Goal: Task Accomplishment & Management: Use online tool/utility

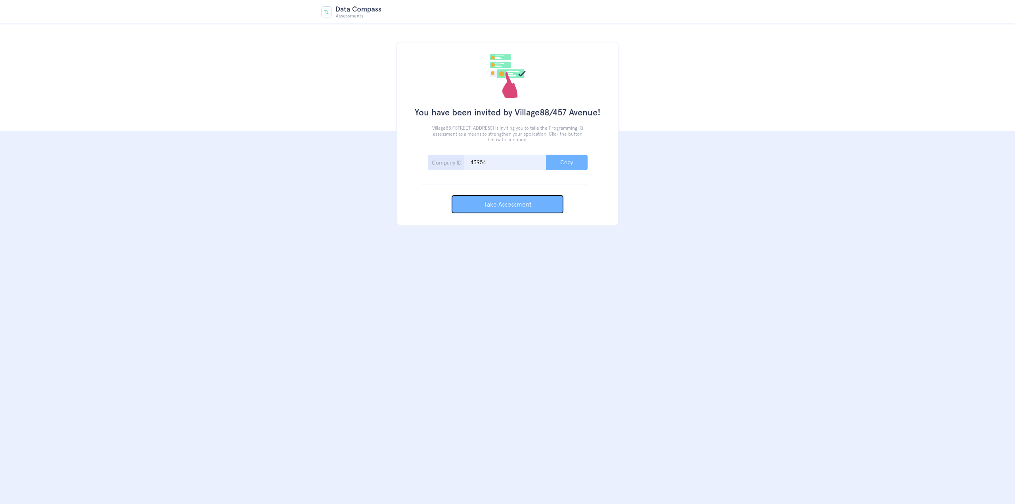
drag, startPoint x: 547, startPoint y: 212, endPoint x: 541, endPoint y: 205, distance: 8.2
click at [546, 211] on button "Take Assessment" at bounding box center [507, 204] width 111 height 17
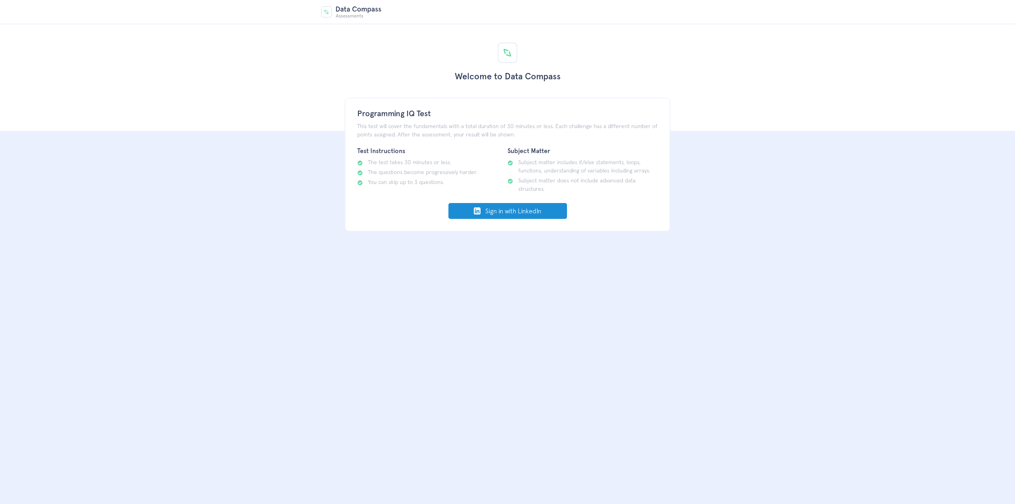
click at [521, 211] on link "Sign in with LinkedIn" at bounding box center [508, 211] width 119 height 16
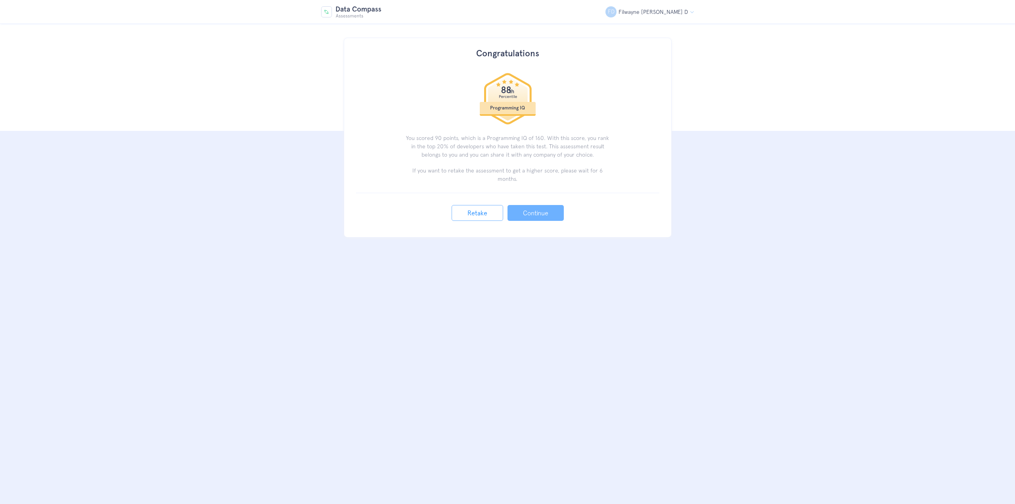
click at [540, 207] on link "Continue" at bounding box center [536, 213] width 56 height 16
click at [488, 205] on link "Retake" at bounding box center [478, 213] width 52 height 16
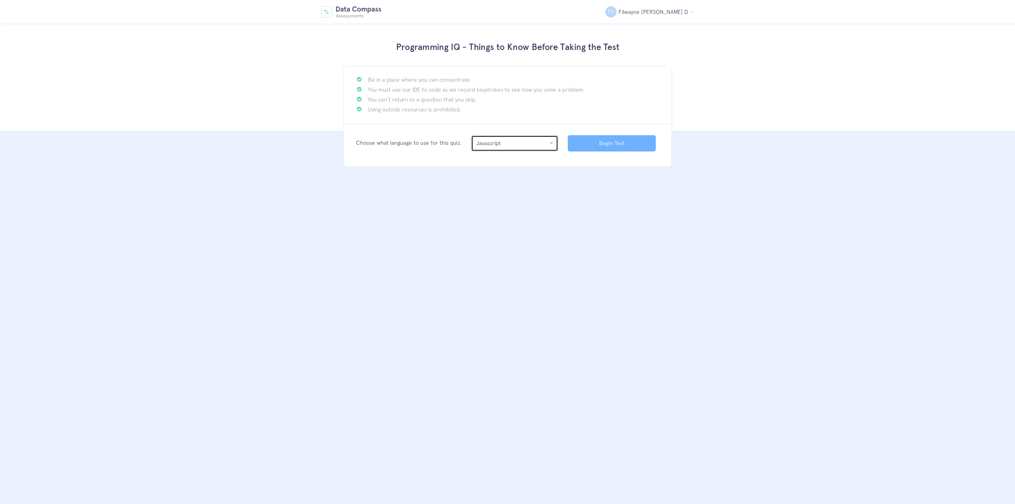
click at [536, 149] on button "Javascript" at bounding box center [514, 143] width 87 height 16
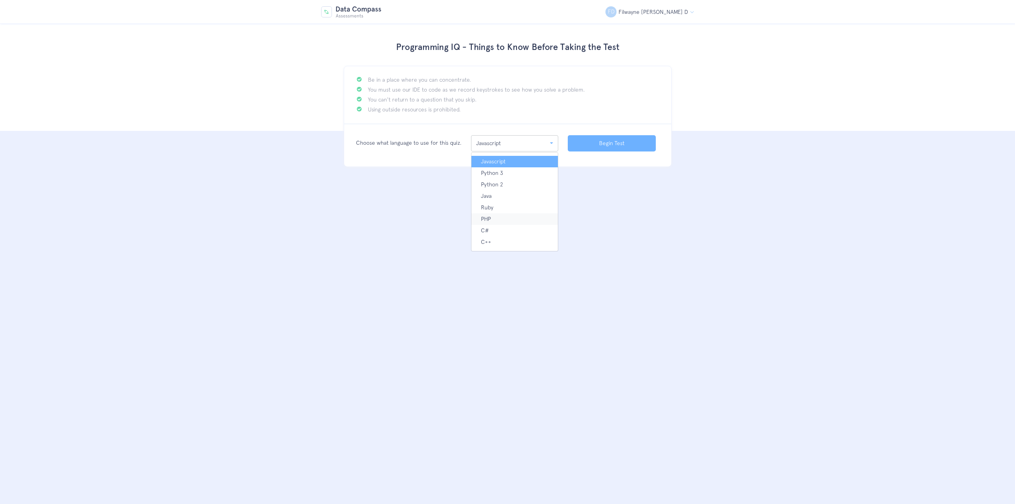
click at [494, 218] on link "PHP" at bounding box center [515, 219] width 86 height 12
select select "6"
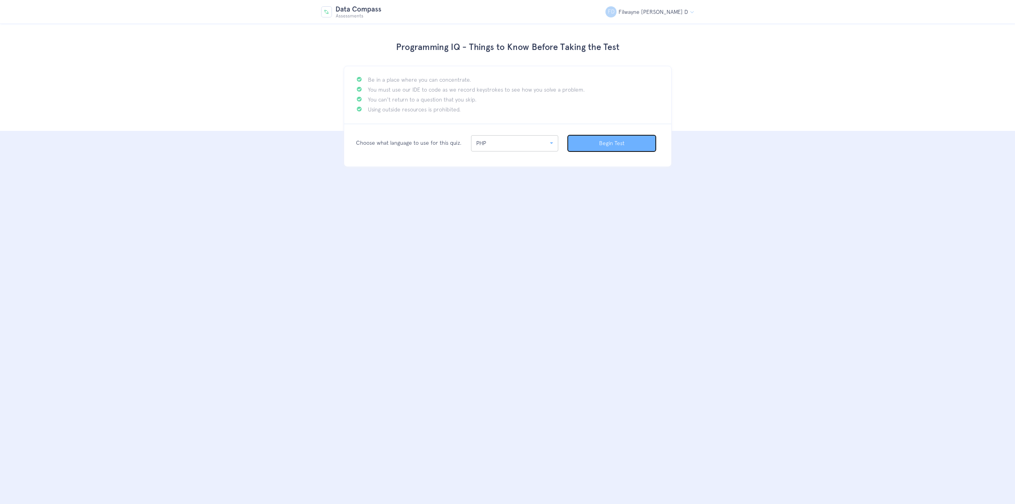
click at [608, 149] on button "Begin Test" at bounding box center [612, 143] width 88 height 16
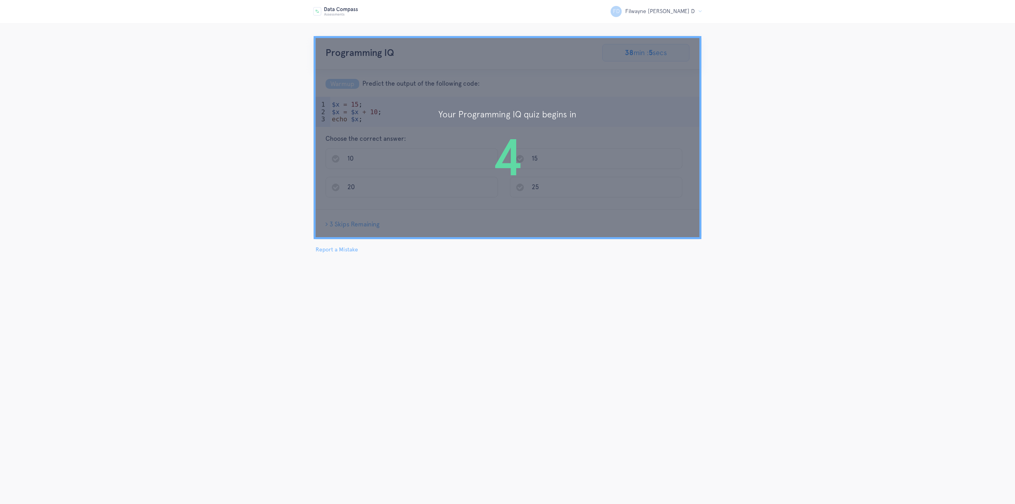
click at [510, 125] on div "Your Programming IQ quiz begins in 4" at bounding box center [508, 137] width 388 height 203
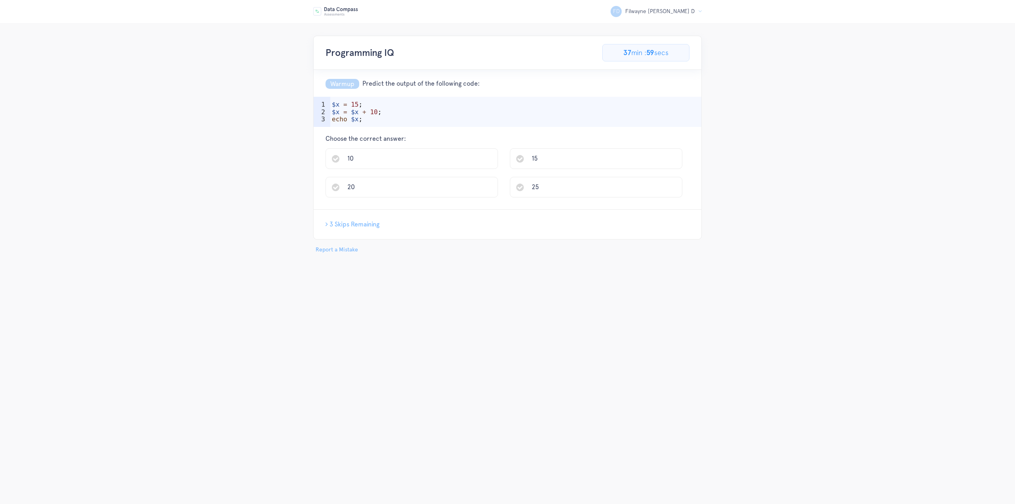
click at [369, 106] on div "$x = 15 ; $x = $x + 10 ; echo $x ;" at bounding box center [516, 123] width 372 height 45
click at [409, 112] on div "$x = 15 ; $x = $x + 10 ; echo $x ;" at bounding box center [516, 123] width 372 height 45
type textarea "$x = $x + 10;"
click at [552, 190] on li "25" at bounding box center [596, 187] width 173 height 21
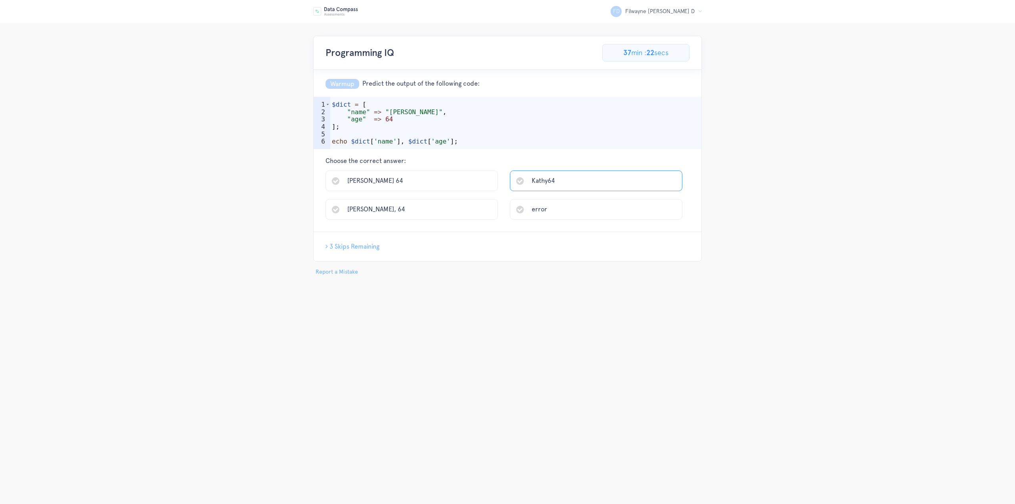
click at [555, 181] on li "Kathy64" at bounding box center [596, 181] width 173 height 21
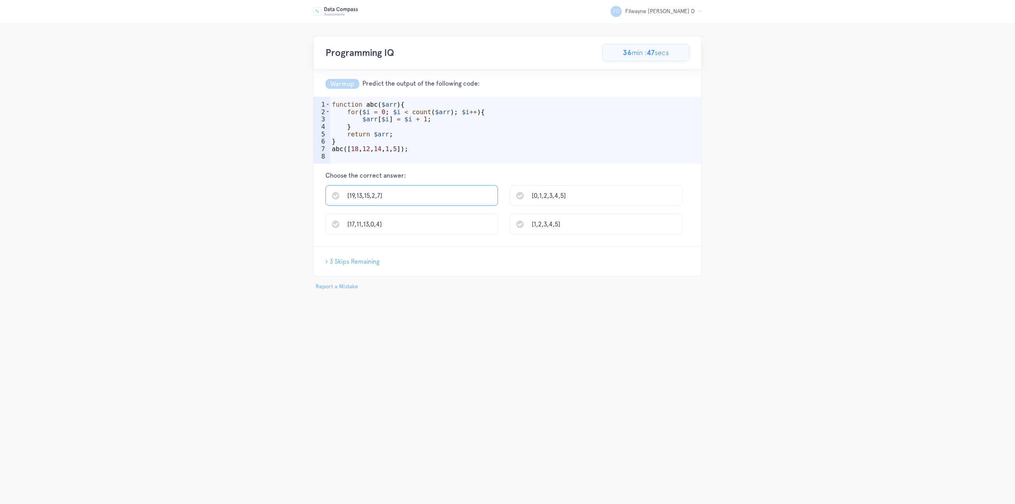
click at [369, 192] on span "[19,13,15,2,7]" at bounding box center [364, 196] width 35 height 8
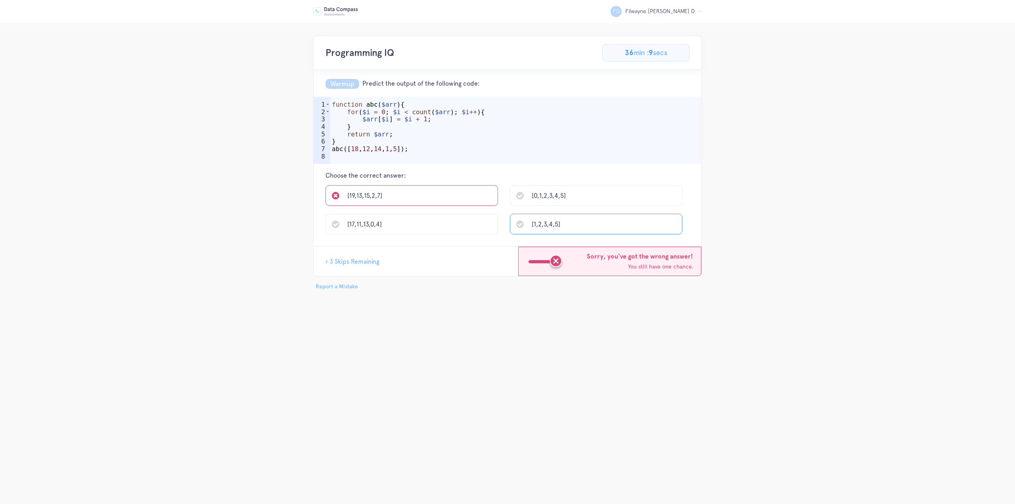
click at [558, 227] on li "[1,2,3,4,5]" at bounding box center [596, 224] width 173 height 21
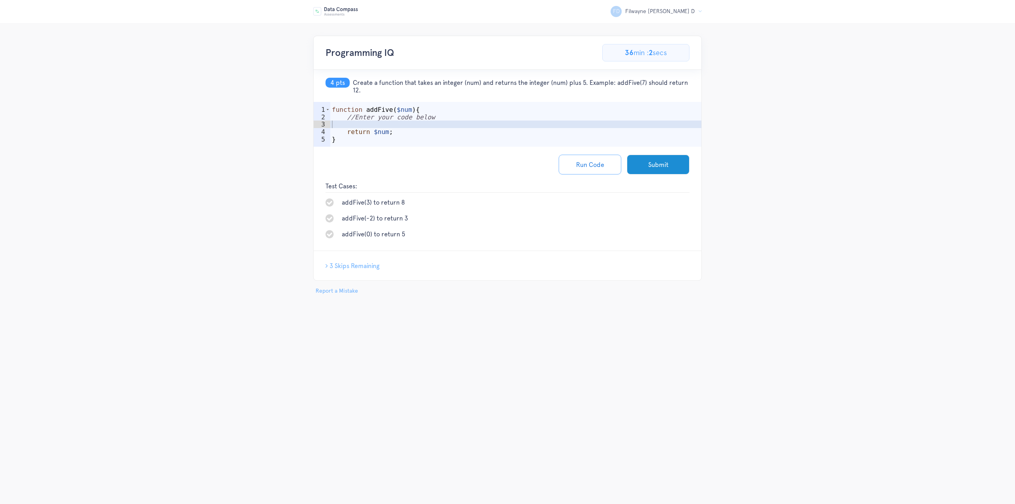
type textarea "//Enter your code below"
click at [421, 119] on div "function addFive ( $num ) { //Enter your code below return $num ; }" at bounding box center [516, 136] width 372 height 60
click at [422, 124] on div "function addFive ( $num ) { //Enter your code below return $num ; }" at bounding box center [516, 136] width 372 height 60
type textarea "#"
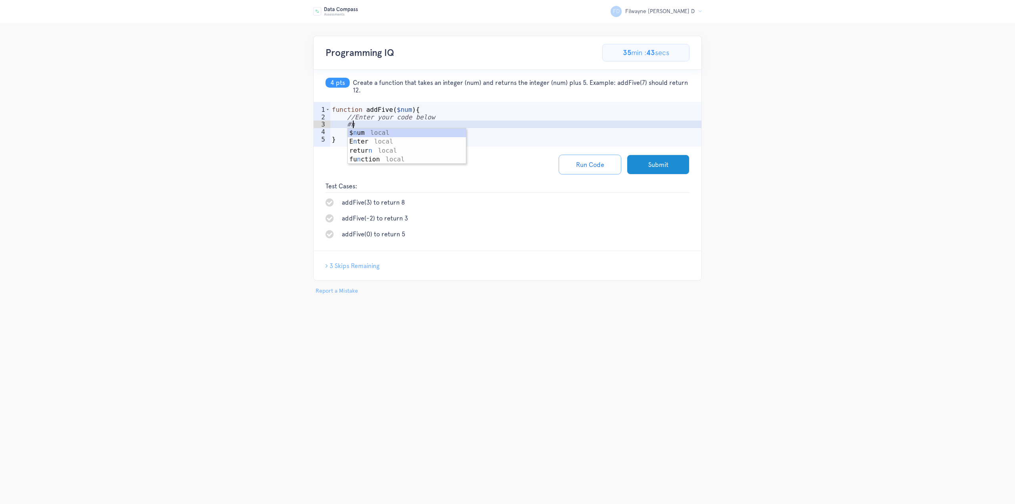
type textarea "#"
type textarea "$num = $num + 5;"
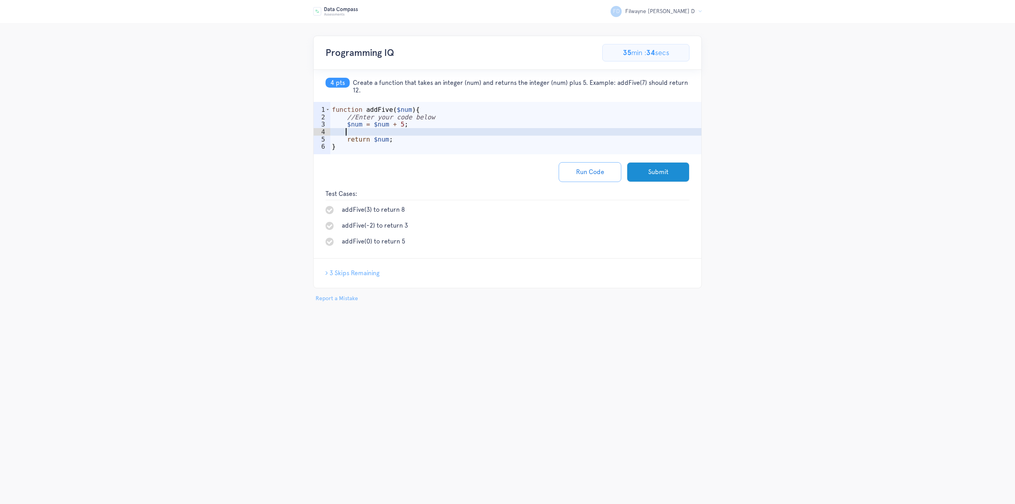
scroll to position [0, 0]
click at [673, 171] on button "Submit" at bounding box center [658, 172] width 63 height 20
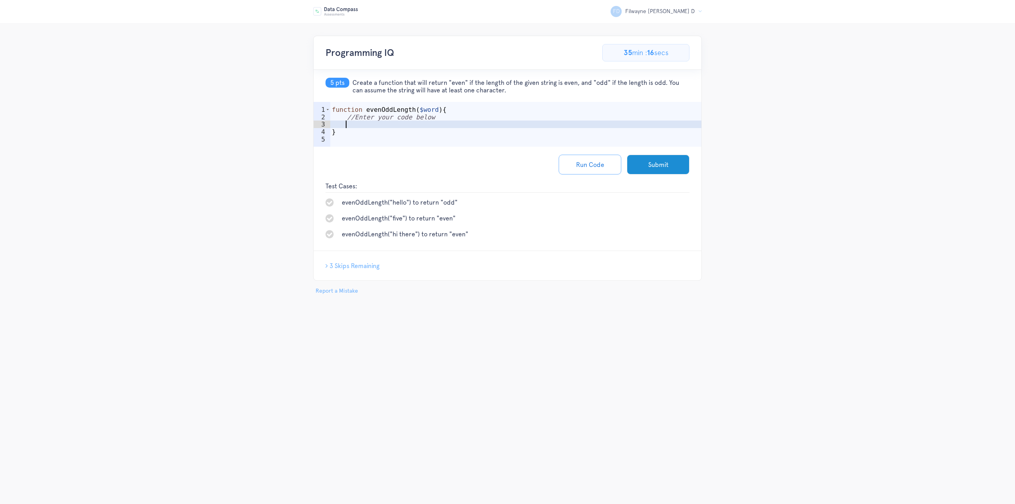
click at [439, 125] on div "function evenOddLength ( $word ) { //Enter your code below }" at bounding box center [516, 136] width 372 height 60
type textarea "o"
type textarea "if(strlen($word) % 1 {"
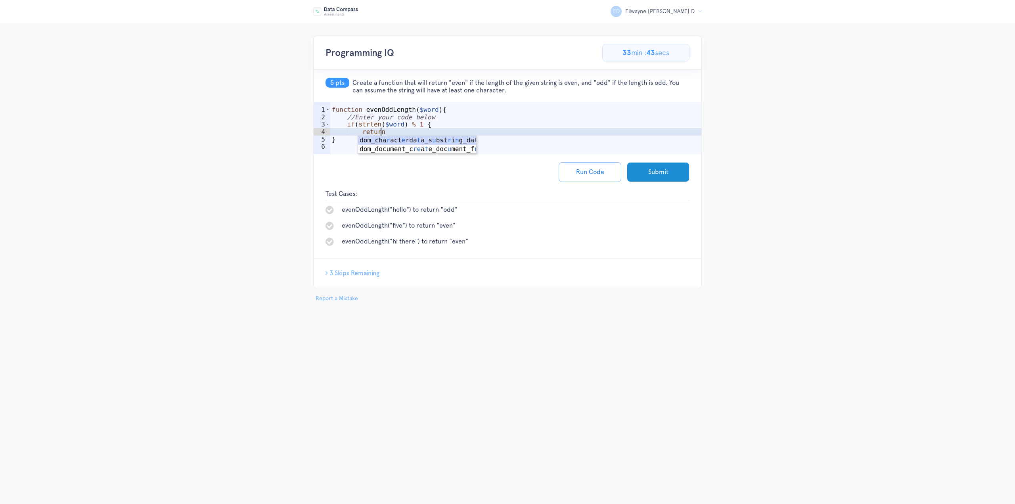
scroll to position [0, 2]
type textarea "return "odd";"
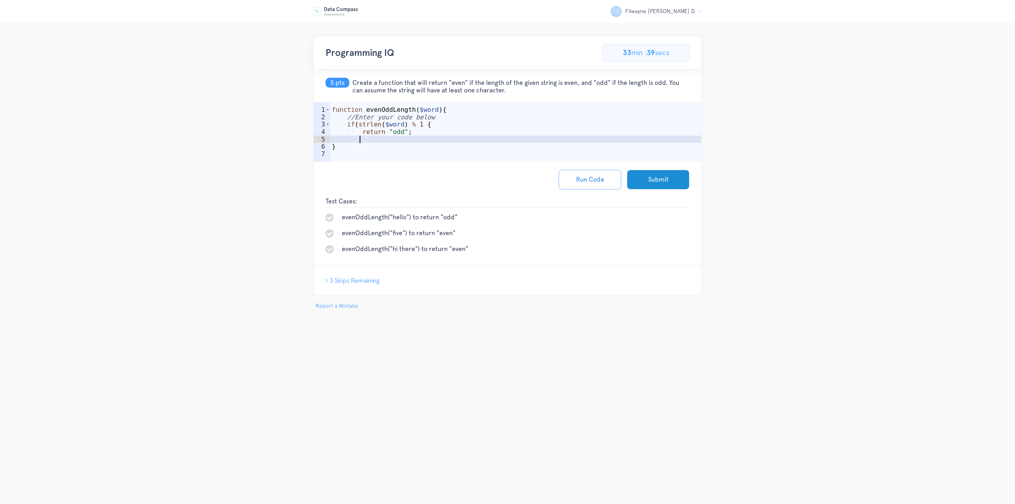
scroll to position [0, 0]
type textarea "|"
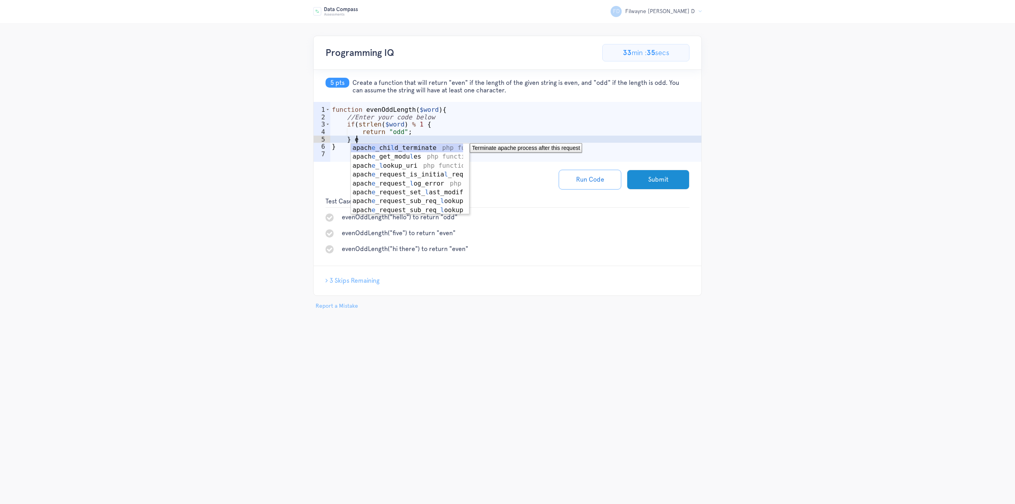
type textarea "}"
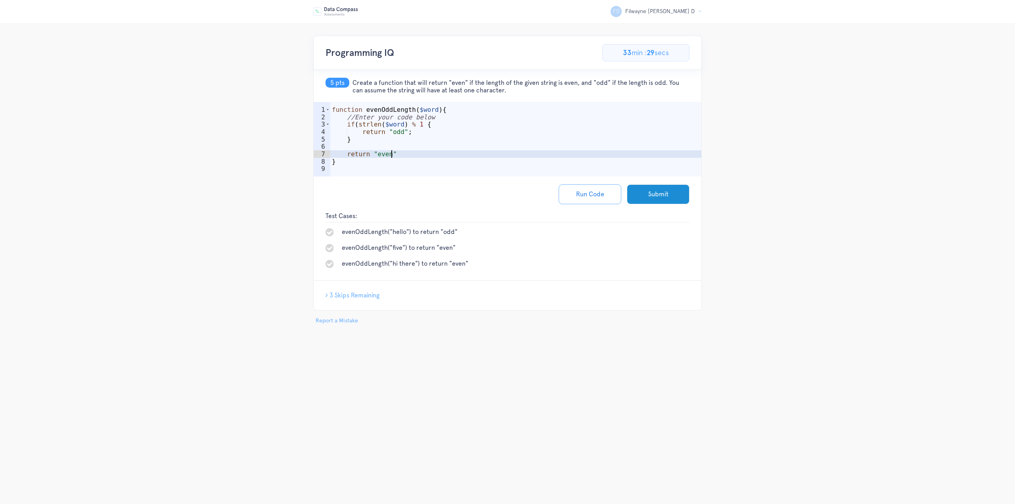
scroll to position [0, 3]
click at [606, 186] on button "Run Code" at bounding box center [590, 194] width 63 height 20
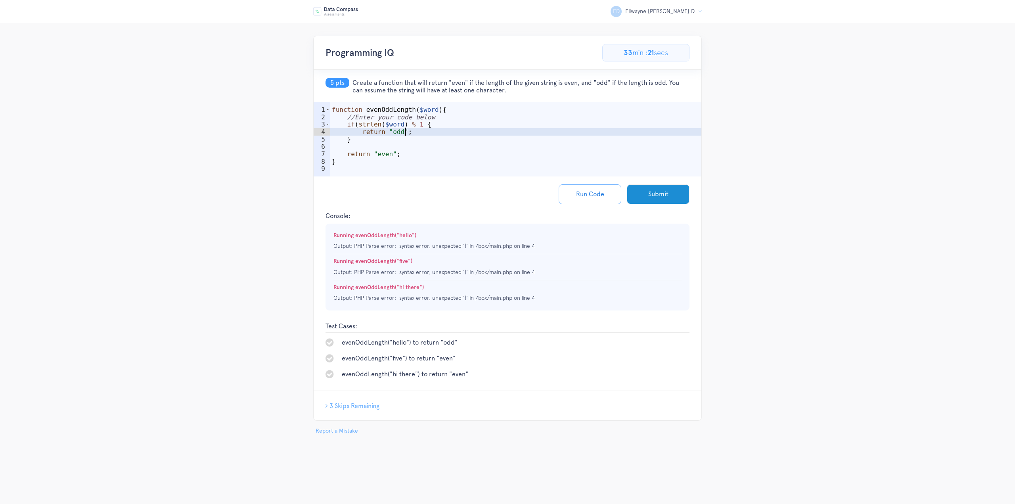
click at [432, 131] on div "function evenOddLength ( $word ) { //Enter your code below if ( strlen ( $word …" at bounding box center [516, 150] width 372 height 89
click at [404, 133] on div "function evenOddLength ( $word ) { //Enter your code below if ( strlen ( $word …" at bounding box center [516, 150] width 372 height 89
click at [401, 133] on div "function evenOddLength ( $word ) { //Enter your code below if ( strlen ( $word …" at bounding box center [516, 150] width 372 height 89
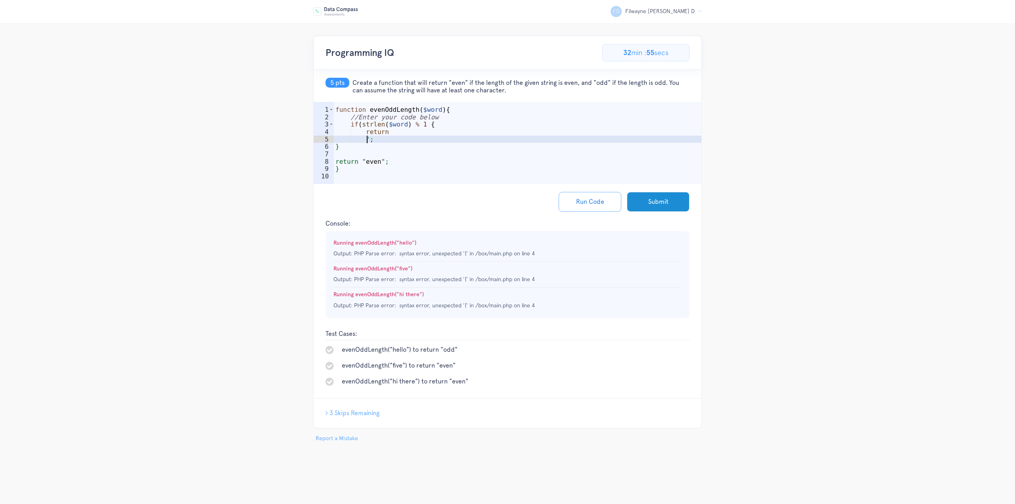
type textarea "return ;"
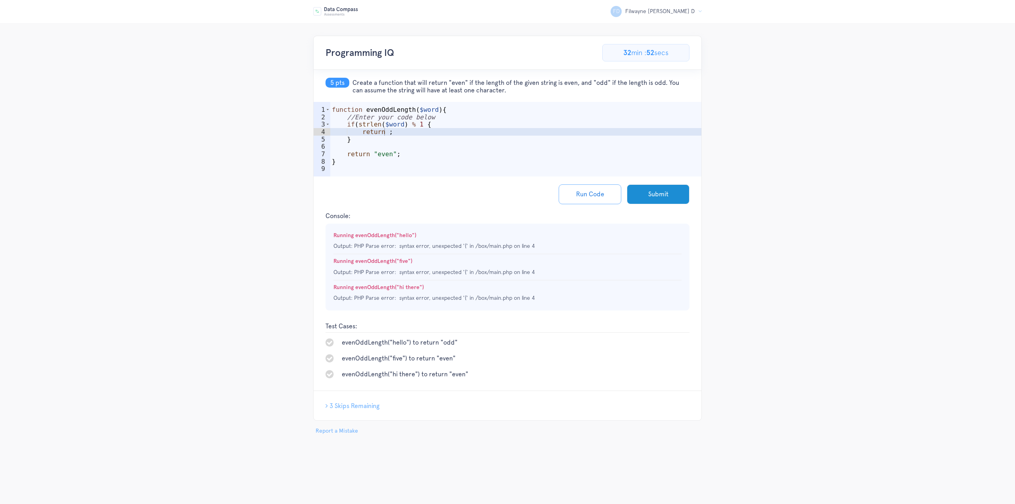
click at [372, 404] on span "3 Skips Remaining" at bounding box center [355, 406] width 50 height 8
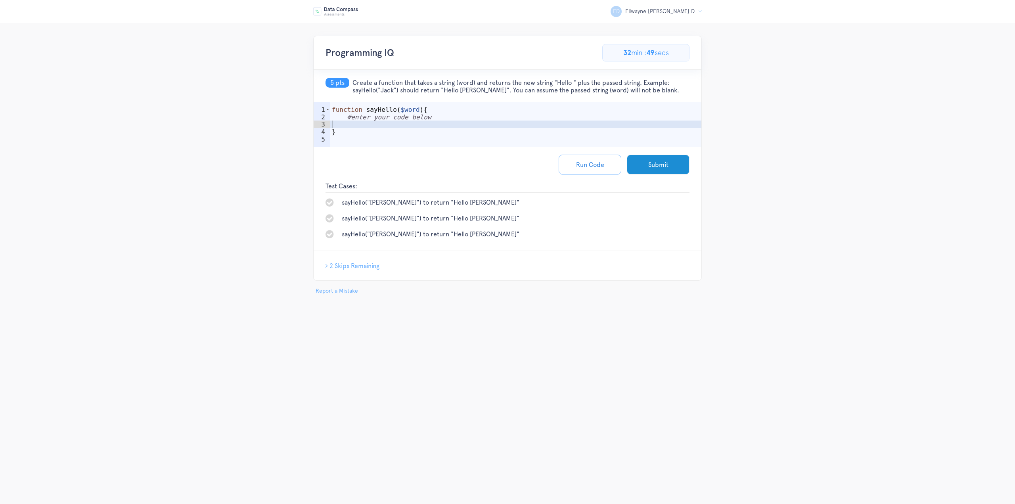
click at [470, 127] on div "function sayHello ( $word ) { #enter your code below }" at bounding box center [516, 136] width 372 height 60
click at [694, 159] on div "Run Code Submit" at bounding box center [508, 165] width 388 height 36
click at [612, 160] on button "Run Code" at bounding box center [590, 165] width 63 height 20
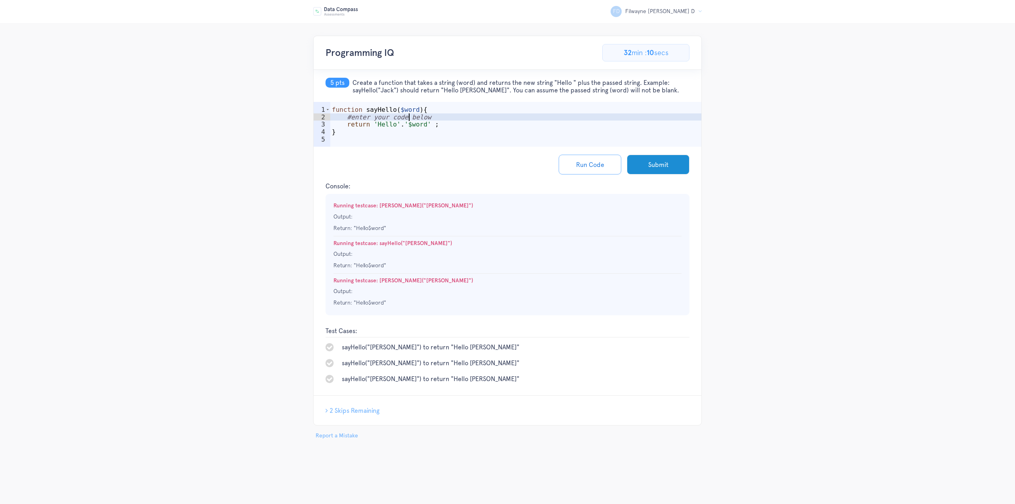
scroll to position [0, 5]
click at [409, 120] on div "function sayHello ( $word ) { #enter your code below return 'Hello' . '$word' ;…" at bounding box center [516, 136] width 372 height 60
click at [407, 124] on div "function sayHello ( $word ) { #enter your code below return 'Hello' . '$word' ;…" at bounding box center [516, 136] width 372 height 60
click at [424, 123] on div "function sayHello ( $word ) { #enter your code below return 'Hello' . $word ' ;…" at bounding box center [516, 136] width 372 height 60
click at [604, 160] on button "Run Code" at bounding box center [590, 165] width 63 height 20
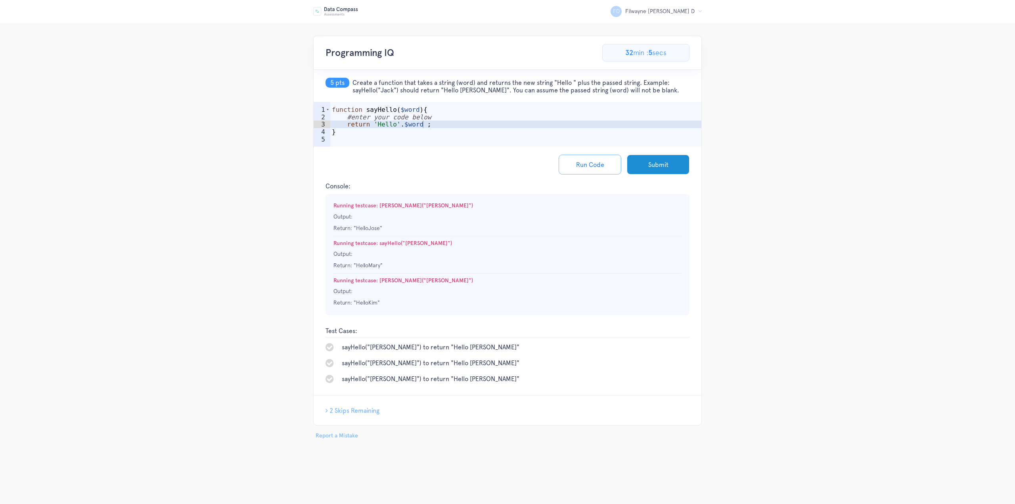
click at [402, 125] on div "function sayHello ( $word ) { #enter your code below return 'Hello' . $word ; }" at bounding box center [516, 136] width 372 height 60
click at [392, 125] on div "function sayHello ( $word ) { #enter your code below return 'Hello' . $word ; }" at bounding box center [516, 136] width 372 height 60
type textarea "return 'Hello ' . $word ;"
click at [587, 164] on button "Run Code" at bounding box center [590, 165] width 63 height 20
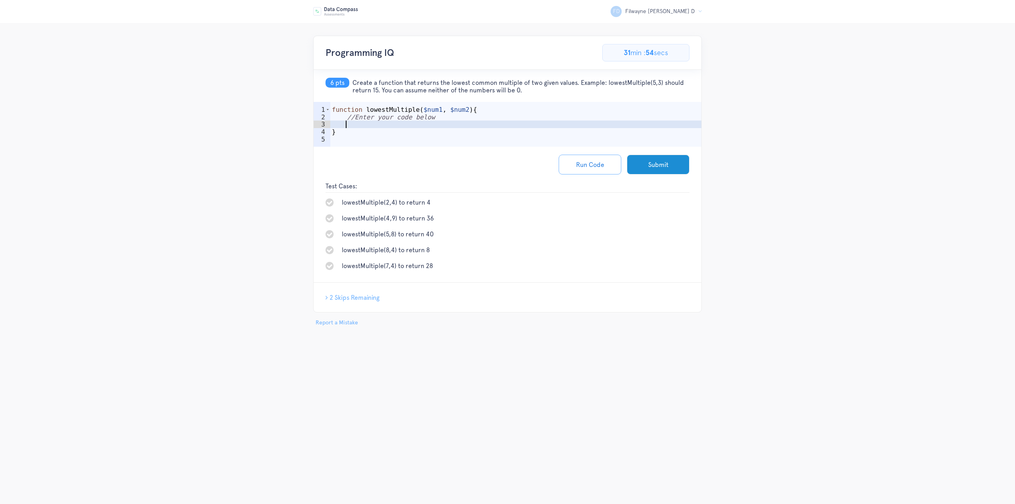
click at [438, 122] on div "function lowestMultiple ( $num1 , $num2 ) { //Enter your code below }" at bounding box center [516, 136] width 372 height 60
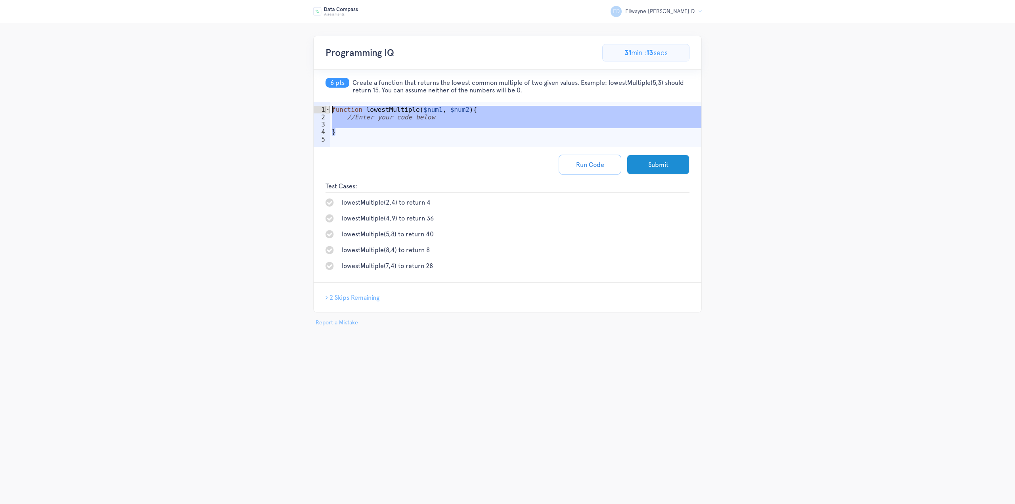
drag, startPoint x: 341, startPoint y: 133, endPoint x: 329, endPoint y: 108, distance: 27.3
click at [329, 108] on div "1 2 3 4 5 function lowestMultiple ( $num1 , $num2 ) { //Enter your code below }…" at bounding box center [508, 124] width 388 height 45
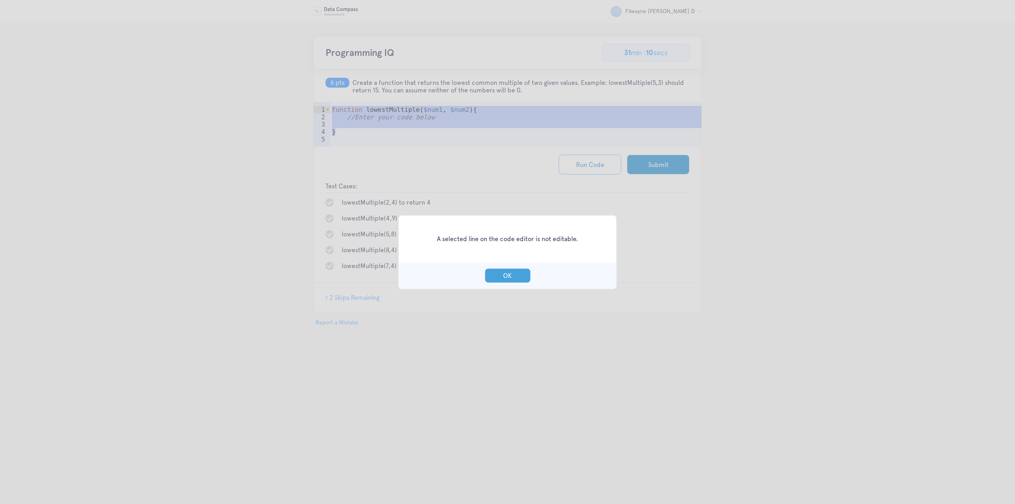
click at [513, 276] on button "OK" at bounding box center [508, 275] width 46 height 15
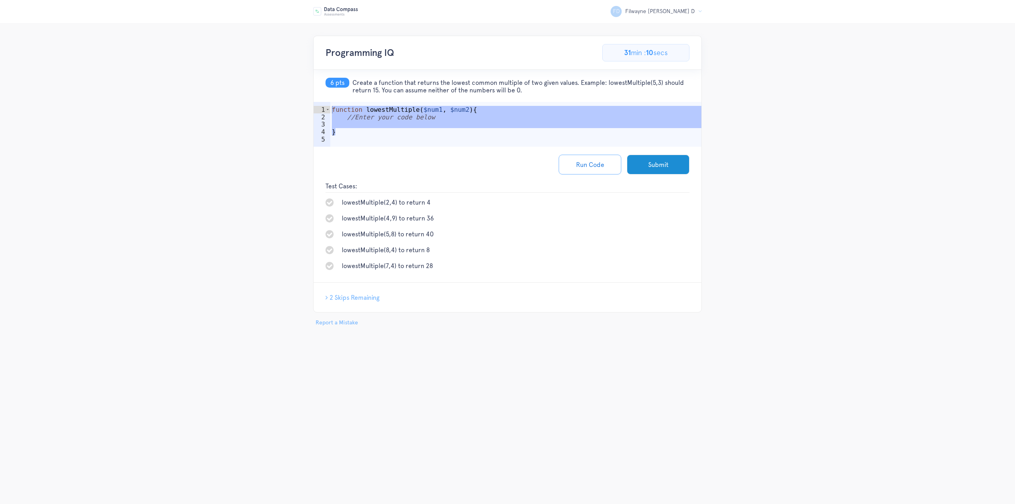
click at [387, 130] on div "function lowestMultiple ( $num1 , $num2 ) { //Enter your code below }" at bounding box center [516, 136] width 372 height 60
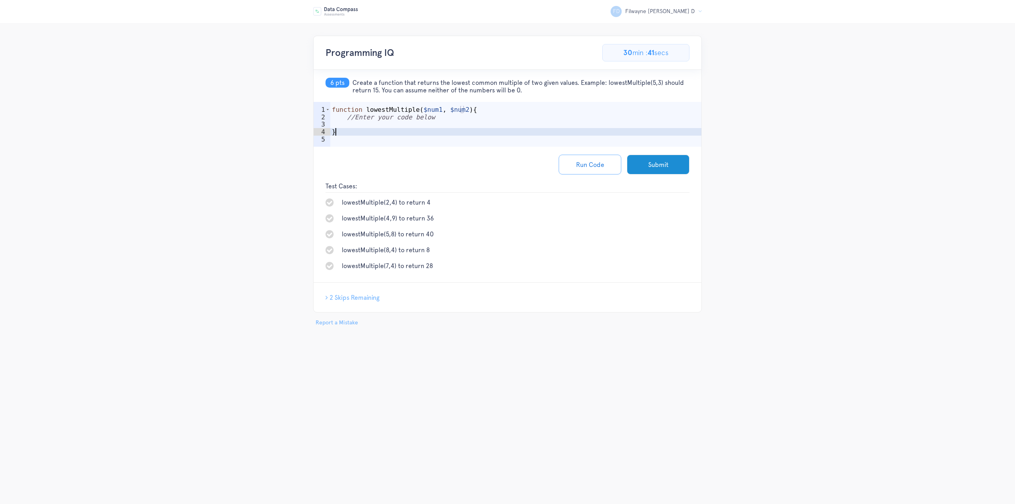
click at [420, 117] on div "function lowestMultiple ( $num1 , $num2 ) { //Enter your code below }" at bounding box center [516, 136] width 372 height 60
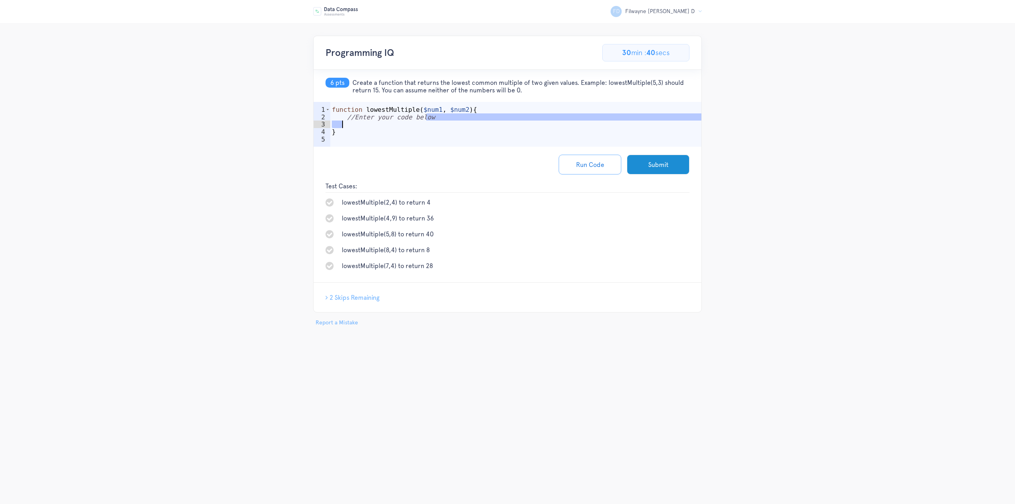
drag, startPoint x: 437, startPoint y: 115, endPoint x: 355, endPoint y: 120, distance: 82.3
click at [352, 121] on div "function lowestMultiple ( $num1 , $num2 ) { //Enter your code below }" at bounding box center [516, 136] width 372 height 60
type textarea "//Enter your code below"
click at [370, 122] on div "function lowestMultiple ( $num1 , $num2 ) { //Enter your code below }" at bounding box center [516, 136] width 372 height 60
paste textarea "return abs($num1 * $num2) / gcd($num1, $num2);"
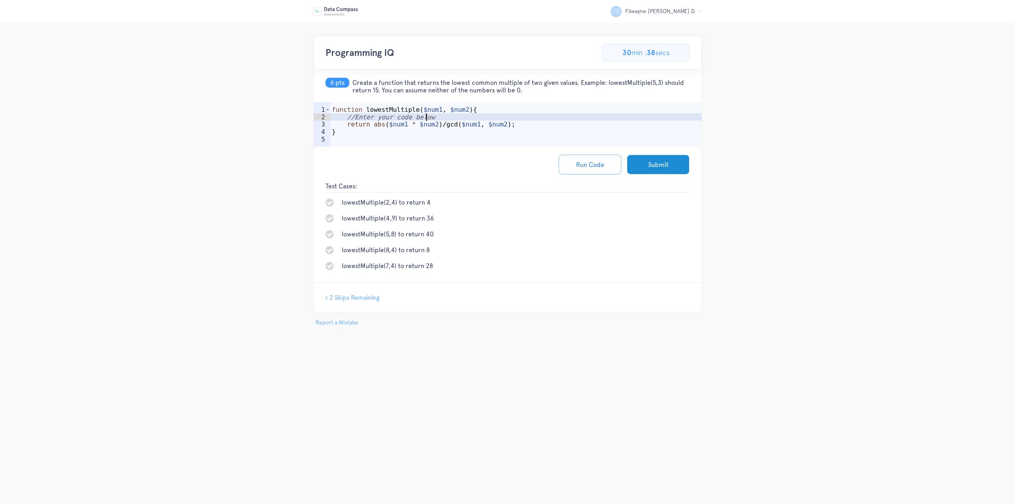
click at [549, 120] on div "function lowestMultiple ( $num1 , $num2 ) { //Enter your code below return abs …" at bounding box center [516, 136] width 372 height 60
click at [507, 108] on div "function lowestMultiple ( $num1 , $num2 ) { //Enter your code below return abs …" at bounding box center [516, 136] width 372 height 60
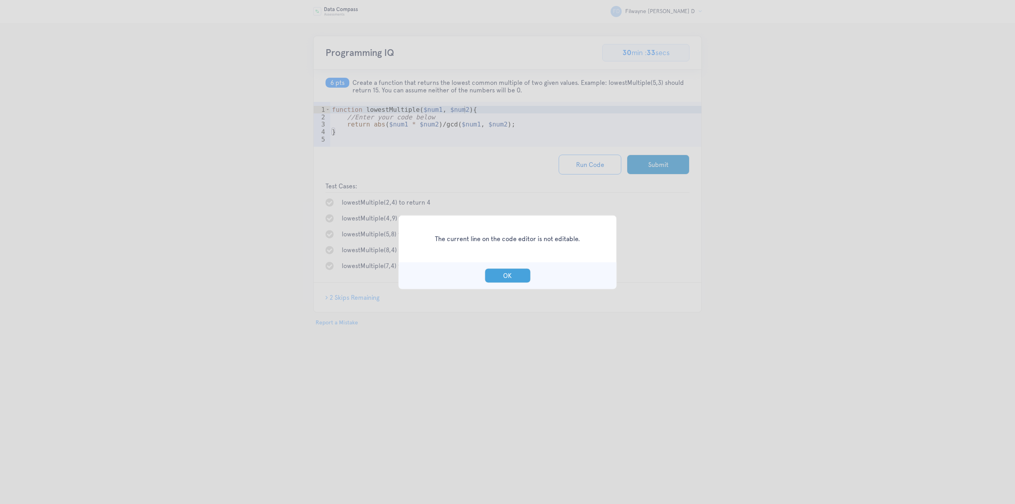
click at [511, 275] on button "OK" at bounding box center [508, 275] width 46 height 15
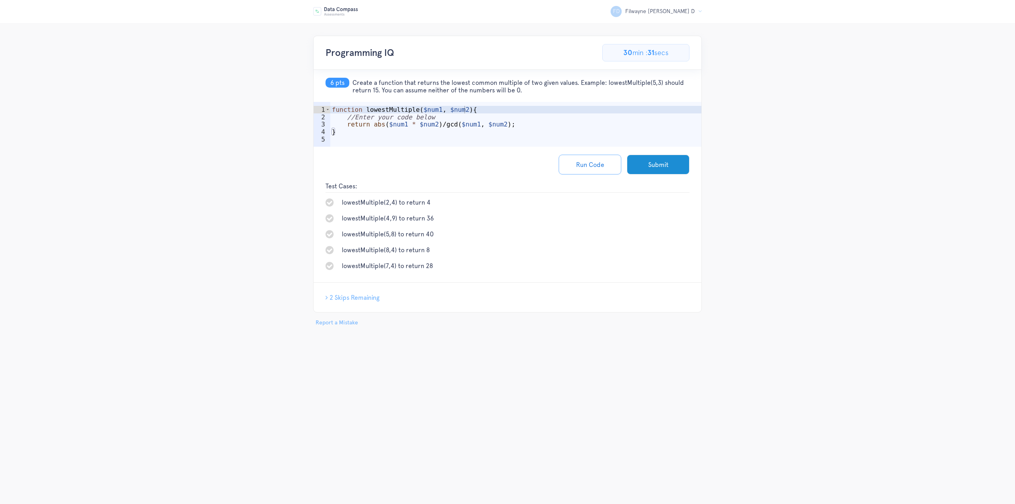
type textarea "//Enter your code below"
click at [441, 119] on div "function lowestMultiple ( $num1 , $num2 ) { //Enter your code below return abs …" at bounding box center [516, 136] width 372 height 60
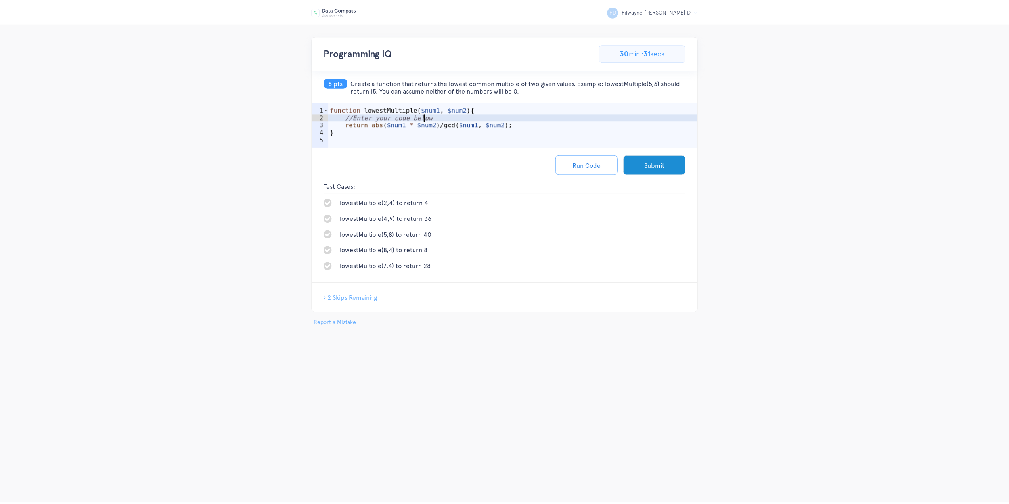
scroll to position [0, 0]
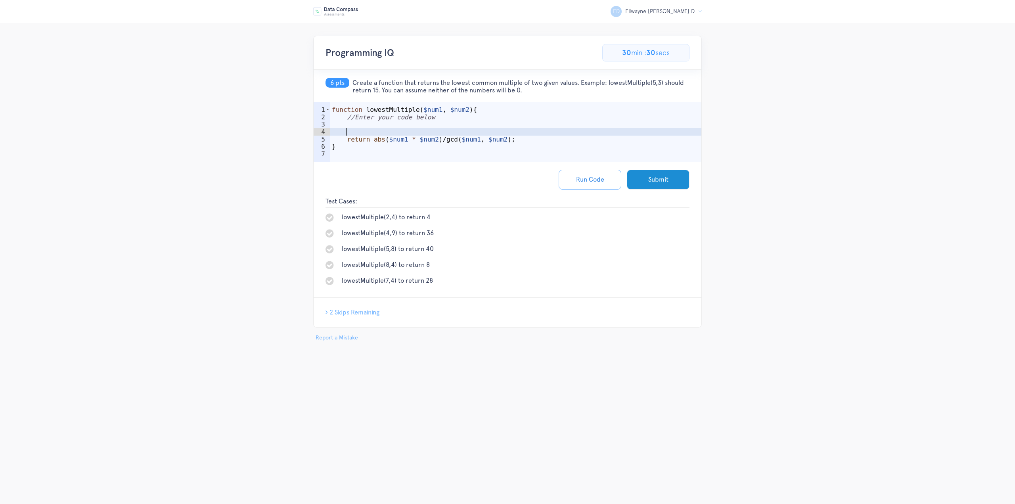
click at [441, 119] on div "function lowestMultiple ( $num1 , $num2 ) { //Enter your code below return abs …" at bounding box center [516, 143] width 372 height 75
type textarea "//Enter your code below"
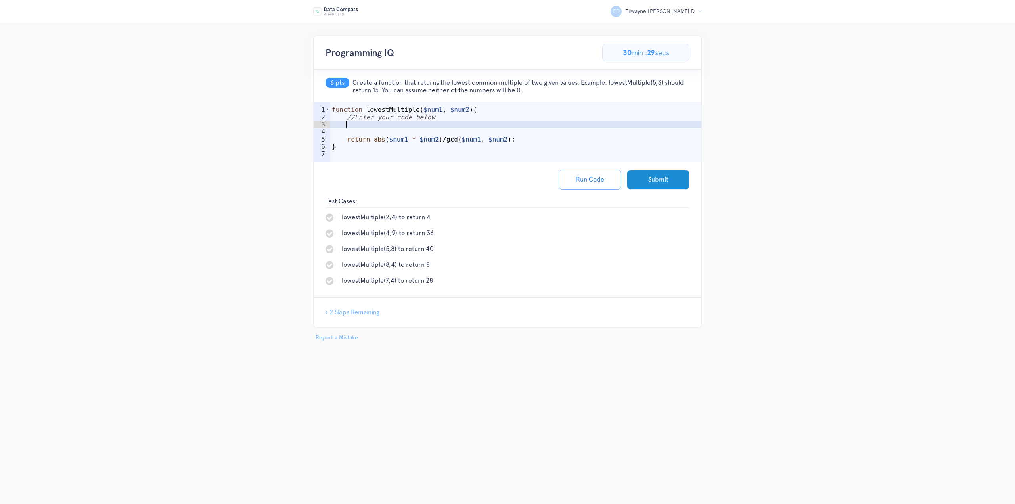
click at [441, 121] on div "function lowestMultiple ( $num1 , $num2 ) { //Enter your code below return abs …" at bounding box center [516, 143] width 372 height 75
paste textarea "}"
type textarea "}"
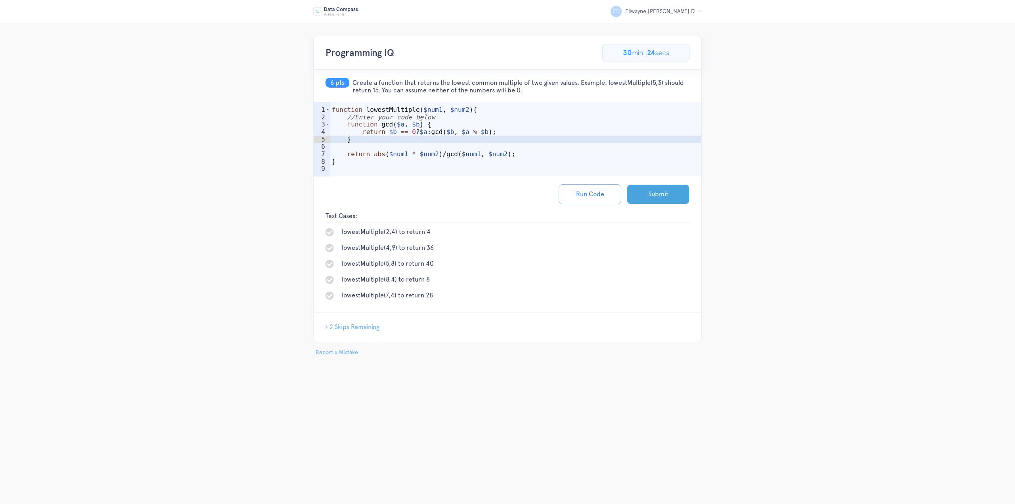
click at [663, 192] on button "Submit" at bounding box center [658, 194] width 63 height 20
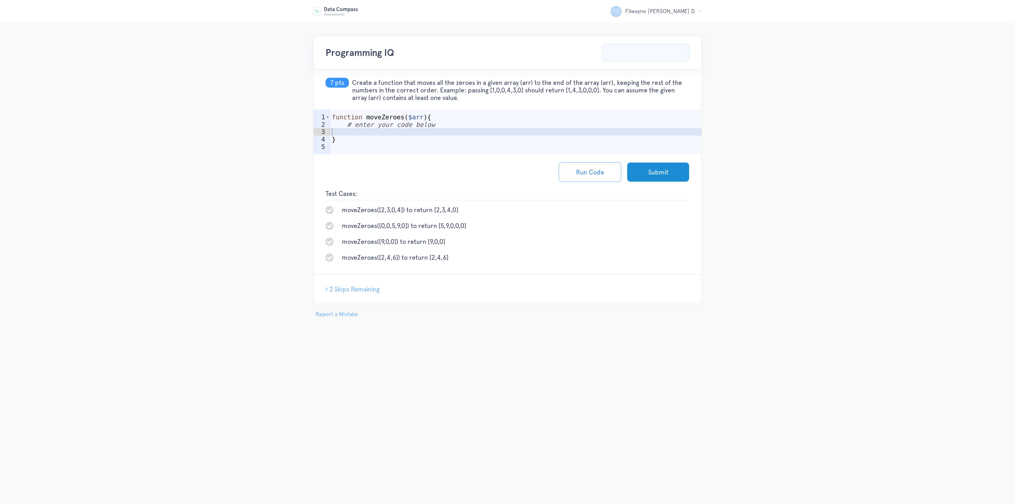
type textarea "# enter your code below"
click at [432, 127] on div "function moveZeroes ( $arr ) { # enter your code below }" at bounding box center [516, 143] width 372 height 60
click at [435, 130] on div "function moveZeroes ( $arr ) { # enter your code below }" at bounding box center [516, 143] width 372 height 60
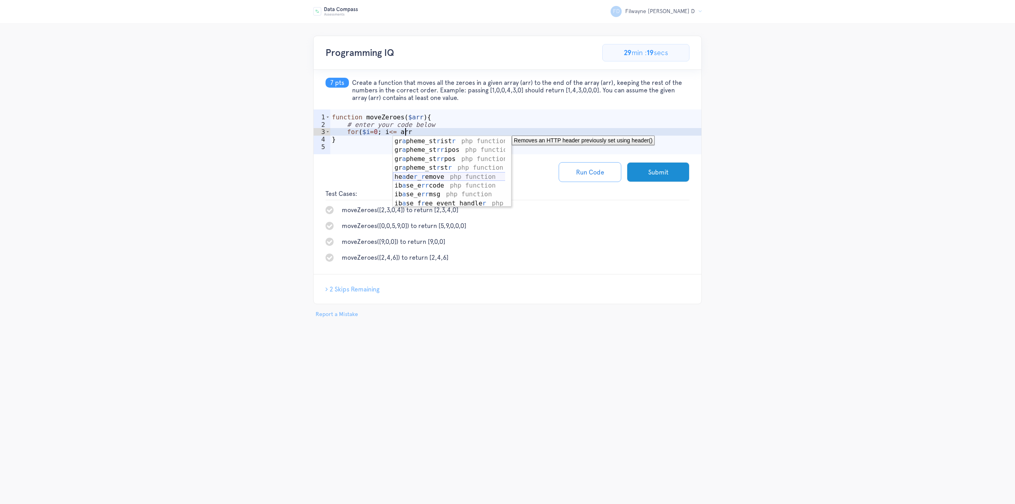
scroll to position [1190, 0]
click at [357, 161] on div "Run Code Submit" at bounding box center [508, 172] width 388 height 36
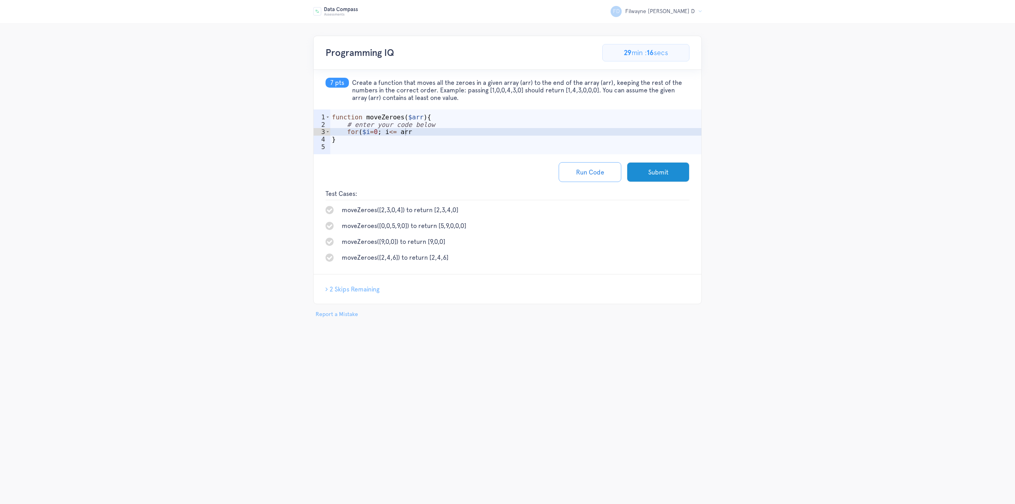
drag, startPoint x: 411, startPoint y: 131, endPoint x: 420, endPoint y: 133, distance: 8.9
click at [410, 131] on div "function moveZeroes ( $arr ) { # enter your code below for ( $i = 0 ; i <= arr }" at bounding box center [516, 143] width 372 height 60
type textarea "for($i=0; i<= $arr.length; i++) {"
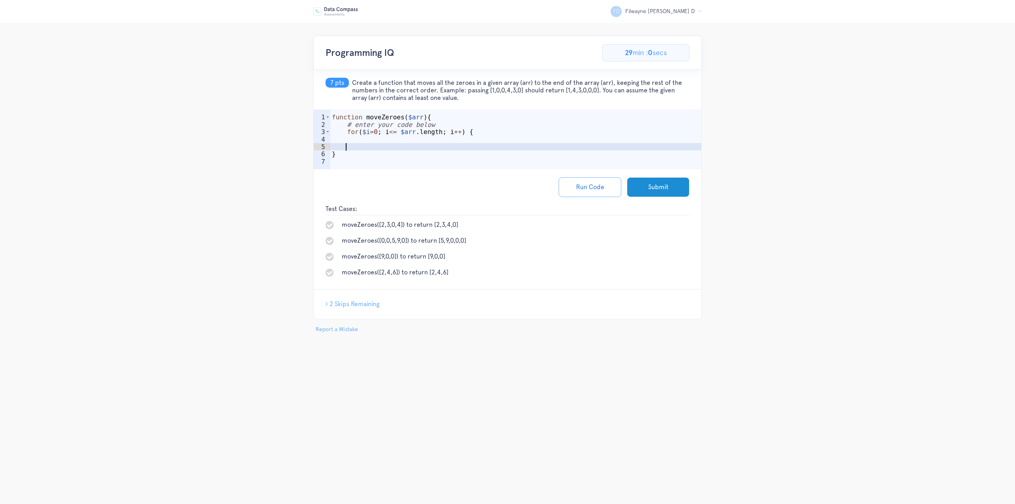
scroll to position [0, 2]
type textarea "}"
click at [437, 147] on div "function moveZeroes ( $arr ) { # enter your code below for ( $i = 0 ; i <= $arr…" at bounding box center [516, 150] width 372 height 75
click at [449, 142] on div "function moveZeroes ( $arr ) { # enter your code below for ( $i = 0 ; i <= $arr…" at bounding box center [516, 150] width 372 height 75
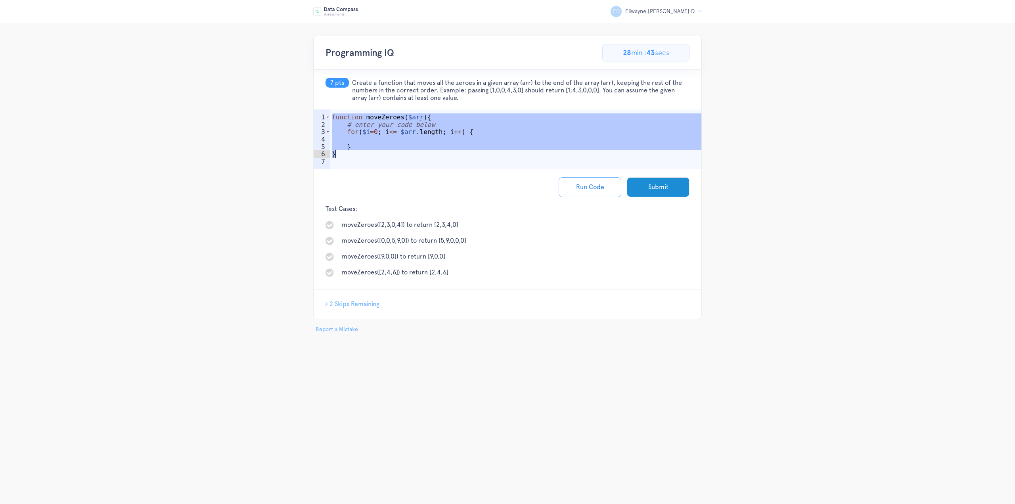
drag, startPoint x: 340, startPoint y: 120, endPoint x: 354, endPoint y: 153, distance: 36.5
click at [354, 153] on div "function moveZeroes ( $arr ) { # enter your code below for ( $i = 0 ; i <= $arr…" at bounding box center [516, 150] width 372 height 75
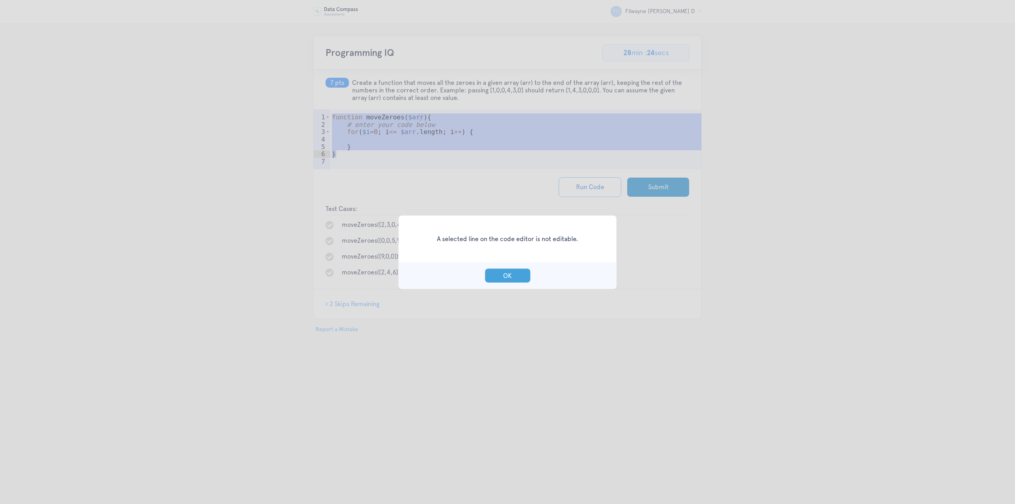
click at [507, 276] on button "OK" at bounding box center [508, 275] width 46 height 15
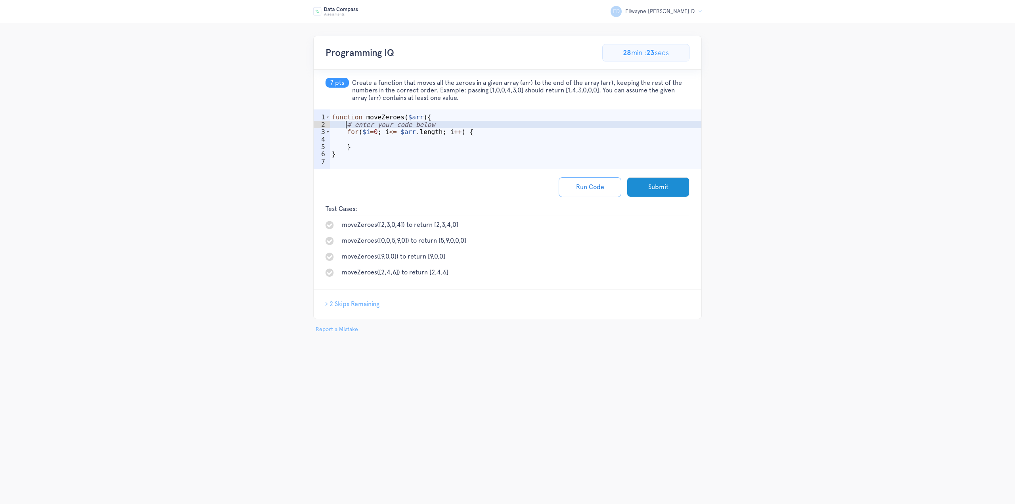
click at [347, 126] on div "function moveZeroes ( $arr ) { # enter your code below for ( $i = 0 ; i <= $arr…" at bounding box center [516, 150] width 372 height 75
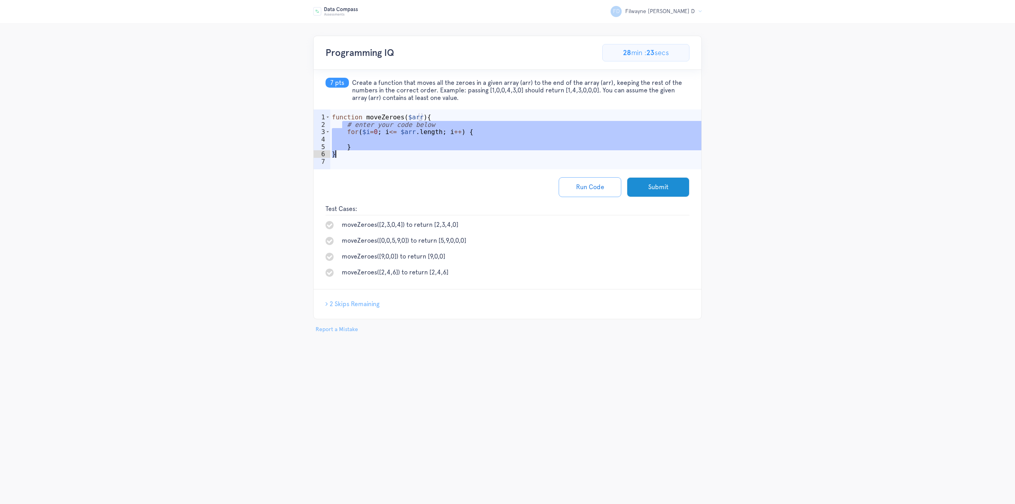
drag, startPoint x: 353, startPoint y: 125, endPoint x: 376, endPoint y: 153, distance: 36.6
click at [376, 155] on div "function moveZeroes ( $arr ) { # enter your code below for ( $i = 0 ; i <= $arr…" at bounding box center [516, 150] width 372 height 75
click at [374, 150] on div "function moveZeroes ( $arr ) { # enter your code below for ( $i = 0 ; i <= $arr…" at bounding box center [516, 150] width 372 height 75
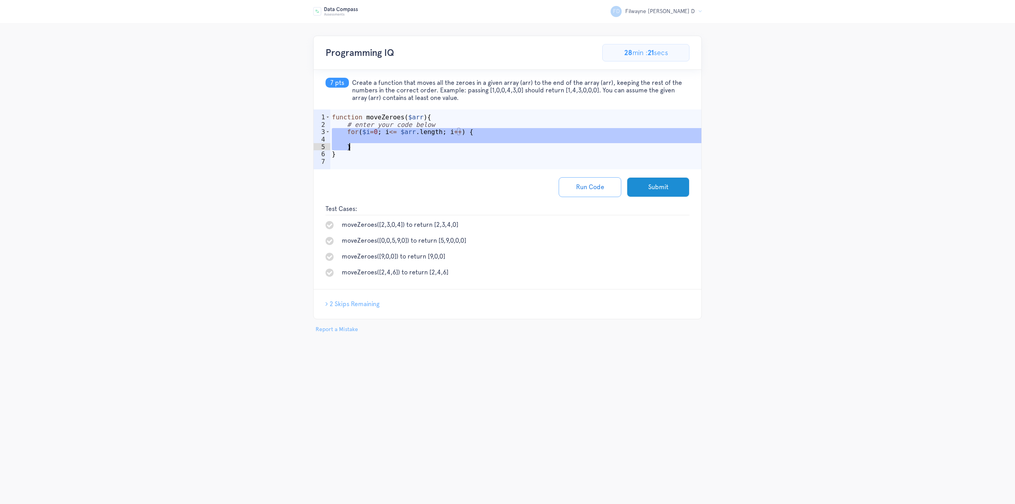
drag, startPoint x: 344, startPoint y: 134, endPoint x: 366, endPoint y: 149, distance: 26.8
click at [366, 149] on div "function moveZeroes ( $arr ) { # enter your code below for ( $i = 0 ; i <= $arr…" at bounding box center [516, 150] width 372 height 75
paste textarea "return $result;"
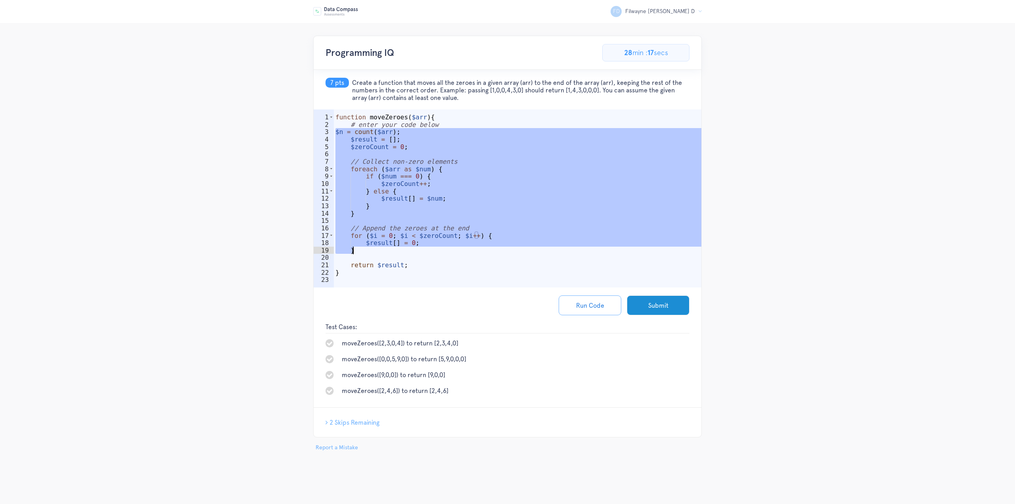
drag, startPoint x: 336, startPoint y: 131, endPoint x: 414, endPoint y: 249, distance: 141.2
click at [414, 249] on div "function moveZeroes ( $arr ) { # enter your code below $n = count ( $arr ) ; $r…" at bounding box center [518, 209] width 368 height 193
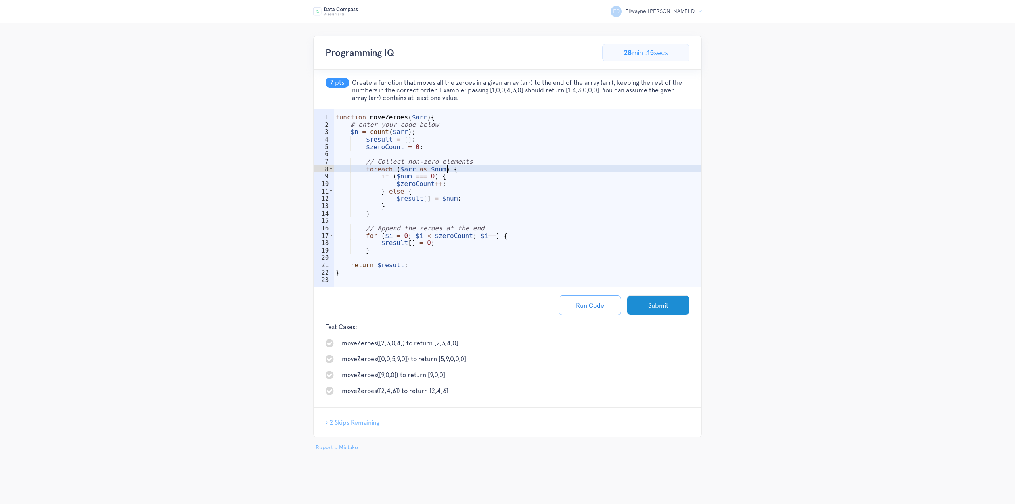
click at [565, 165] on div "function moveZeroes ( $arr ) { # enter your code below $n = count ( $arr ) ; $r…" at bounding box center [518, 209] width 368 height 193
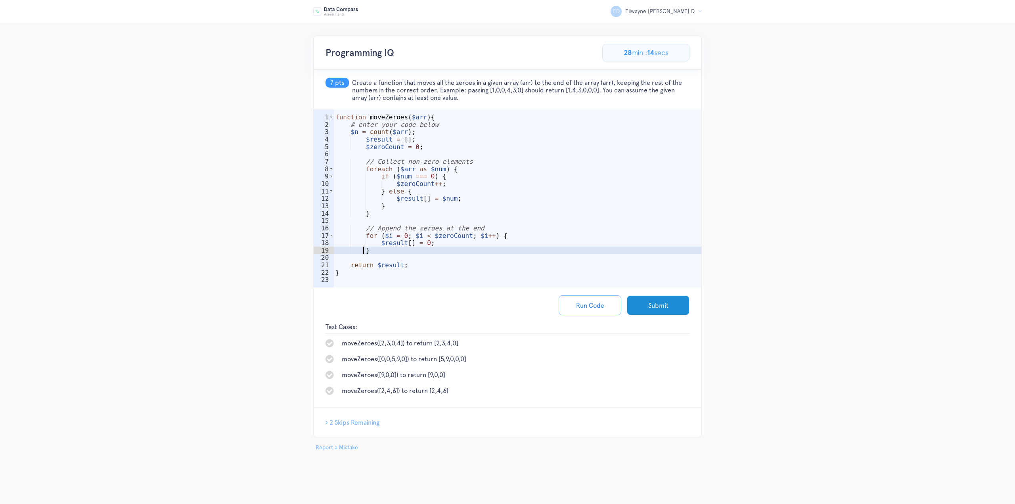
click at [363, 252] on div "function moveZeroes ( $arr ) { # enter your code below $n = count ( $arr ) ; $r…" at bounding box center [518, 209] width 368 height 193
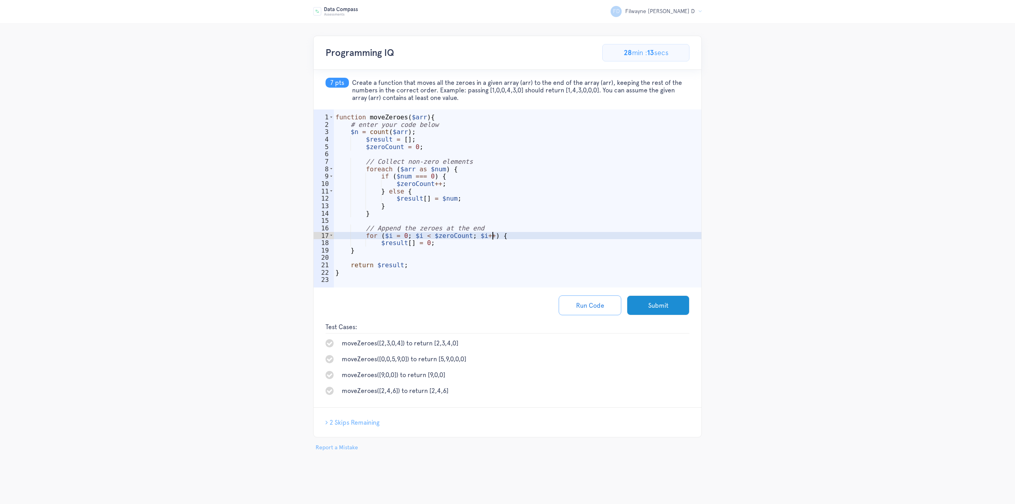
click at [591, 234] on div "function moveZeroes ( $arr ) { # enter your code below $n = count ( $arr ) ; $r…" at bounding box center [518, 209] width 368 height 193
type textarea "for ($i = 0; $i < $zeroCount; $i++) {"
click at [675, 305] on button "Submit" at bounding box center [658, 305] width 63 height 20
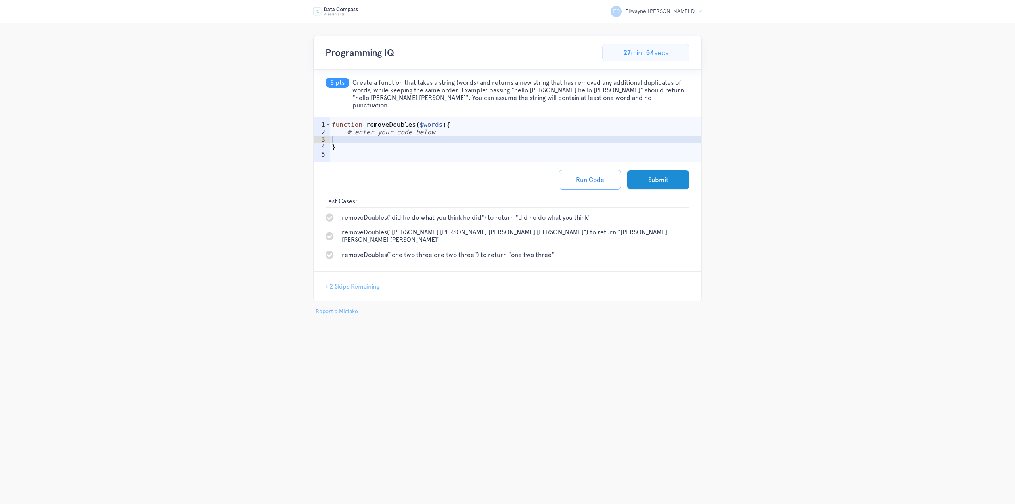
click at [459, 130] on div "function removeDoubles ( $words ) { # enter your code below }" at bounding box center [516, 151] width 372 height 60
type textarea "#"
type textarea "$result = []"
type textarea "$result = [];"
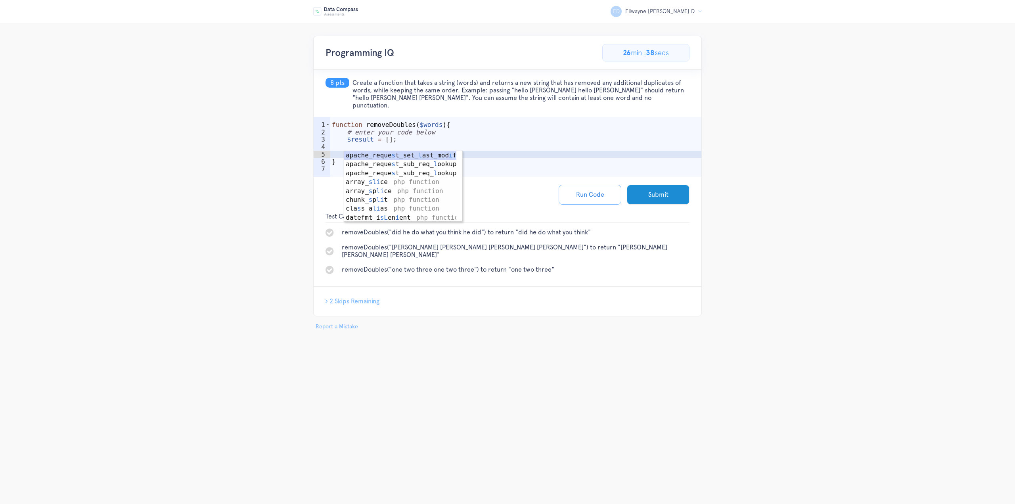
type textarea "s"
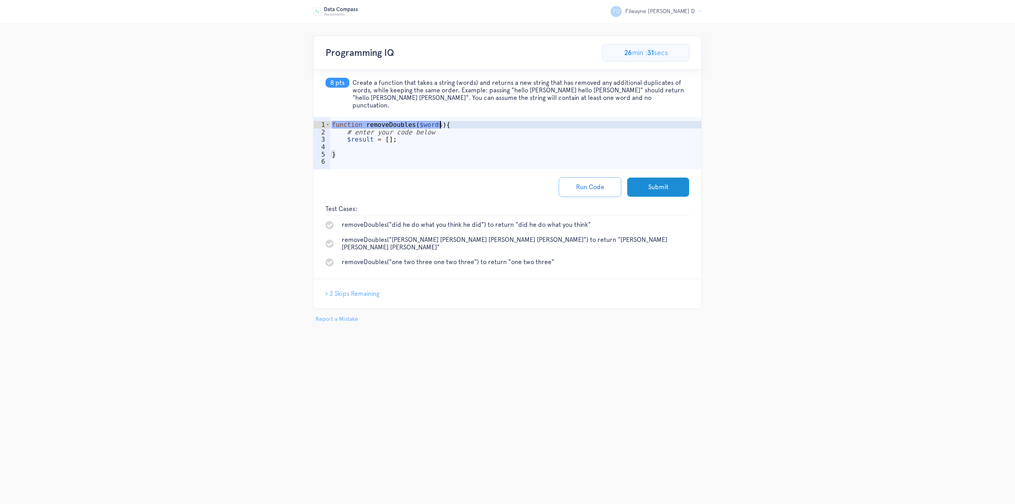
drag, startPoint x: 332, startPoint y: 117, endPoint x: 474, endPoint y: 106, distance: 143.2
click at [462, 121] on div "function removeDoubles ( $words ) { # enter your code below $result = [ ] ; }" at bounding box center [516, 154] width 372 height 67
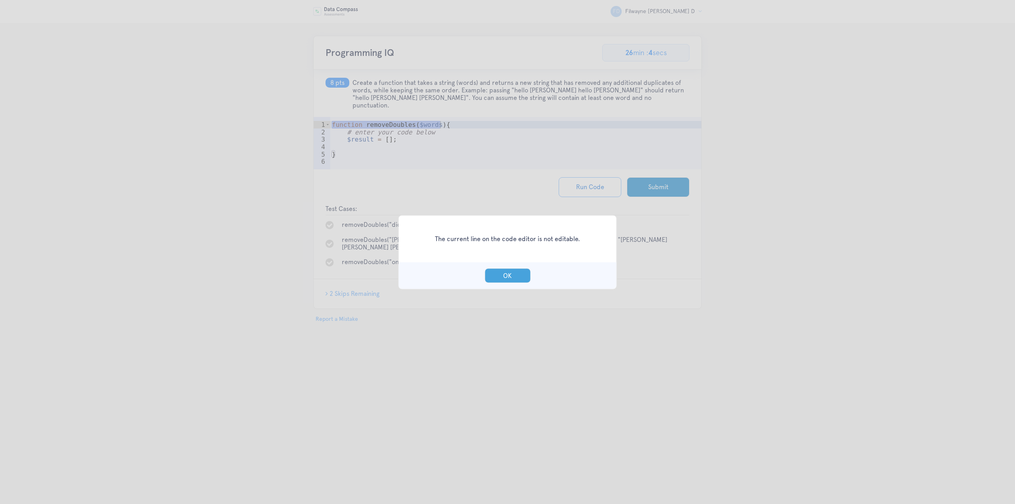
click at [511, 270] on button "OK" at bounding box center [508, 275] width 46 height 15
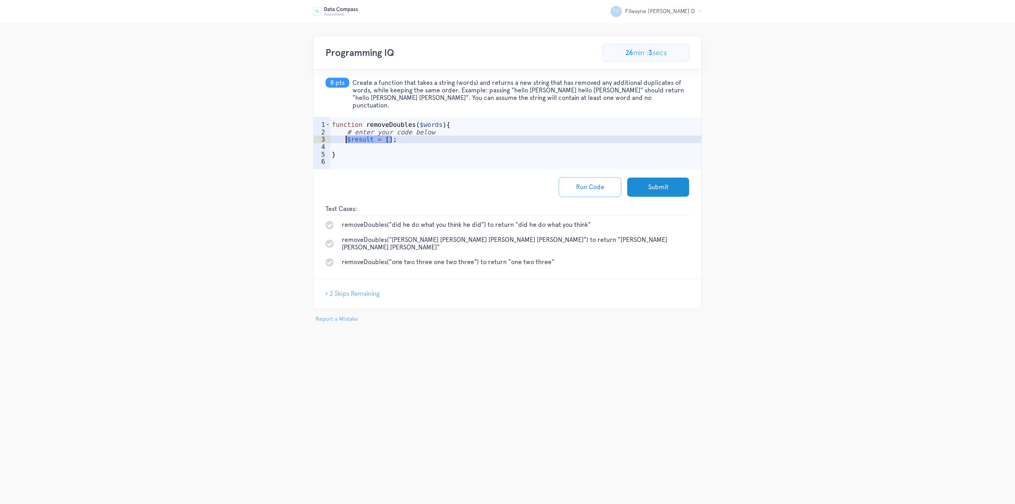
drag, startPoint x: 399, startPoint y: 131, endPoint x: 346, endPoint y: 130, distance: 53.5
click at [346, 130] on div "function removeDoubles ( $words ) { # enter your code below $result = [ ] ; }" at bounding box center [516, 154] width 372 height 67
paste textarea "return array_values(array_unique($words))"
type textarea "return array_values(array_unique($words));"
click at [594, 178] on button "Run Code" at bounding box center [590, 187] width 63 height 20
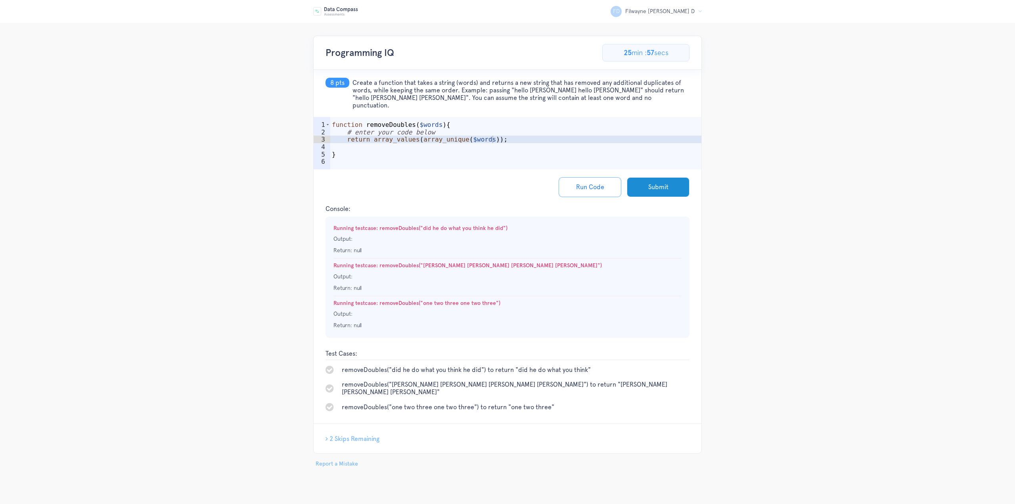
click at [425, 141] on div "function removeDoubles ( $words ) { # enter your code below return array_values…" at bounding box center [516, 154] width 372 height 67
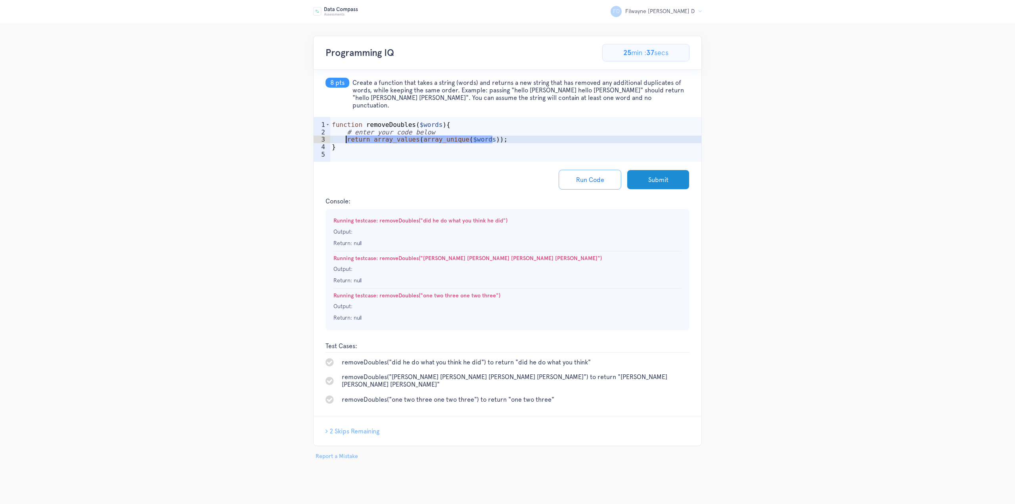
drag, startPoint x: 499, startPoint y: 128, endPoint x: 345, endPoint y: 134, distance: 153.6
click at [345, 134] on div "function removeDoubles ( $words ) { # enter your code below return array_values…" at bounding box center [516, 151] width 372 height 60
paste textarea "implode(" ", $unique);"
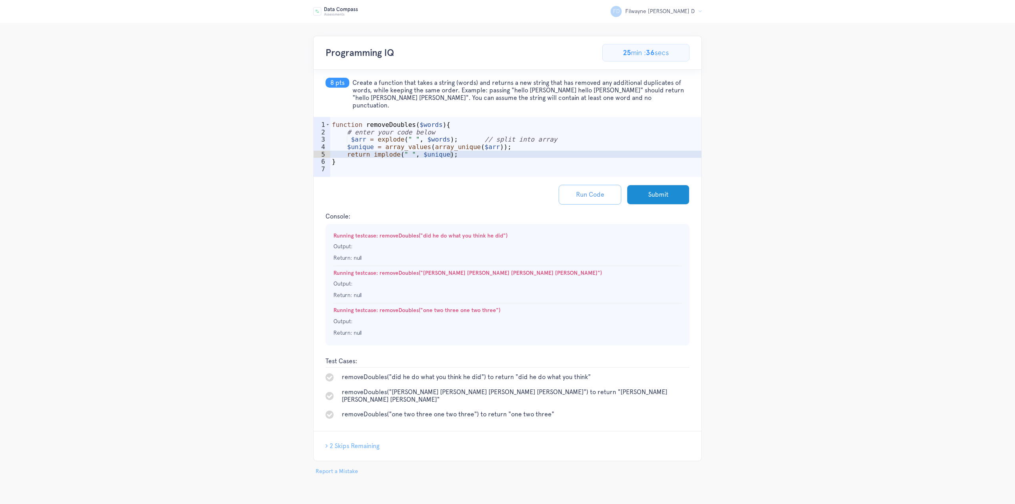
click at [611, 185] on button "Run Code" at bounding box center [590, 195] width 63 height 20
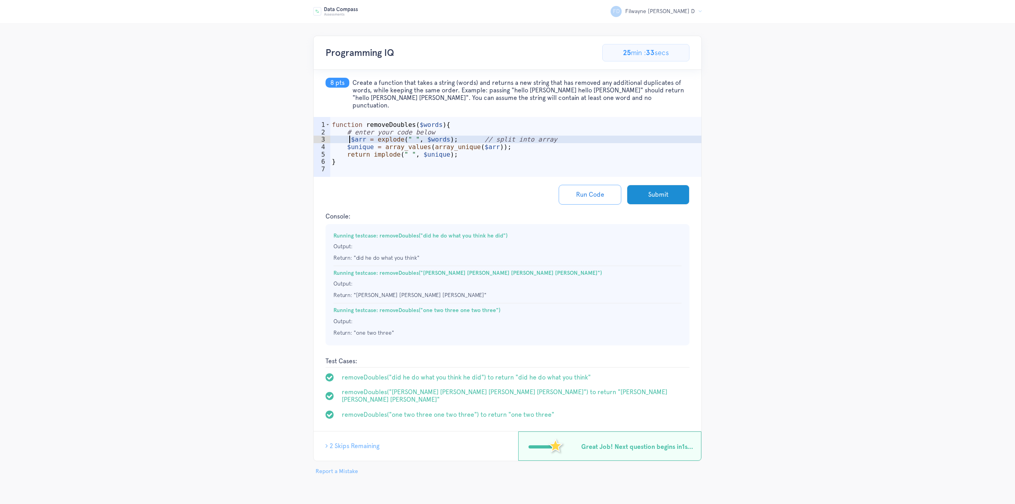
click at [350, 132] on div "function removeDoubles ( $words ) { # enter your code below $arr = explode ( " …" at bounding box center [516, 158] width 372 height 75
type textarea "$arr = explode(" ", $words); // split into array"
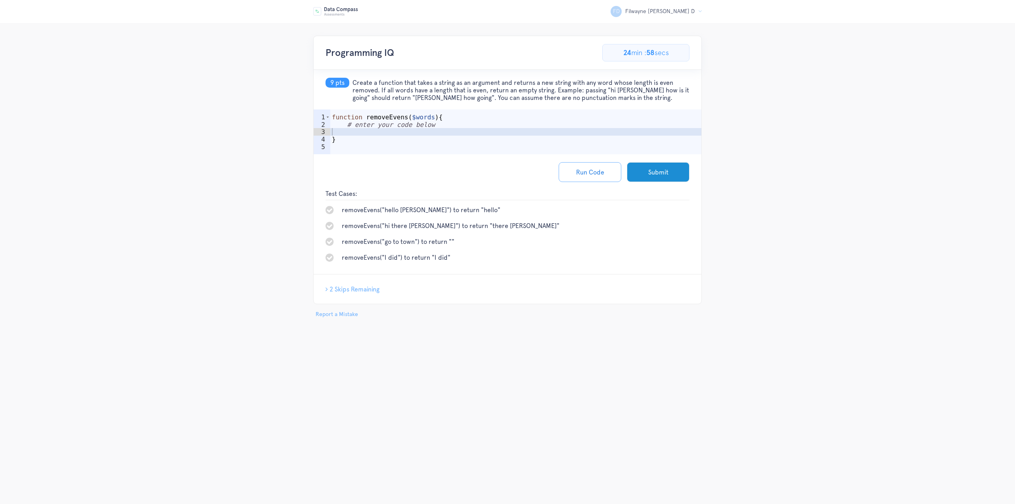
click at [397, 134] on div "function removeEvens ( $words ) { # enter your code below }" at bounding box center [516, 143] width 372 height 60
type textarea "#"
click at [458, 136] on div "function removeEvens ( $words ) { # enter your code below $arr = explode ( " " …" at bounding box center [516, 143] width 372 height 60
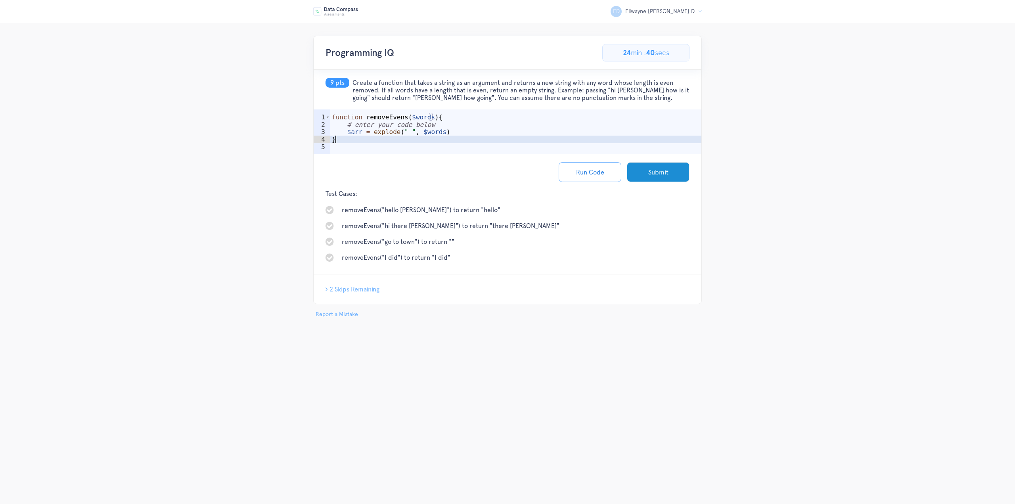
click at [466, 130] on div "function removeEvens ( $words ) { # enter your code below $arr = explode ( " " …" at bounding box center [516, 143] width 372 height 60
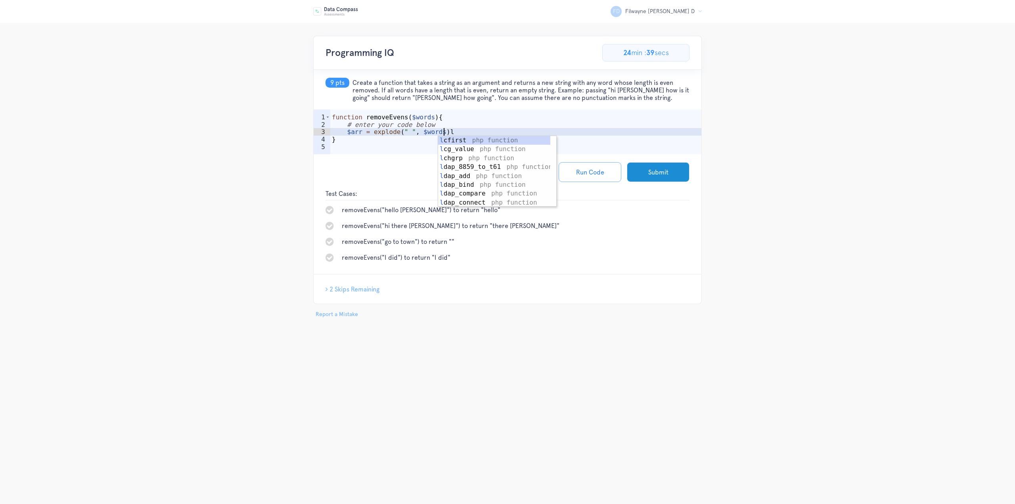
scroll to position [0, 6]
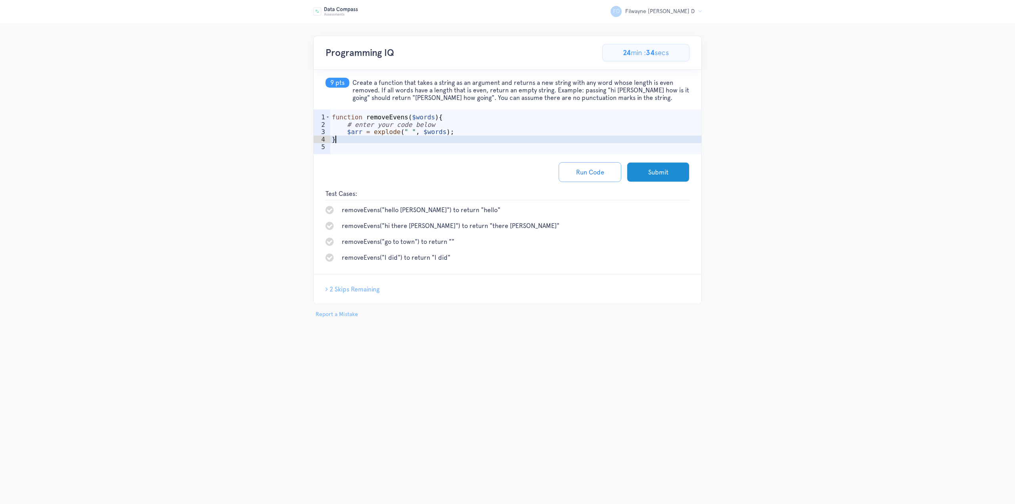
click at [470, 136] on div "function removeEvens ( $words ) { # enter your code below $arr = explode ( " " …" at bounding box center [516, 143] width 372 height 60
click at [477, 132] on div "function removeEvens ( $words ) { # enter your code below $arr = explode ( " " …" at bounding box center [516, 143] width 372 height 60
type textarea "$arr = explode(" ", $words);"
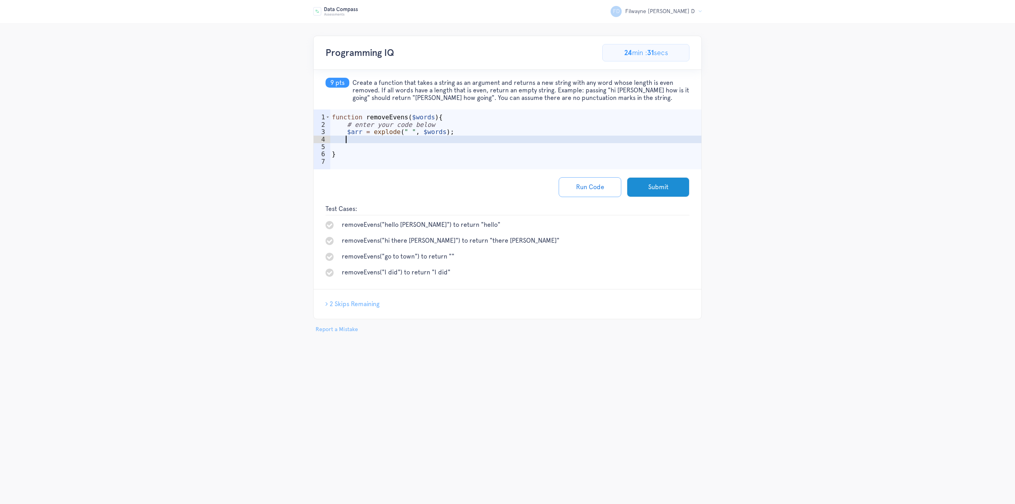
click at [427, 141] on div "function removeEvens ( $words ) { # enter your code below $arr = explode ( " " …" at bounding box center [516, 150] width 372 height 75
type textarea "foreach($arr as $array){"
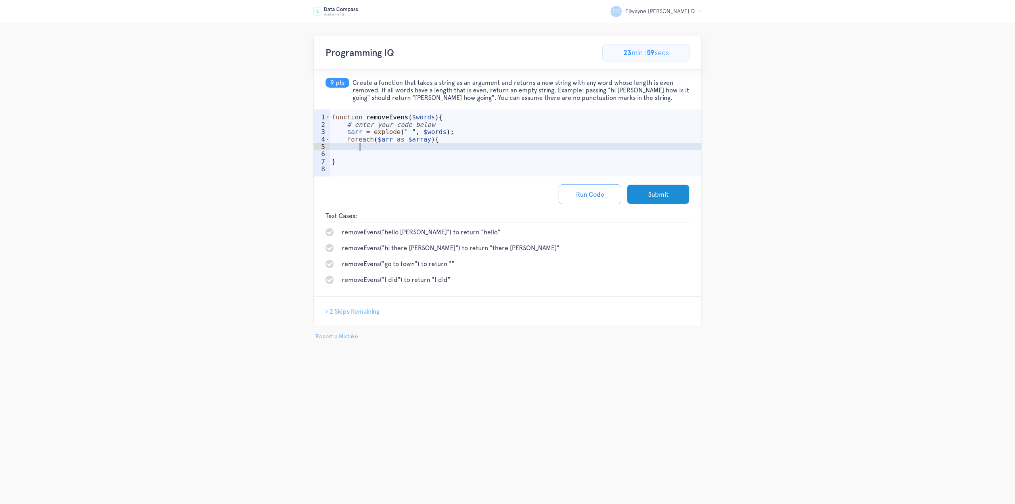
scroll to position [0, 0]
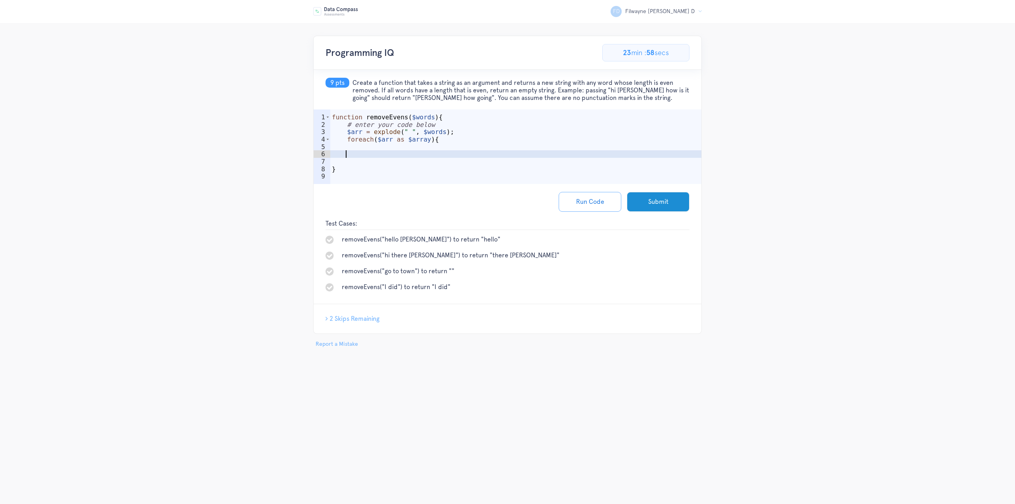
type textarea "|"
type textarea "}"
click at [453, 151] on div "function removeEvens ( $words ) { # enter your code below $arr = explode ( " " …" at bounding box center [516, 157] width 372 height 89
click at [456, 148] on div "function removeEvens ( $words ) { # enter your code below $arr = explode ( " " …" at bounding box center [516, 157] width 372 height 89
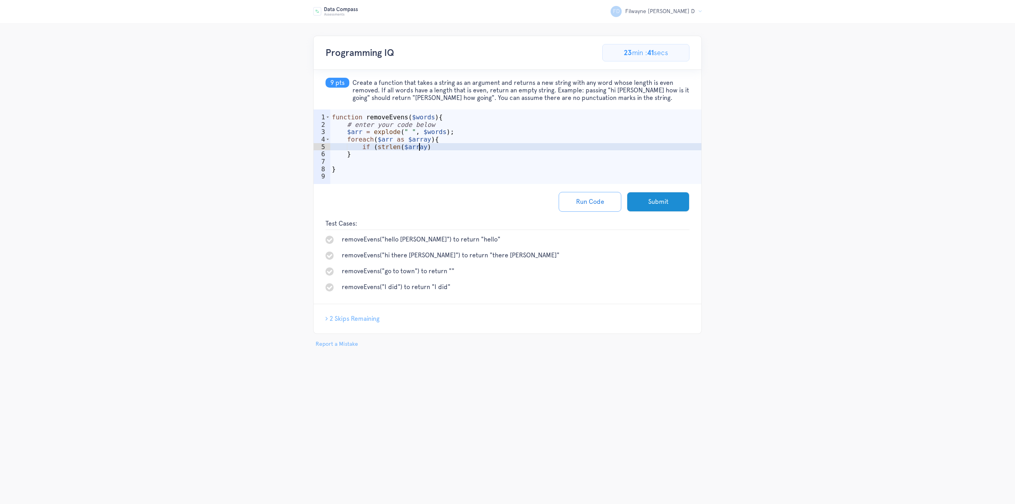
click at [466, 146] on div "function removeEvens ( $words ) { # enter your code below $arr = explode ( " " …" at bounding box center [516, 157] width 372 height 89
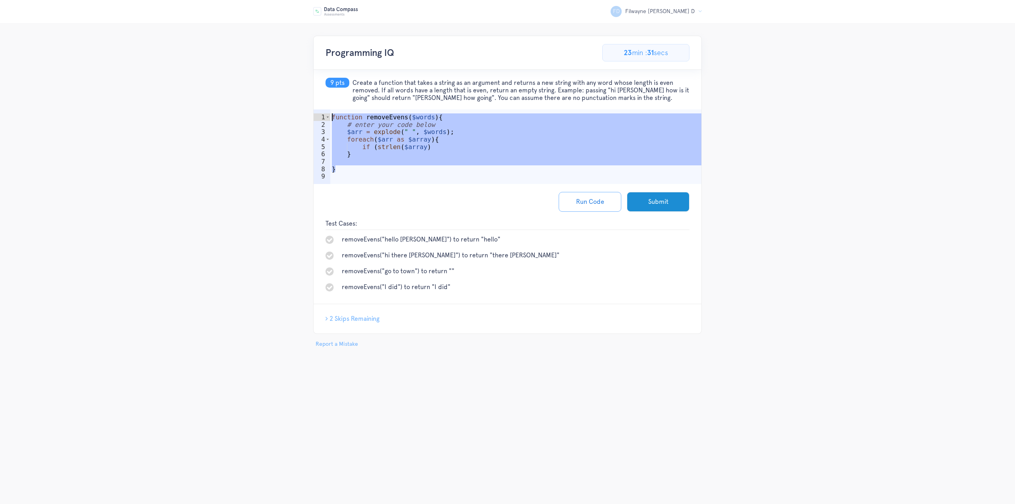
drag, startPoint x: 336, startPoint y: 169, endPoint x: 333, endPoint y: 115, distance: 54.5
click at [333, 115] on div "function removeEvens ( $words ) { # enter your code below $arr = explode ( " " …" at bounding box center [516, 157] width 372 height 89
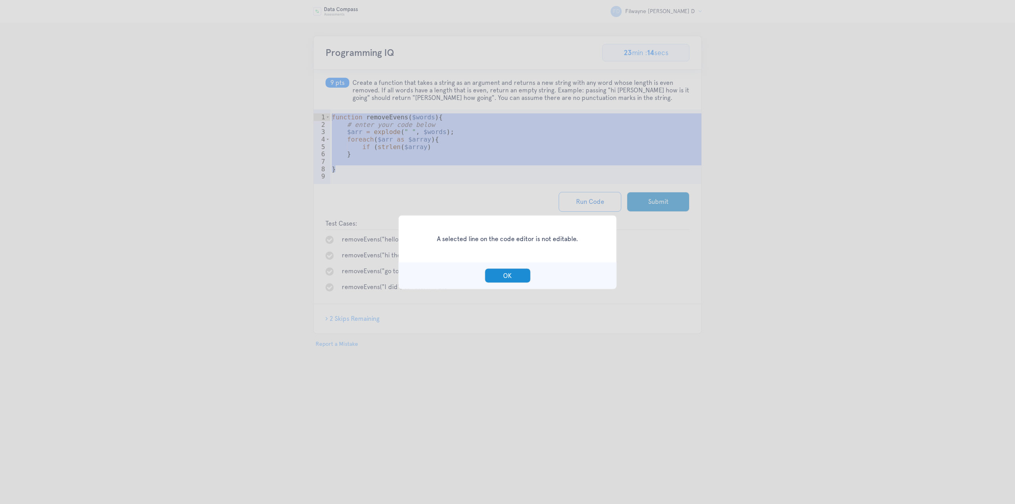
drag, startPoint x: 493, startPoint y: 274, endPoint x: 386, endPoint y: 199, distance: 130.5
click at [492, 273] on button "OK" at bounding box center [508, 275] width 46 height 15
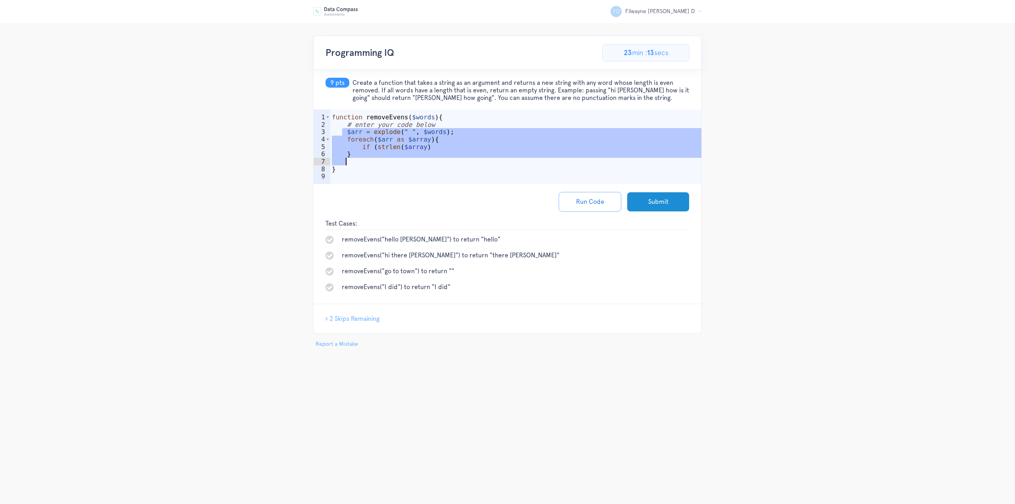
drag, startPoint x: 341, startPoint y: 131, endPoint x: 380, endPoint y: 158, distance: 47.6
click at [379, 159] on div "function removeEvens ( $words ) { # enter your code below $arr = explode ( " " …" at bounding box center [516, 157] width 372 height 89
paste textarea "return implode(" ", $result);"
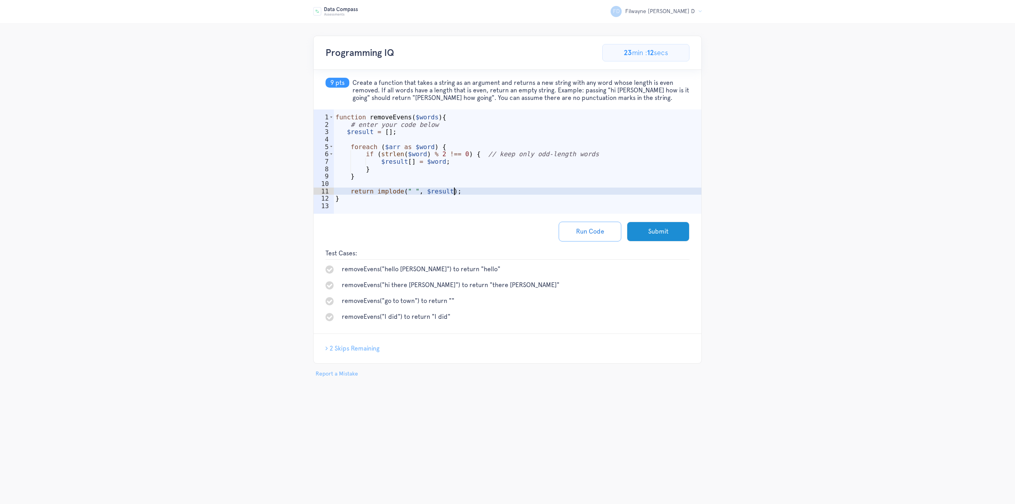
scroll to position [0, 1]
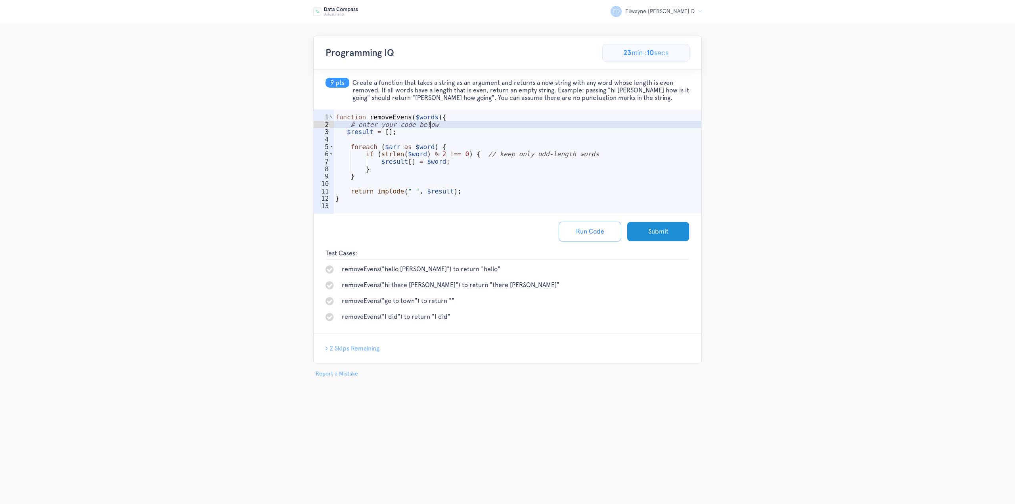
click at [441, 126] on div "function removeEvens ( $words ) { # enter your code below $result = [ ] ; forea…" at bounding box center [518, 172] width 368 height 119
type textarea "# enter your code below"
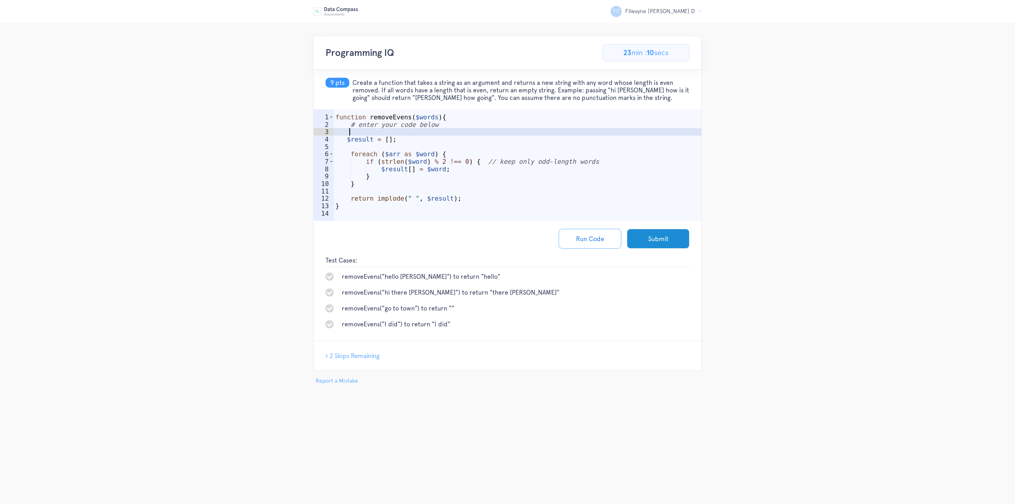
type textarea "#"
type textarea "$"
type textarea "#"
type textarea "$"
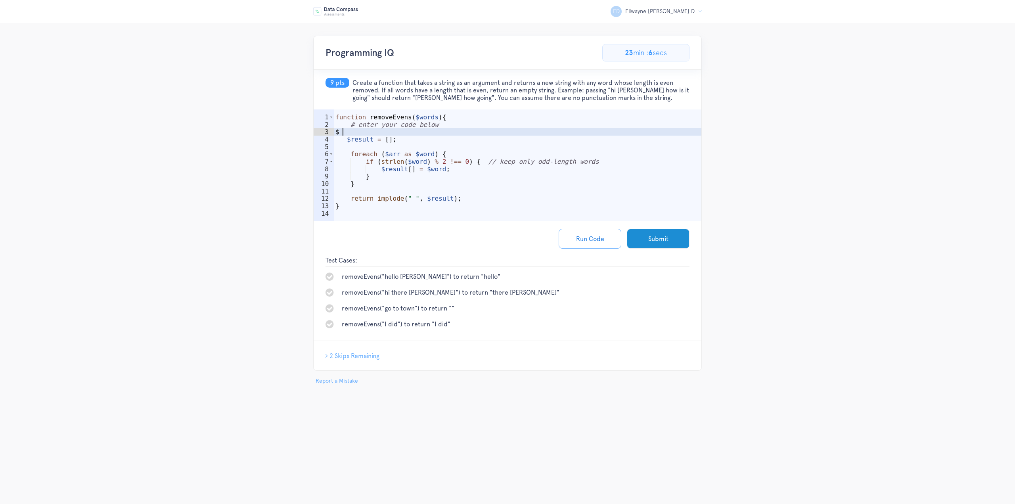
type textarea "$"
click at [493, 165] on div "function removeEvens ( $words ) { # enter your code below $arr = explode ( " " …" at bounding box center [518, 176] width 368 height 127
type textarea "$result[] = $word;"
click at [589, 238] on button "Run Code" at bounding box center [590, 239] width 63 height 20
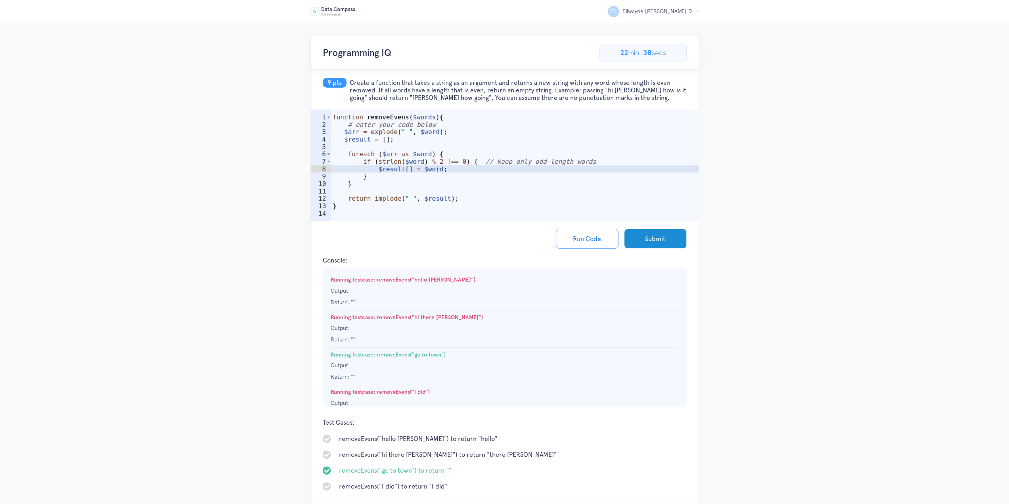
scroll to position [0, 0]
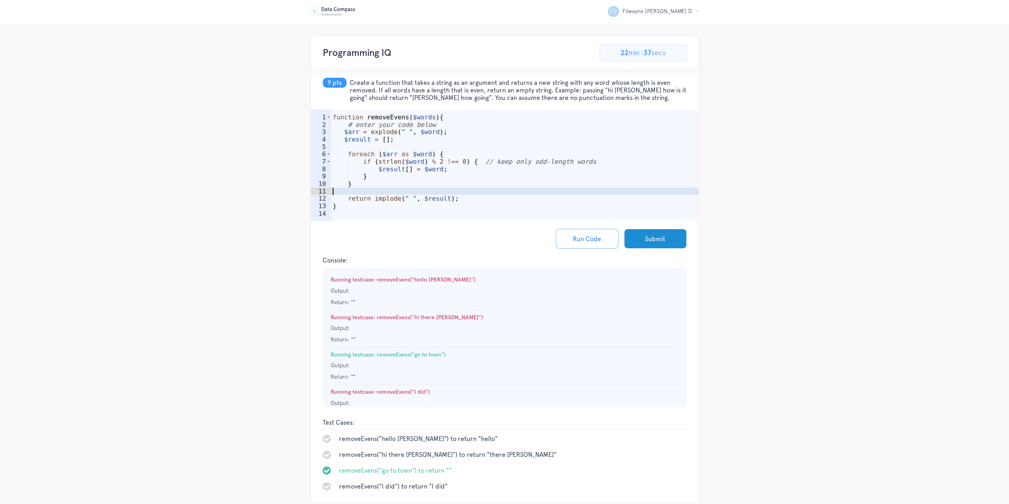
click at [531, 194] on div "function removeEvens ( $words ) { # enter your code below $arr = explode ( " " …" at bounding box center [515, 176] width 368 height 127
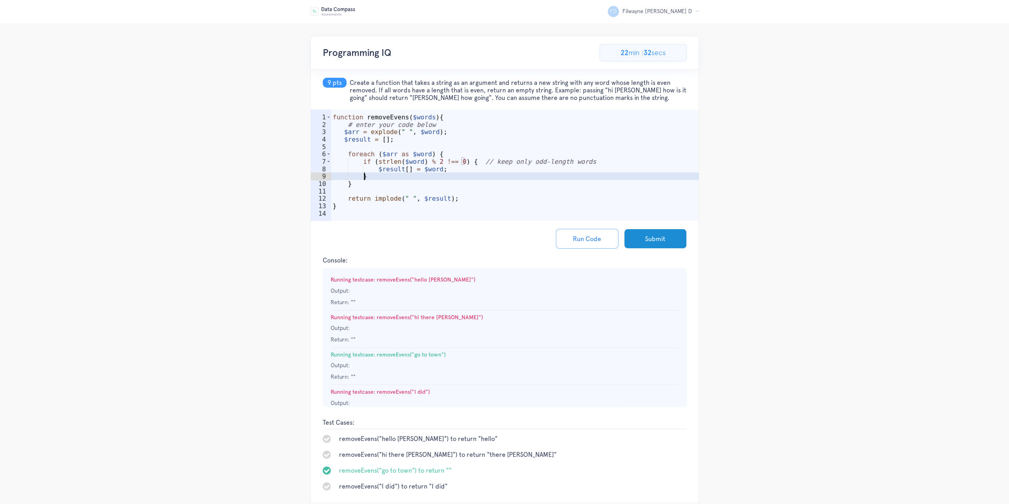
click at [516, 175] on div "function removeEvens ( $words ) { # enter your code below $arr = explode ( " " …" at bounding box center [515, 176] width 368 height 127
type textarea "}"
click at [507, 146] on div "function removeEvens ( $words ) { # enter your code below $arr = explode ( " " …" at bounding box center [515, 176] width 368 height 127
click at [467, 172] on div "function removeEvens ( $words ) { # enter your code below $arr = explode ( " " …" at bounding box center [515, 176] width 368 height 127
type textarea "$result[] = $word;"
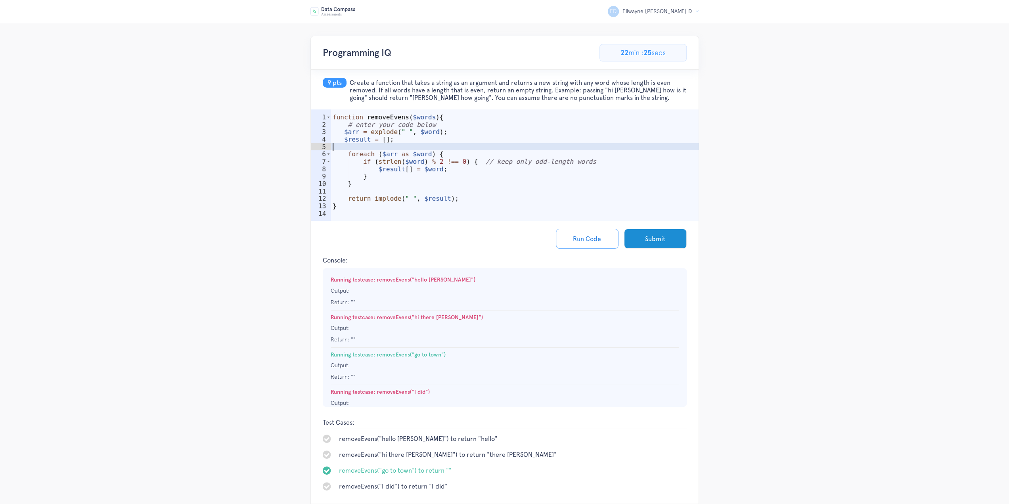
click at [494, 150] on div "function removeEvens ( $words ) { # enter your code below $arr = explode ( " " …" at bounding box center [515, 176] width 368 height 127
click at [591, 165] on div "function removeEvens ( $words ) { # enter your code below $arr = explode ( " " …" at bounding box center [515, 176] width 368 height 127
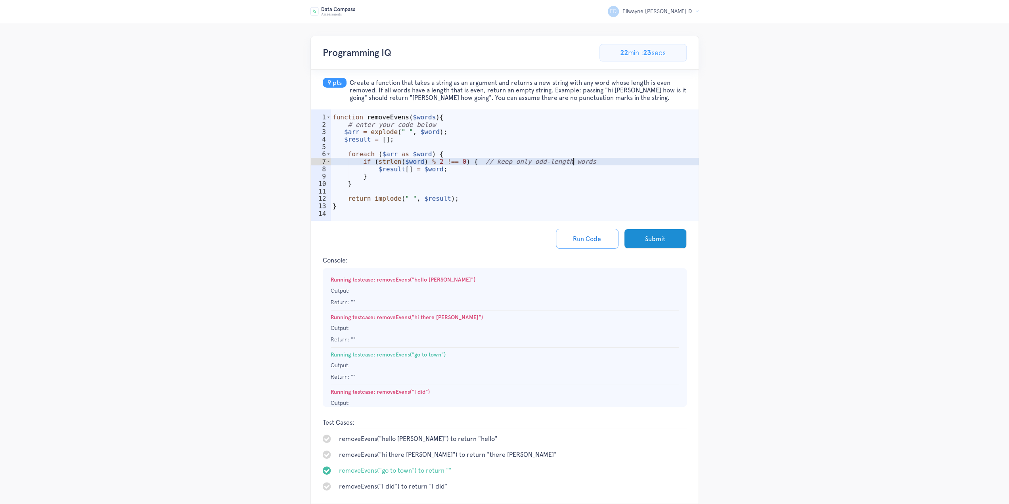
click at [483, 174] on div "function removeEvens ( $words ) { # enter your code below $arr = explode ( " " …" at bounding box center [515, 176] width 368 height 127
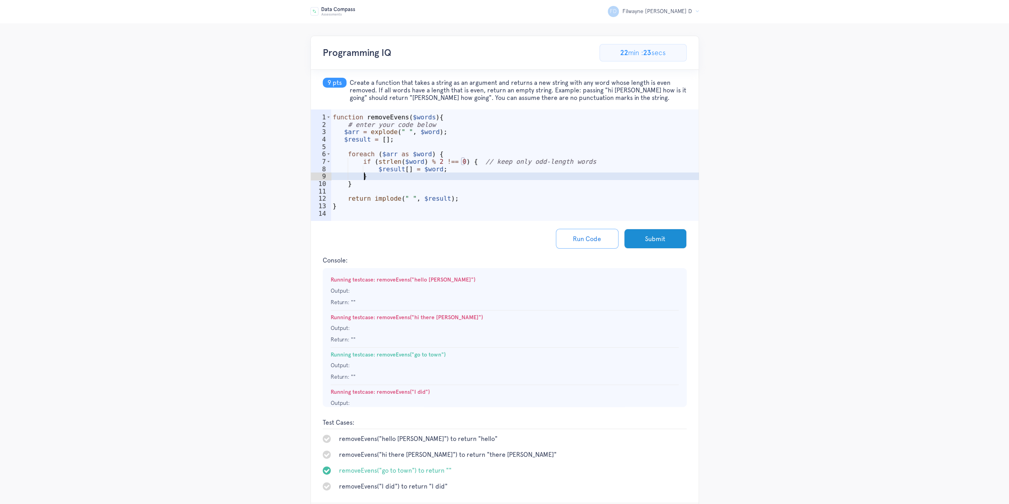
click at [483, 168] on div "function removeEvens ( $words ) { # enter your code below $arr = explode ( " " …" at bounding box center [515, 176] width 368 height 127
click at [430, 130] on div "function removeEvens ( $words ) { # enter your code below $arr = explode ( " " …" at bounding box center [515, 176] width 368 height 127
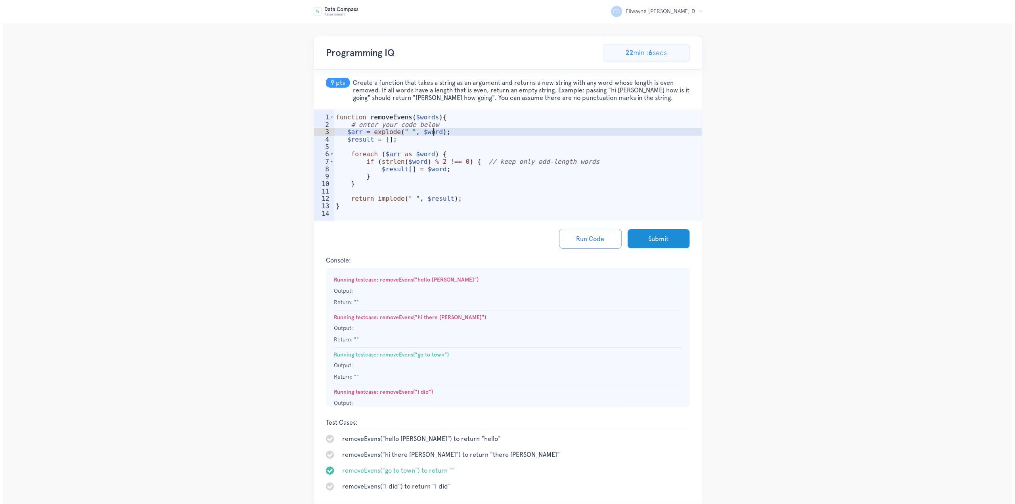
scroll to position [0, 6]
type textarea "$arr = explode(" ", $words);"
click at [578, 239] on button "Run Code" at bounding box center [587, 239] width 63 height 20
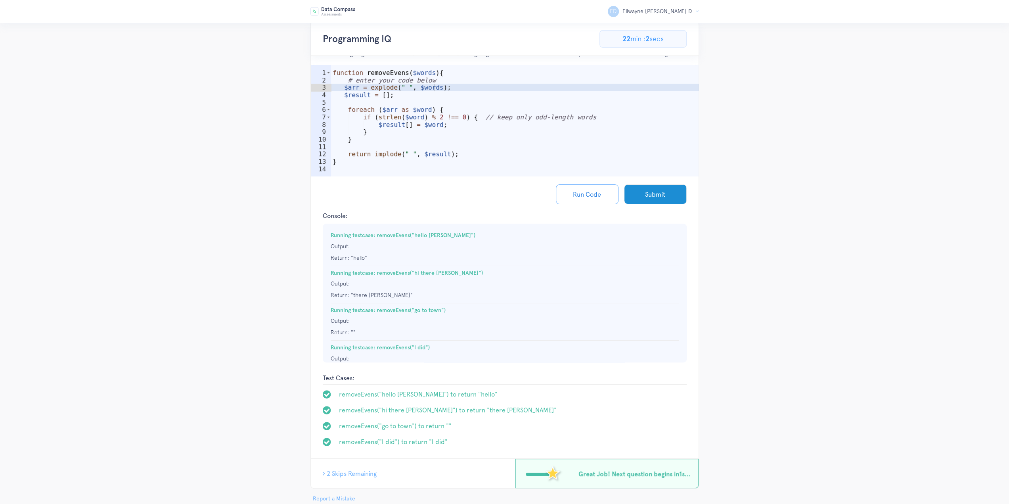
scroll to position [23, 0]
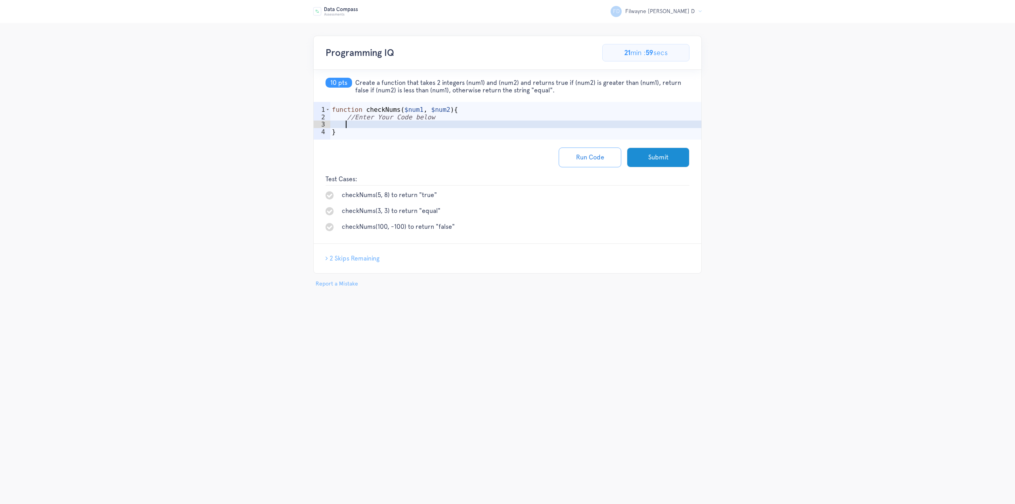
click at [461, 124] on div "function checkNums ( $num1 , $num2 ) { //Enter Your Code below }" at bounding box center [516, 132] width 372 height 52
click at [371, 124] on div "function checkNums ( $num1 , $num2 ) { //Enter Your Code below if ( $num1 > $nu…" at bounding box center [516, 132] width 372 height 52
click at [428, 126] on div "function checkNums ( $num1 , $num2 ) { //Enter Your Code below if ( $num2 > $nu…" at bounding box center [516, 132] width 372 height 52
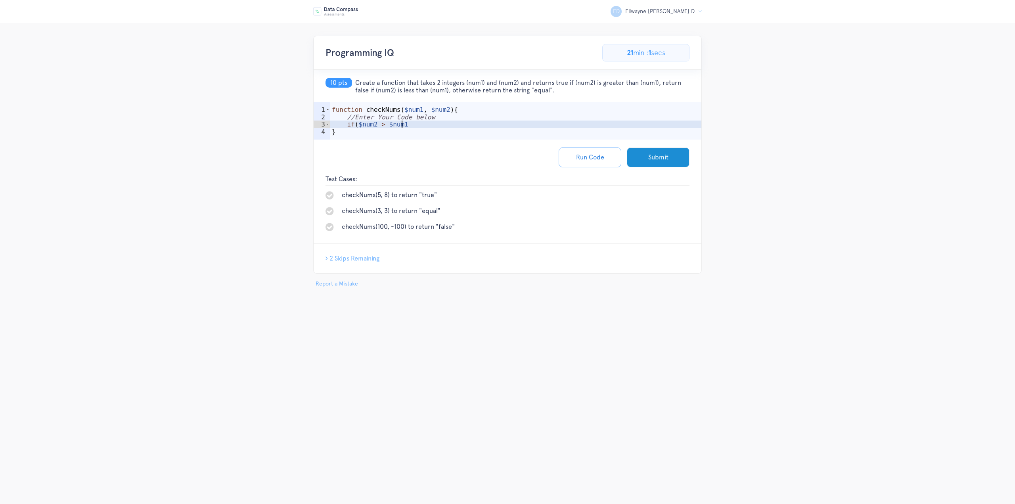
scroll to position [0, 4]
type textarea "if($num2 > $num1){}"
click at [409, 125] on div "function checkNums ( $num1 , $num2 ) { //Enter Your Code below if ( $num2 > $nu…" at bounding box center [516, 136] width 372 height 60
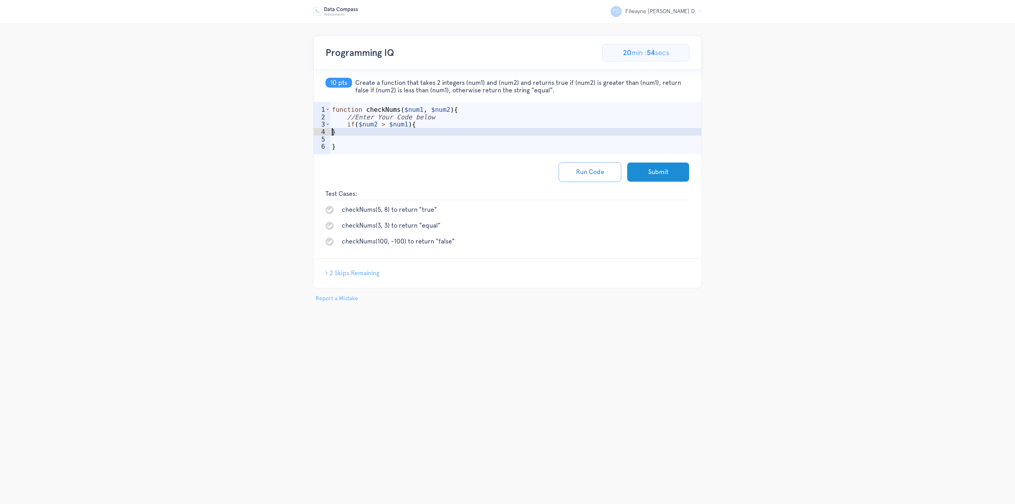
scroll to position [0, 0]
click at [456, 125] on div "function checkNums ( $num1 , $num2 ) { //Enter Your Code below if ( $num2 > $nu…" at bounding box center [516, 139] width 372 height 67
type textarea "if($num2 > $num1){"
type textarea "return "true";"
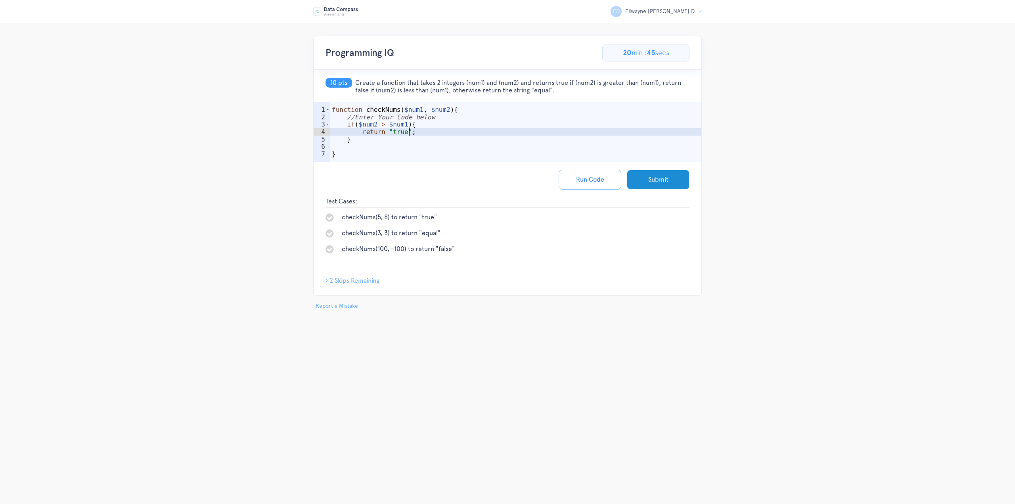
drag, startPoint x: 363, startPoint y: 144, endPoint x: 373, endPoint y: 147, distance: 10.7
click at [363, 144] on div "function checkNums ( $num1 , $num2 ) { //Enter Your Code below if ( $num2 > $nu…" at bounding box center [516, 143] width 372 height 75
click at [430, 145] on div "function checkNums ( $num1 , $num2 ) { //Enter Your Code below if ( $num2 > $nu…" at bounding box center [516, 143] width 372 height 75
click at [435, 141] on div "function checkNums ( $num1 , $num2 ) { //Enter Your Code below if ( $num2 > $nu…" at bounding box center [516, 143] width 372 height 75
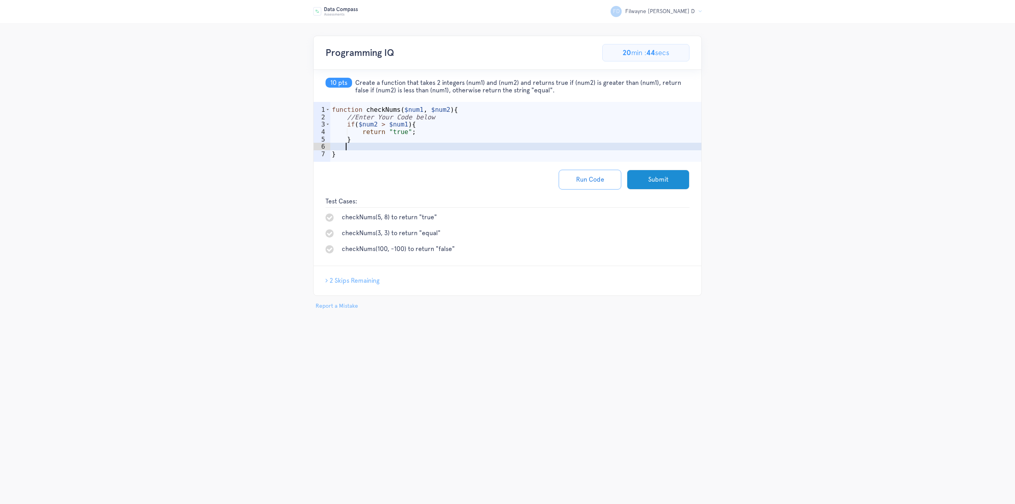
type textarea "}"
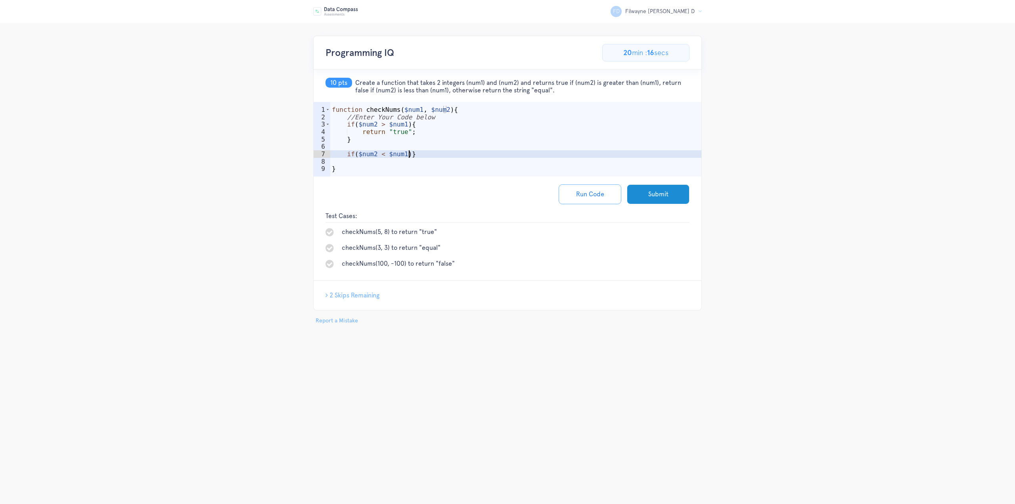
scroll to position [0, 4]
type textarea "if($num2 < $num1)"
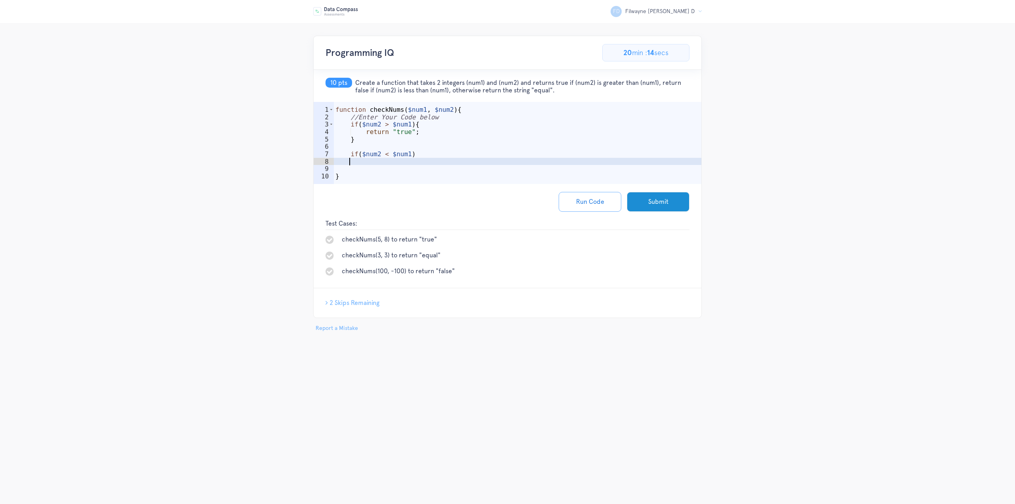
scroll to position [0, 0]
click at [433, 154] on div "function checkNums ( $num1 , $num2 ) { //Enter Your Code below if ( $num2 > $nu…" at bounding box center [518, 154] width 368 height 97
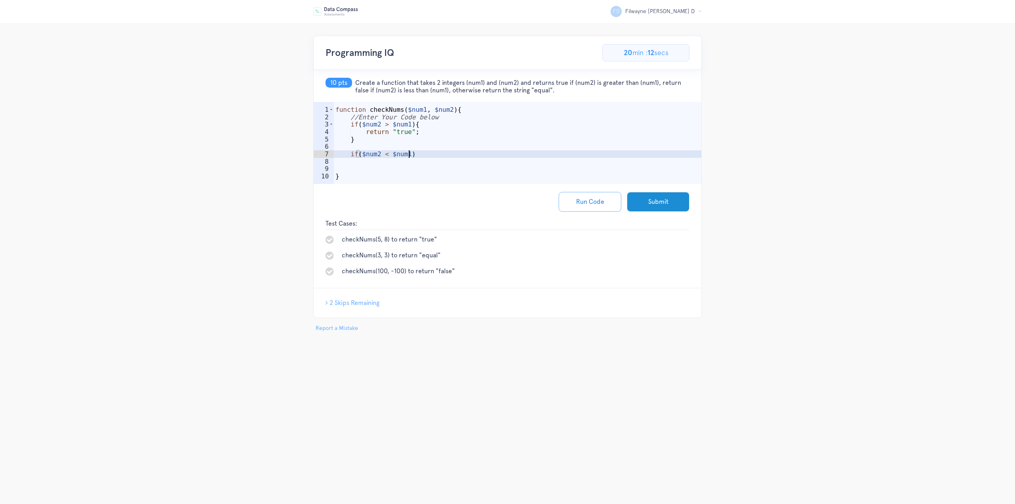
type textarea "if($num2 < $num1){"
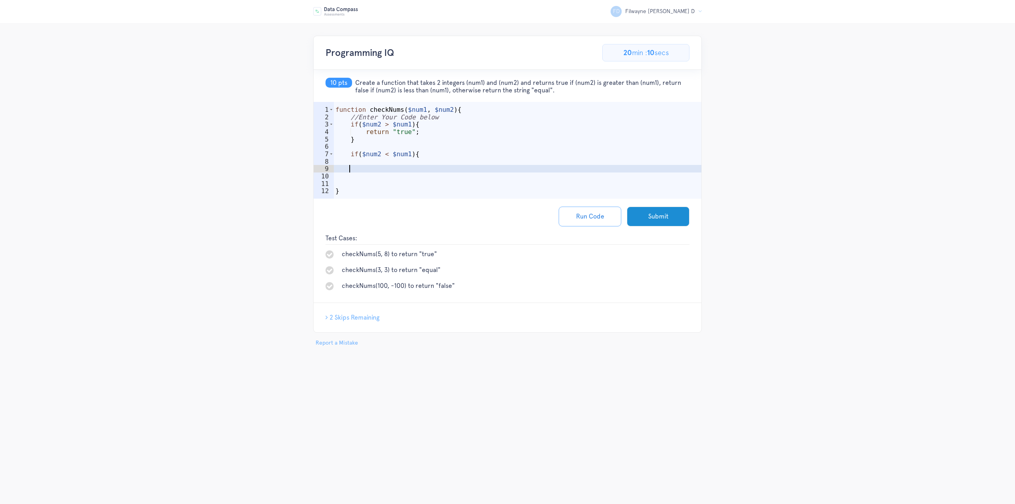
scroll to position [0, 1]
type textarea "}"
click at [429, 159] on div "function checkNums ( $num1 , $num2 ) { //Enter Your Code below if ( $num2 > $nu…" at bounding box center [518, 161] width 368 height 111
click at [435, 167] on div "function checkNums ( $num1 , $num2 ) { //Enter Your Code below if ( $num2 > $nu…" at bounding box center [518, 161] width 368 height 111
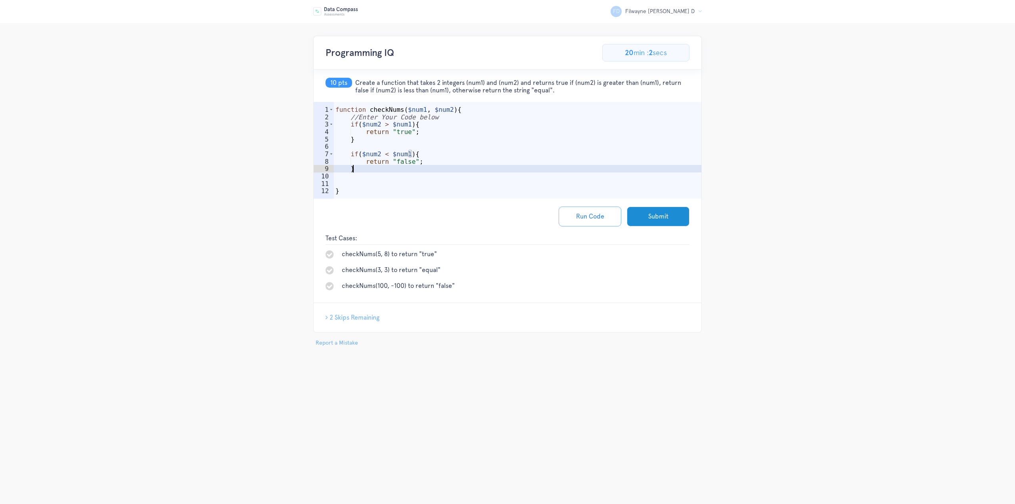
type textarea "}"
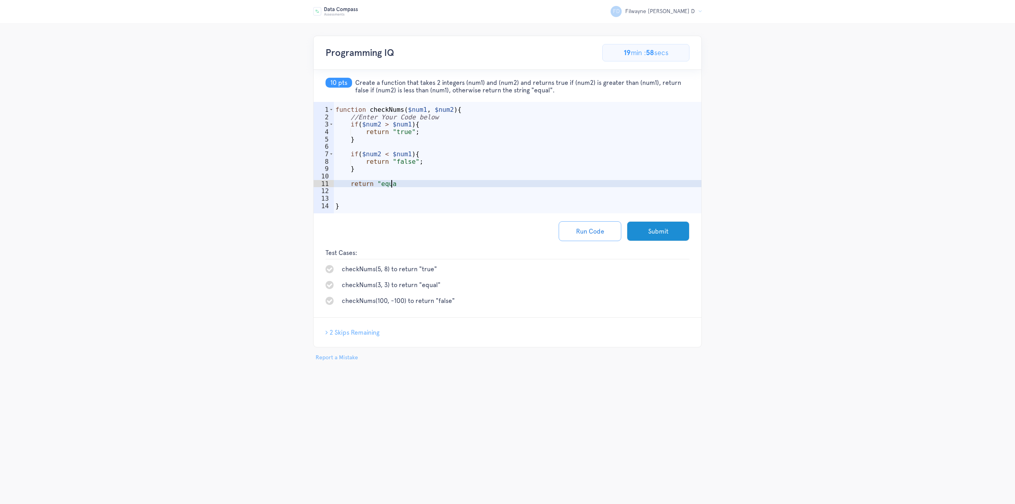
scroll to position [0, 3]
type textarea "return "equal";"
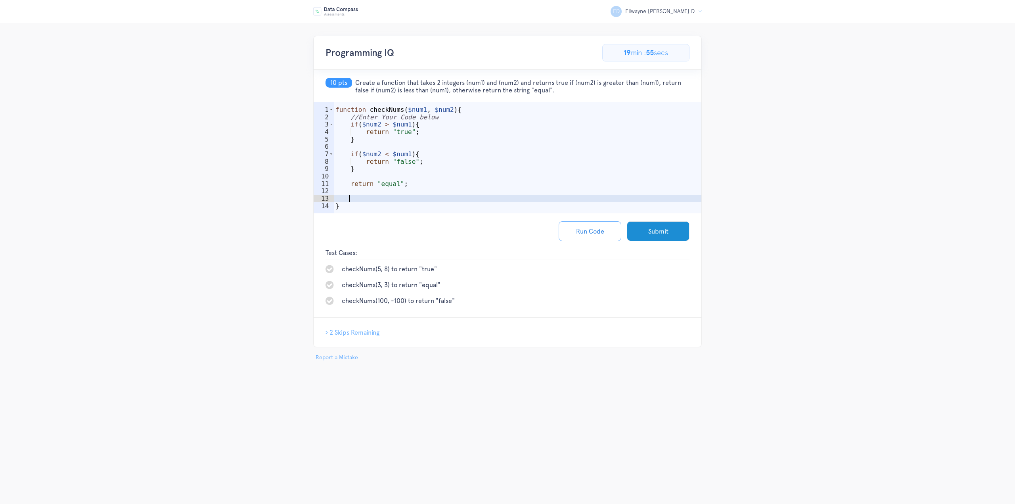
click at [356, 201] on div "function checkNums ( $num1 , $num2 ) { //Enter Your Code below if ( $num2 > $nu…" at bounding box center [518, 169] width 368 height 127
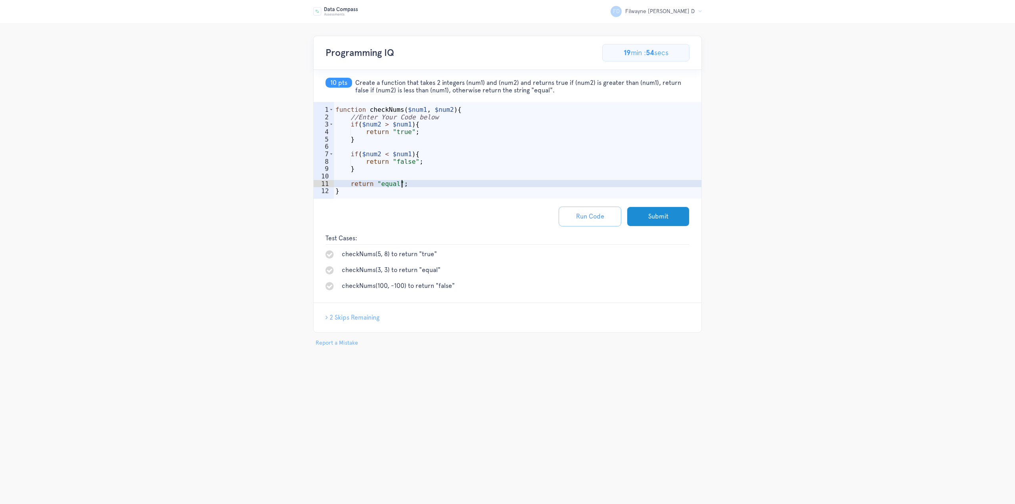
type textarea "return "equal";"
click at [608, 217] on button "Run Code" at bounding box center [590, 217] width 63 height 20
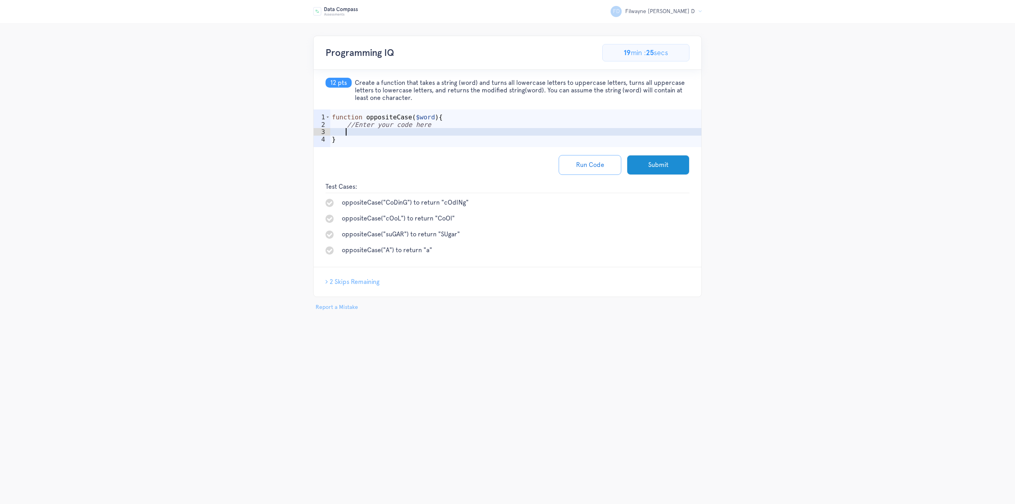
click at [427, 130] on div "function oppositeCase ( $word ) { //Enter your code here }" at bounding box center [516, 139] width 372 height 52
type textarea "#"
type textarea "$arr = explode(" ", $word);"
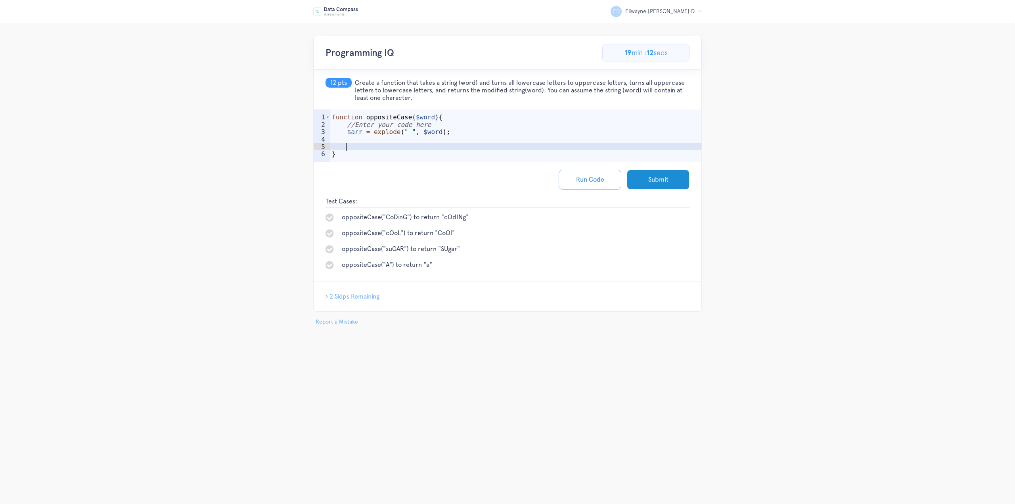
scroll to position [0, 0]
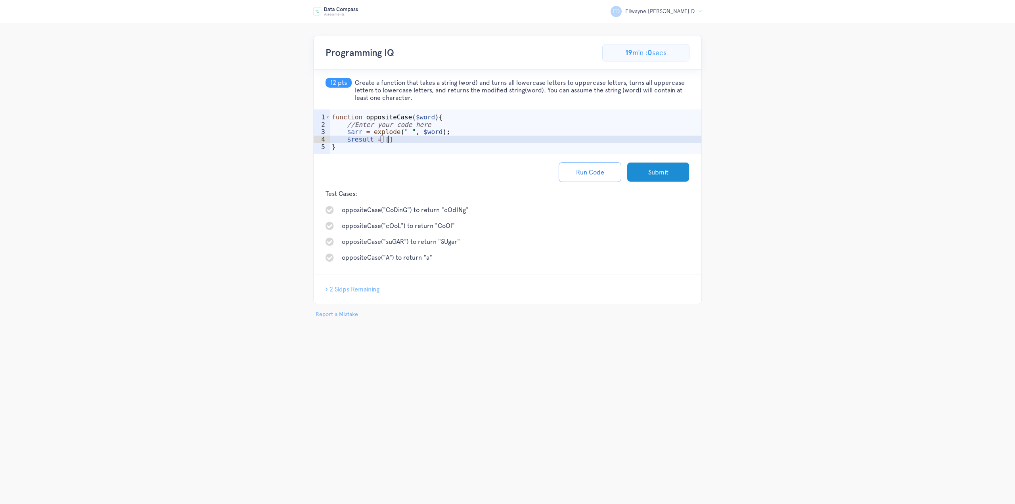
type textarea "$result = [];"
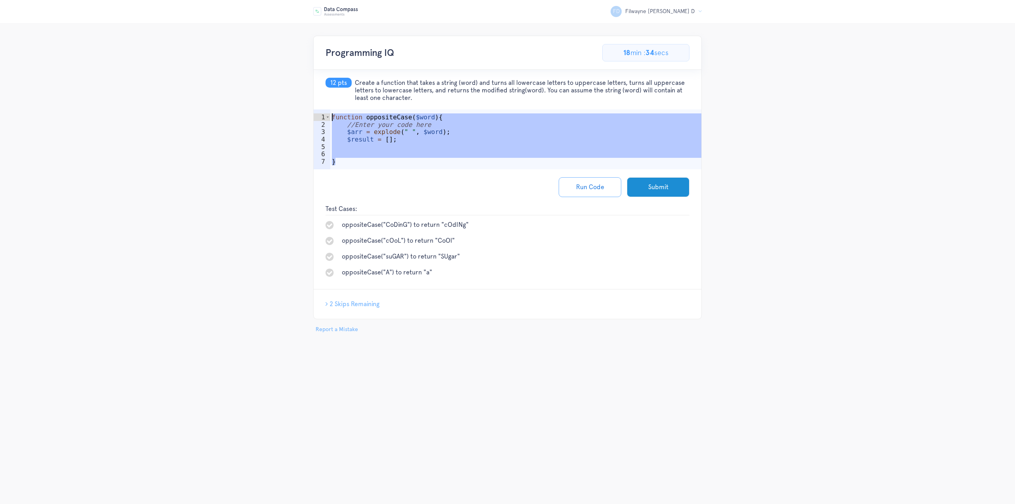
drag, startPoint x: 334, startPoint y: 163, endPoint x: 320, endPoint y: 100, distance: 64.6
click at [320, 100] on div "12 pts Create a function that takes a string (word) and turns all lowercase let…" at bounding box center [508, 180] width 388 height 220
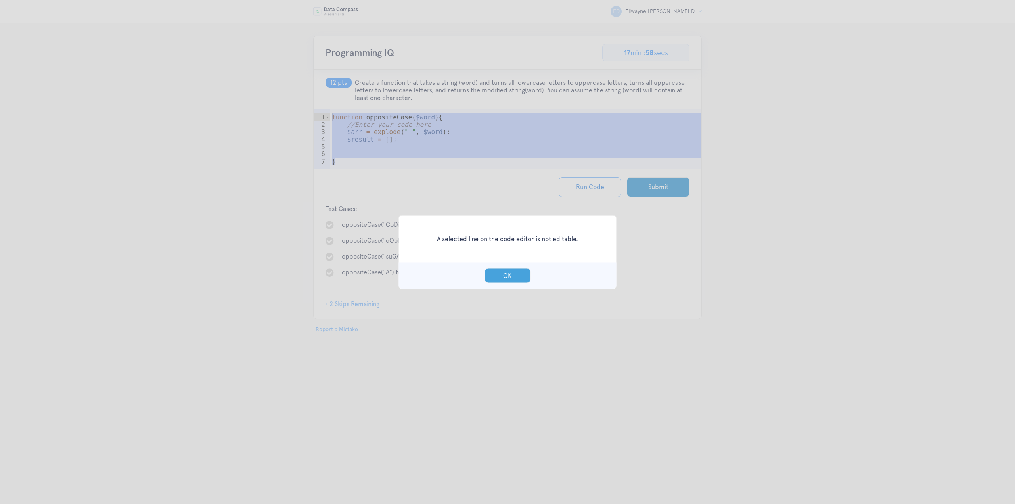
click at [507, 278] on button "OK" at bounding box center [508, 275] width 46 height 15
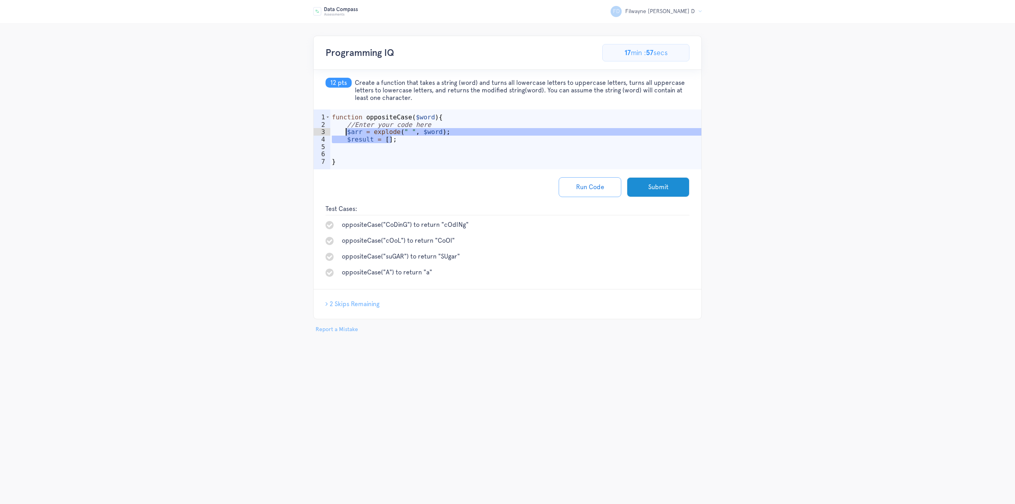
drag, startPoint x: 397, startPoint y: 138, endPoint x: 376, endPoint y: 138, distance: 21.4
click at [347, 131] on div "function oppositeCase ( $word ) { //Enter your code here $arr = explode ( " " ,…" at bounding box center [516, 150] width 372 height 75
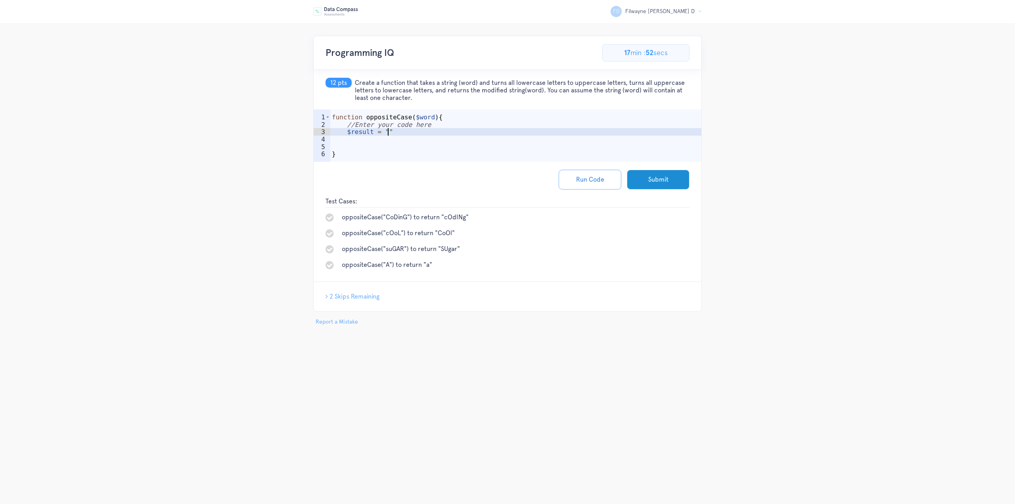
scroll to position [0, 3]
type textarea "$result = "";"
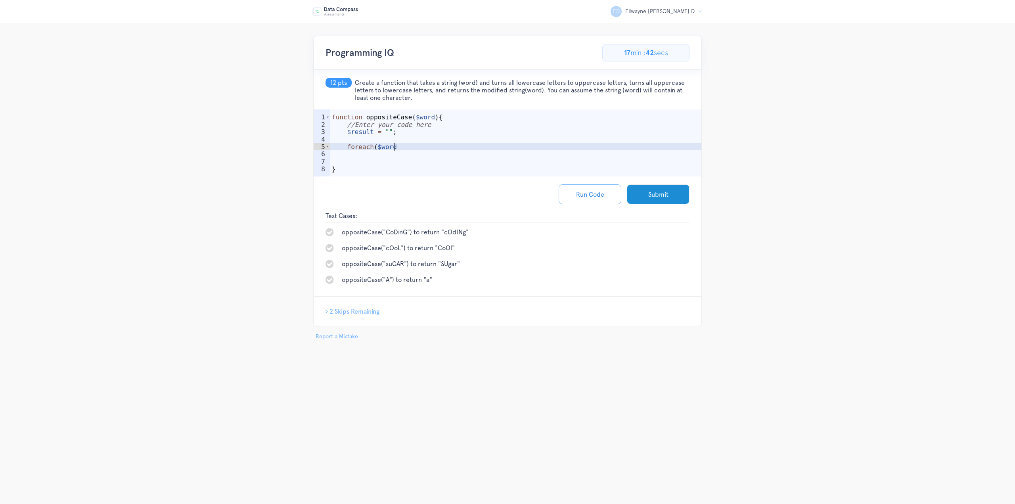
type textarea "foreach($word"
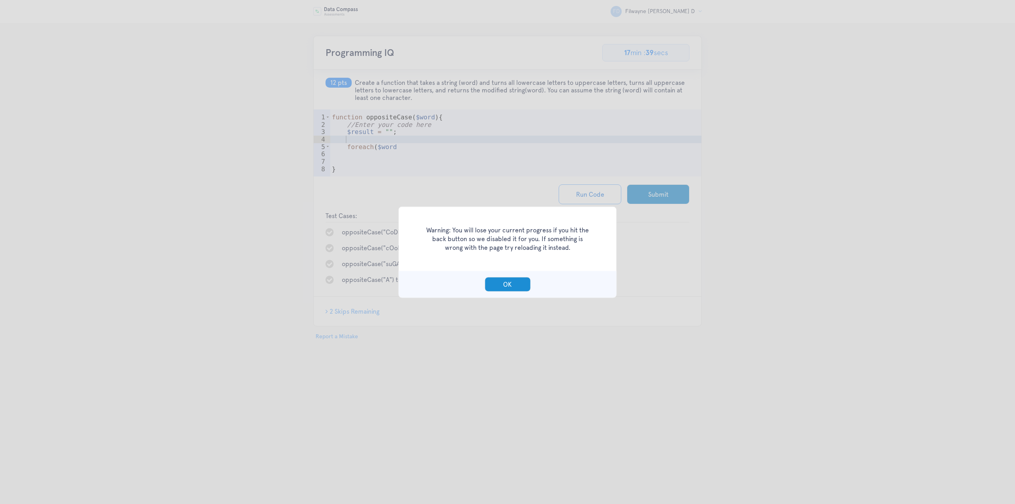
drag, startPoint x: 516, startPoint y: 282, endPoint x: 439, endPoint y: 241, distance: 87.5
click at [514, 283] on button "OK" at bounding box center [508, 284] width 46 height 15
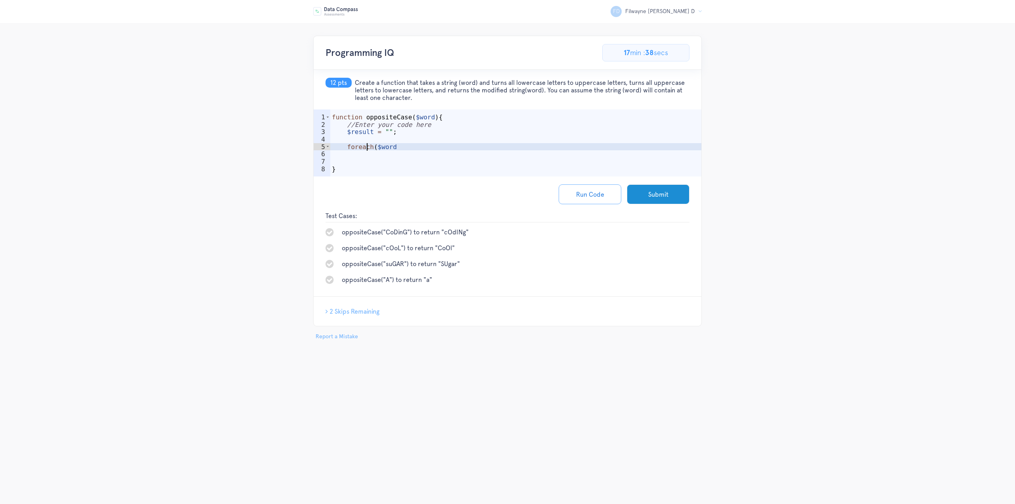
click at [370, 146] on div "function oppositeCase ( $word ) { //Enter your code here $result = "" ; foreach…" at bounding box center [516, 154] width 372 height 82
drag, startPoint x: 385, startPoint y: 147, endPoint x: 366, endPoint y: 149, distance: 19.1
click at [363, 148] on div "function oppositeCase ( $word ) { //Enter your code here $result = "" ; for ( $…" at bounding box center [516, 154] width 372 height 82
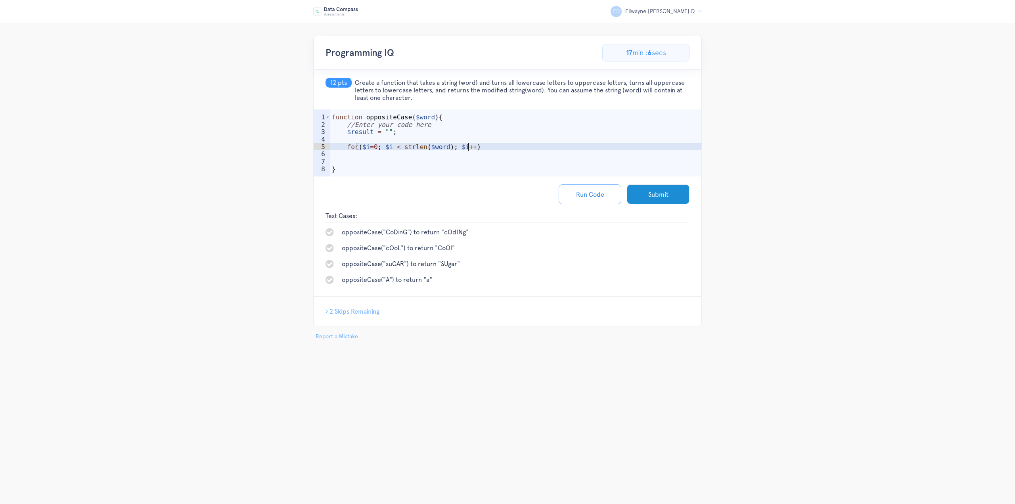
type textarea "for($i=0; $i < strlen($word); $i++)}"
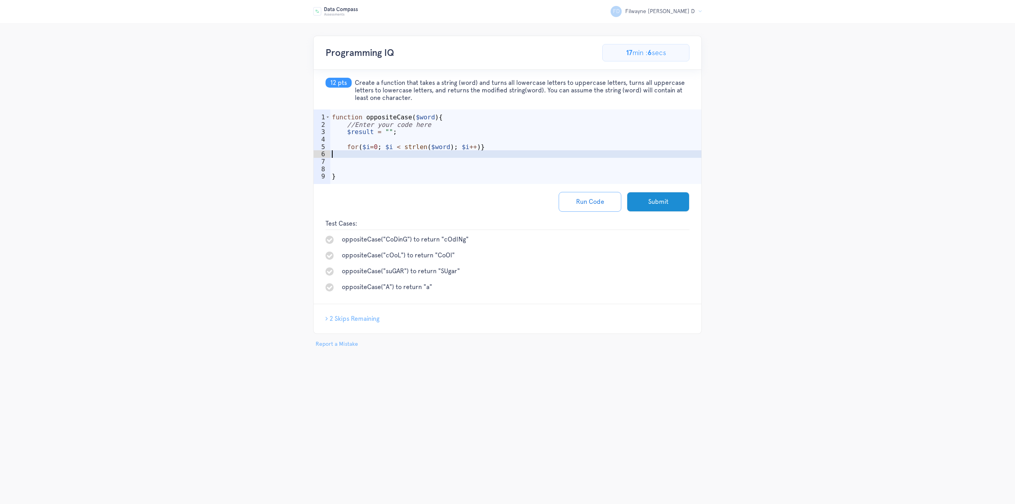
scroll to position [0, 0]
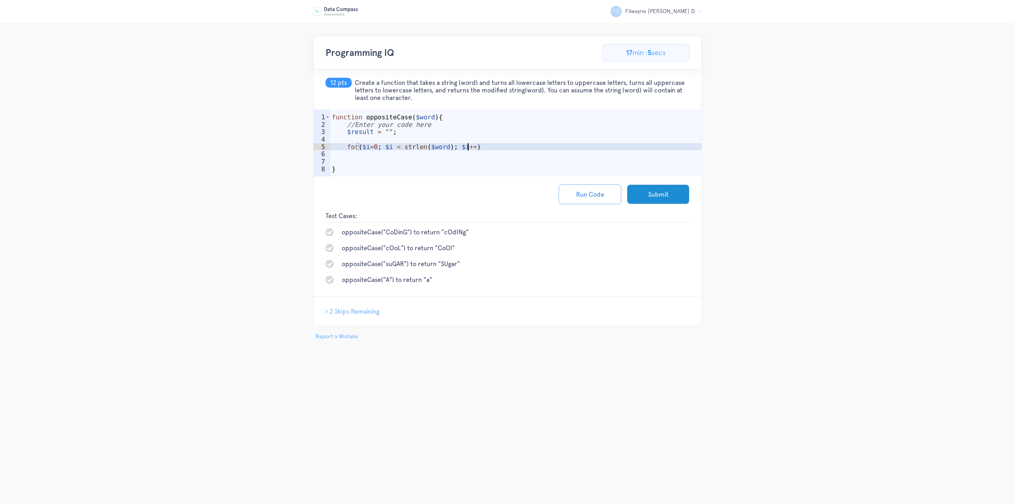
type textarea "for($i=0; $i < strlen($word); $i++){"
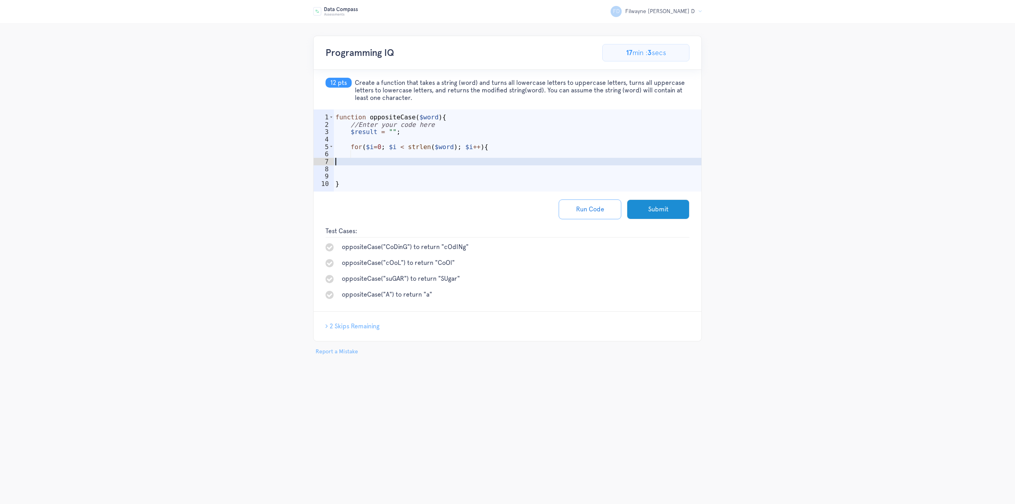
type textarea "|"
type textarea "}"
click at [437, 150] on div "function oppositeCase ( $word ) { //Enter your code here $result = "" ; for ( $…" at bounding box center [518, 161] width 368 height 97
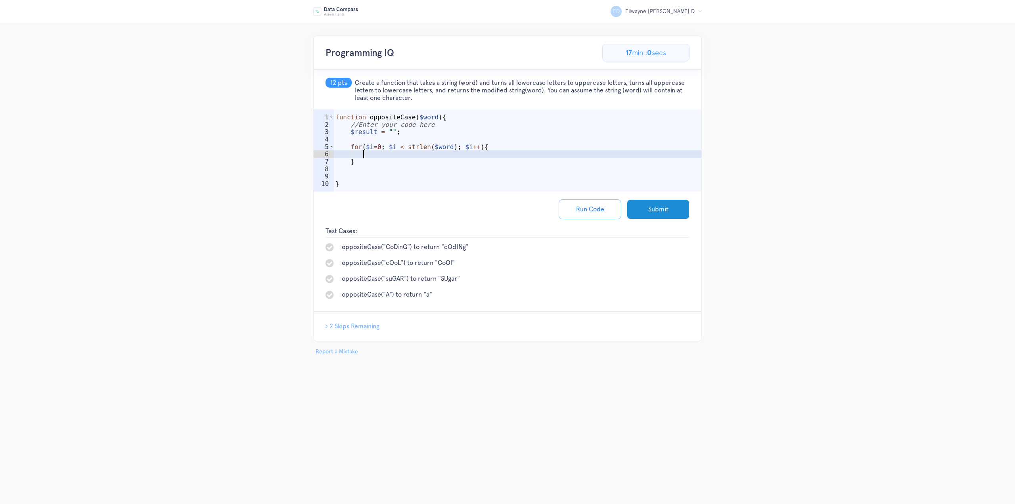
type textarea "u"
type textarea "$"
type textarea "#"
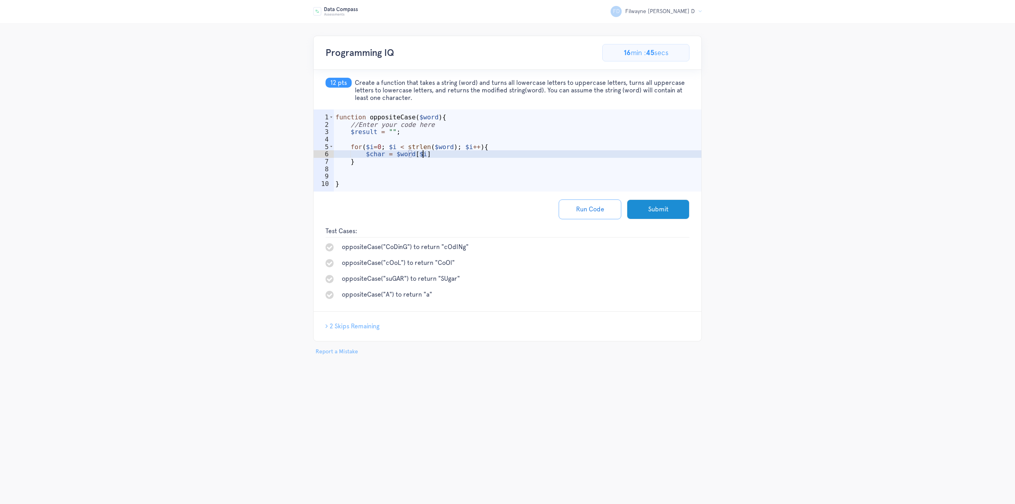
type textarea "$char = $word[$i];"
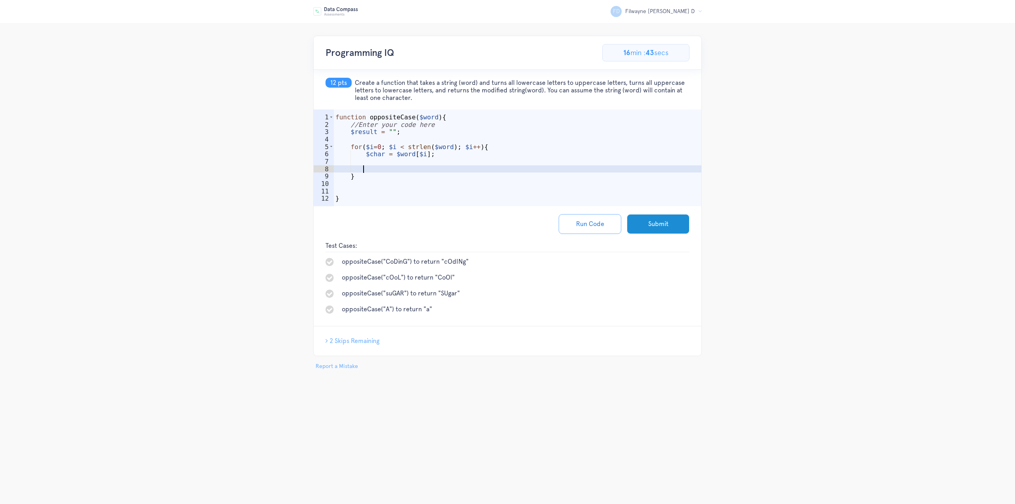
click at [415, 167] on div "function oppositeCase ( $word ) { //Enter your code here $result = "" ; for ( $…" at bounding box center [518, 168] width 368 height 111
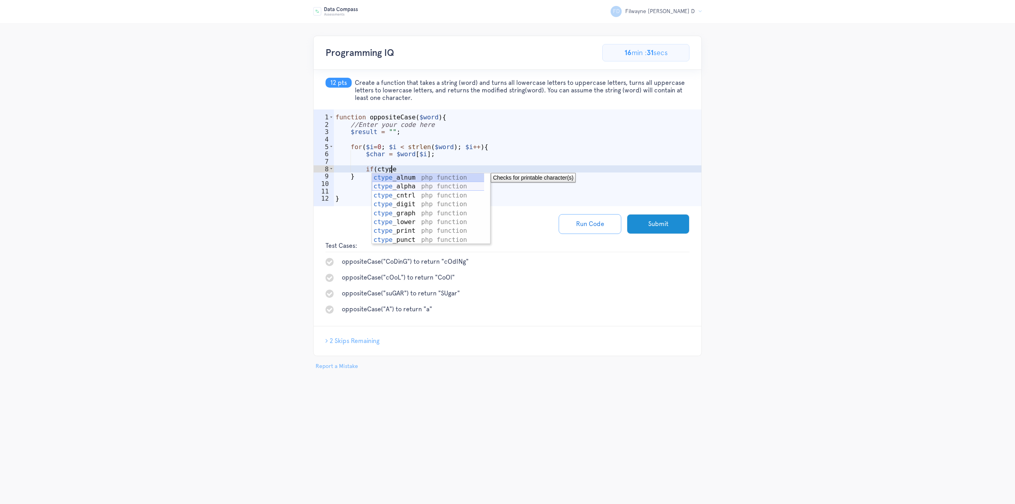
scroll to position [0, 0]
click at [414, 223] on div "ctype _alnum php function ctype _alpha php function ctype _cntrl php function c…" at bounding box center [428, 217] width 113 height 89
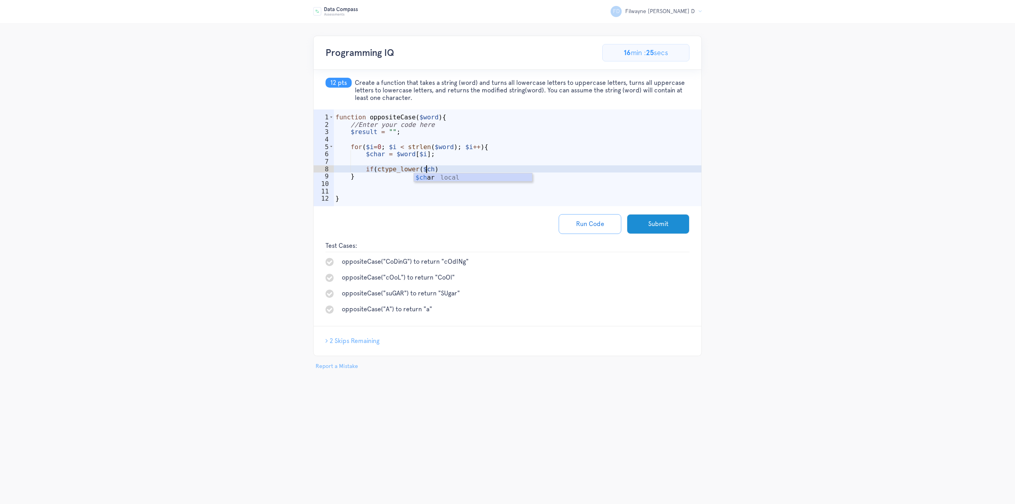
scroll to position [0, 6]
click at [445, 171] on div "function oppositeCase ( $word ) { //Enter your code here $result = "" ; for ( $…" at bounding box center [518, 168] width 368 height 111
type textarea "if(ctype_lower($char)){"
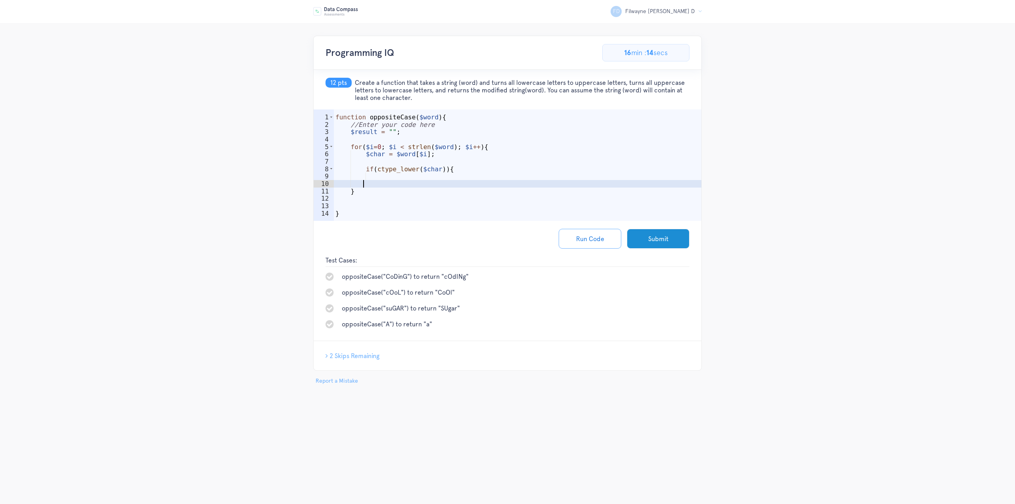
scroll to position [0, 1]
type textarea "|"
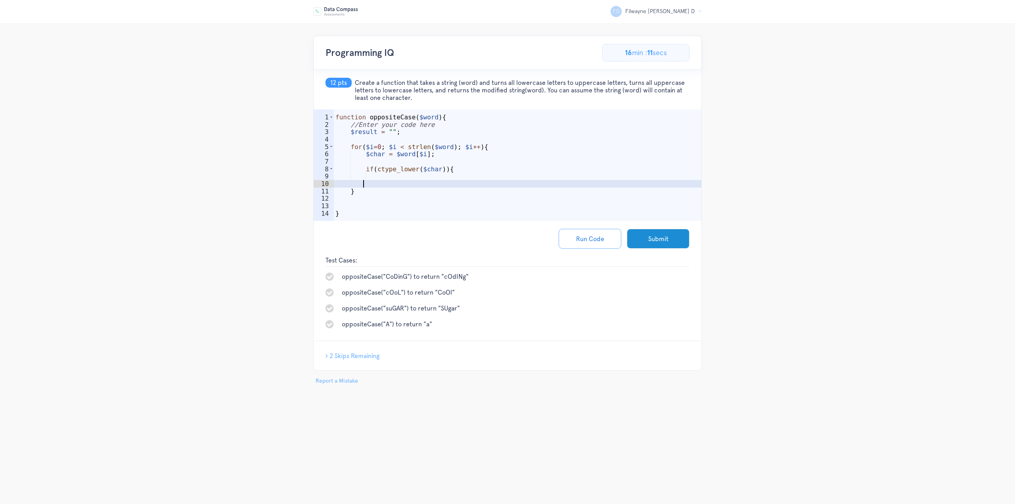
type textarea "}"
click at [437, 178] on div "function oppositeCase ( $word ) { //Enter your code here $result = "" ; for ( $…" at bounding box center [518, 176] width 368 height 127
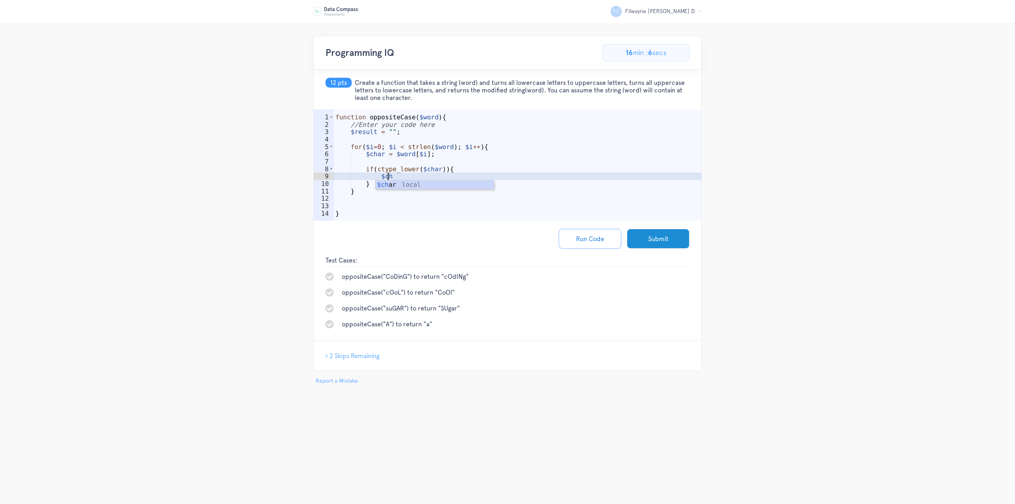
type textarea "$"
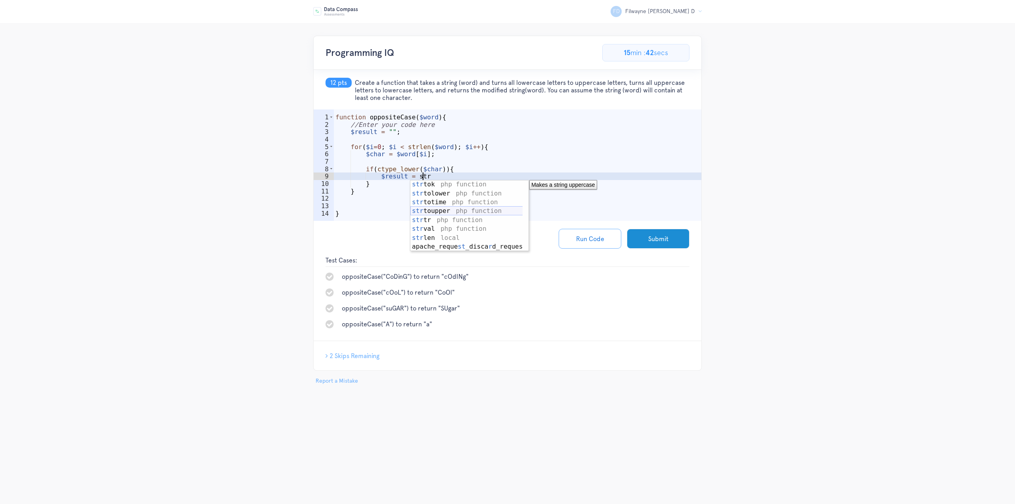
scroll to position [666, 0]
click at [443, 214] on div "str tok php function str tolower php function str totime php function str toupp…" at bounding box center [466, 224] width 113 height 89
click at [488, 176] on div "function oppositeCase ( $word ) { //Enter your code here $result = "" ; for ( $…" at bounding box center [518, 176] width 368 height 127
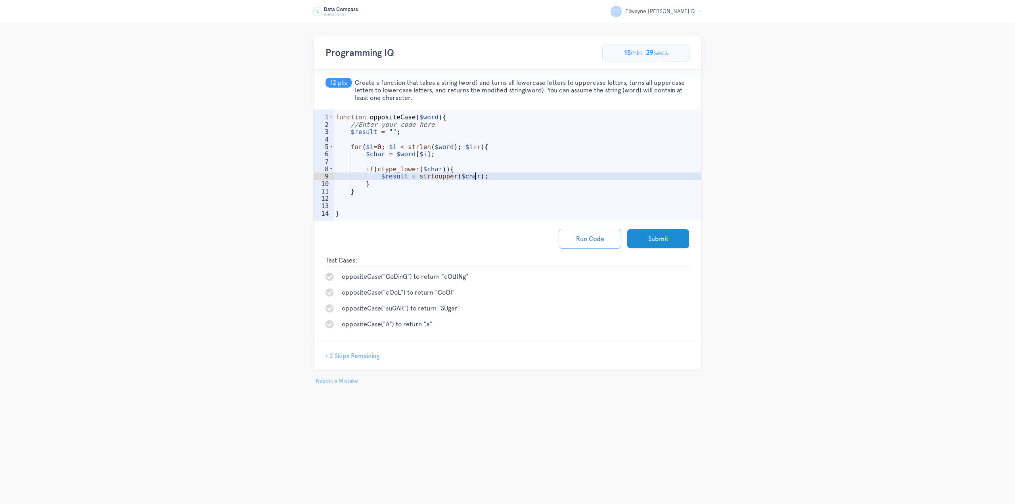
click at [451, 185] on div "function oppositeCase ( $word ) { //Enter your code here $result = "" ; for ( $…" at bounding box center [518, 176] width 368 height 127
type textarea "}"
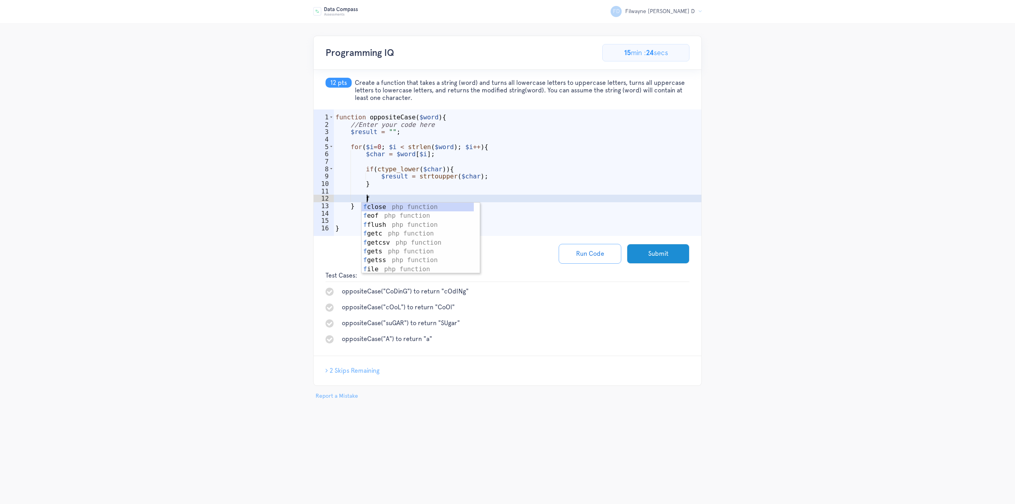
scroll to position [0, 0]
type textarea "f"
type textarea "i"
type textarea "$"
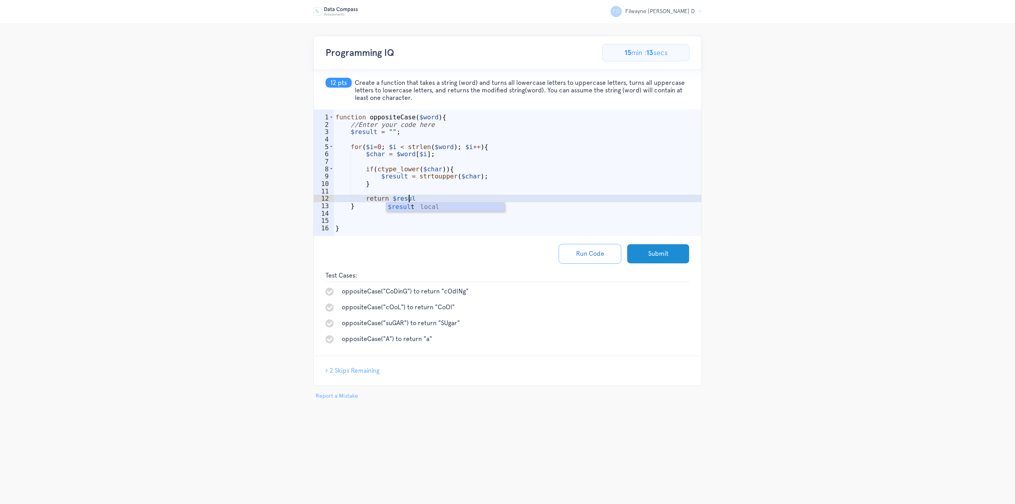
scroll to position [0, 4]
click at [401, 175] on div "function oppositeCase ( $word ) { //Enter your code here $result = "" ; for ( $…" at bounding box center [518, 183] width 368 height 141
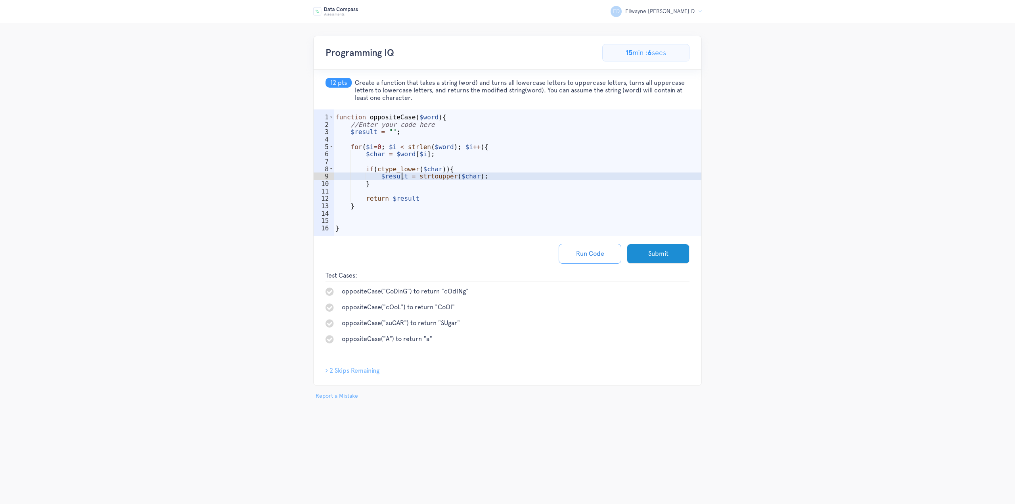
click at [422, 199] on div "function oppositeCase ( $word ) { //Enter your code here $result = "" ; for ( $…" at bounding box center [518, 183] width 368 height 141
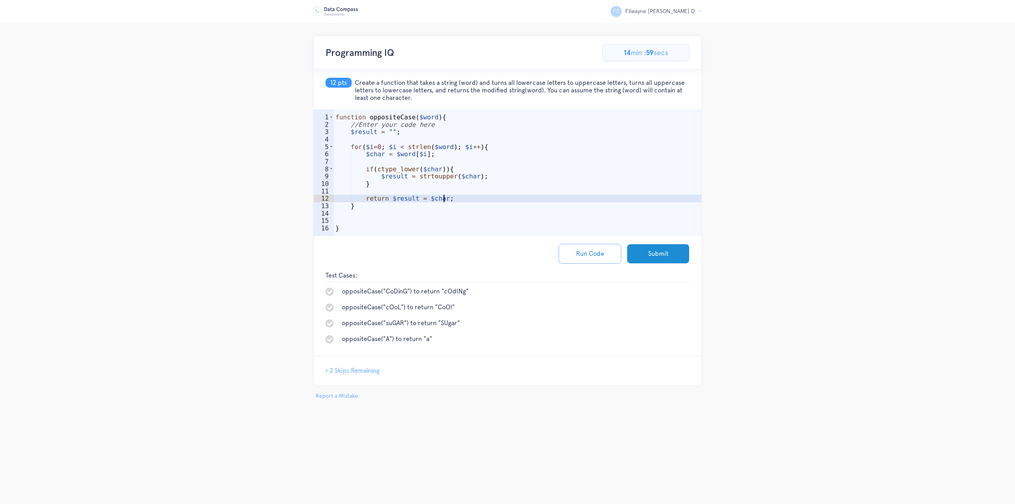
scroll to position [0, 6]
click at [434, 199] on div "function oppositeCase ( $word ) { //Enter your code here $result = "" ; for ( $…" at bounding box center [518, 183] width 368 height 141
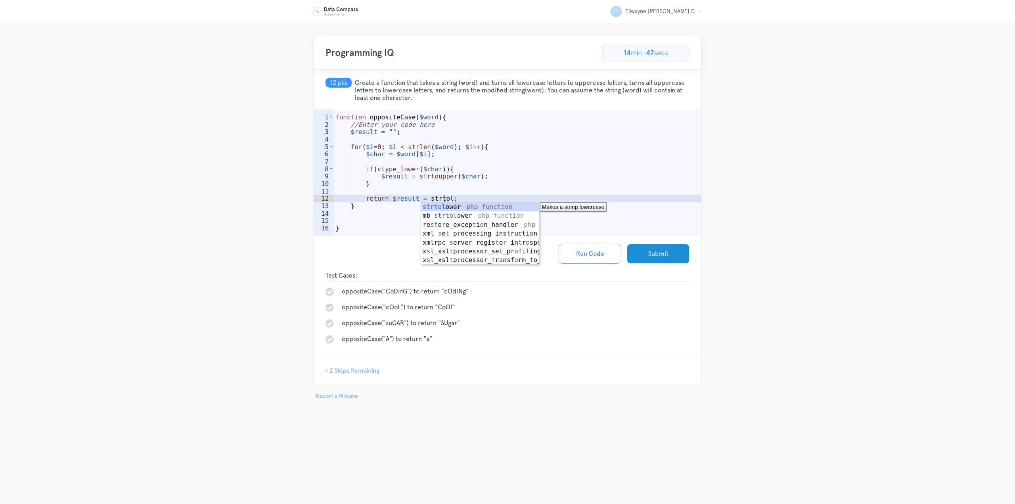
scroll to position [0, 7]
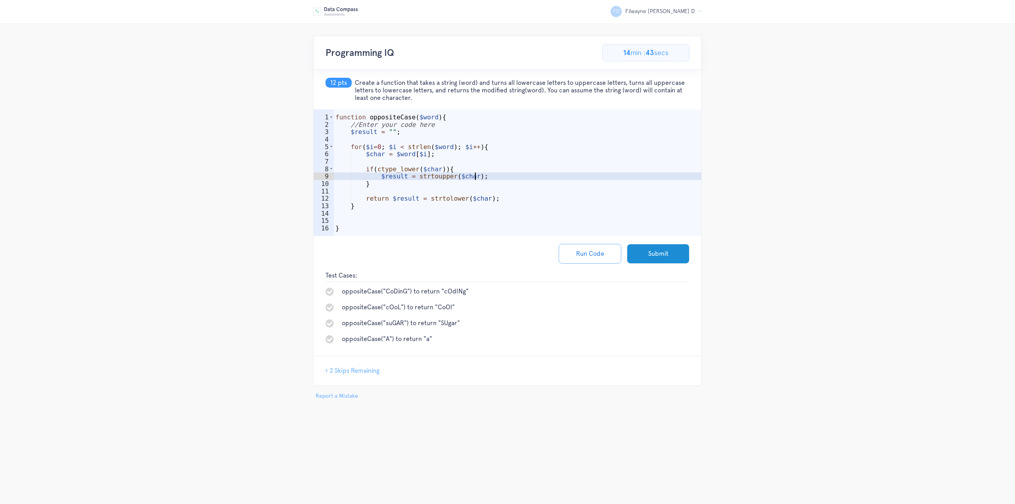
click at [544, 180] on div "function oppositeCase ( $word ) { //Enter your code here $result = "" ; for ( $…" at bounding box center [518, 183] width 368 height 141
click at [587, 253] on button "Run Code" at bounding box center [590, 254] width 63 height 20
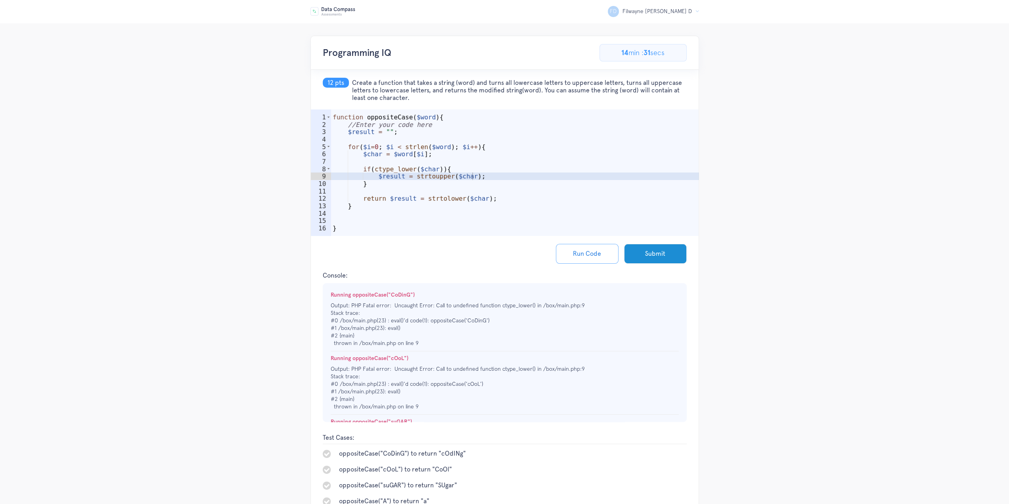
click at [404, 179] on div "function oppositeCase ( $word ) { //Enter your code here $result = "" ; for ( $…" at bounding box center [515, 183] width 368 height 141
click at [403, 178] on div "function oppositeCase ( $word ) { //Enter your code here $result = "" ; for ( $…" at bounding box center [515, 183] width 368 height 141
click at [412, 199] on div "function oppositeCase ( $word ) { //Enter your code here $result = "" ; for ( $…" at bounding box center [515, 183] width 368 height 141
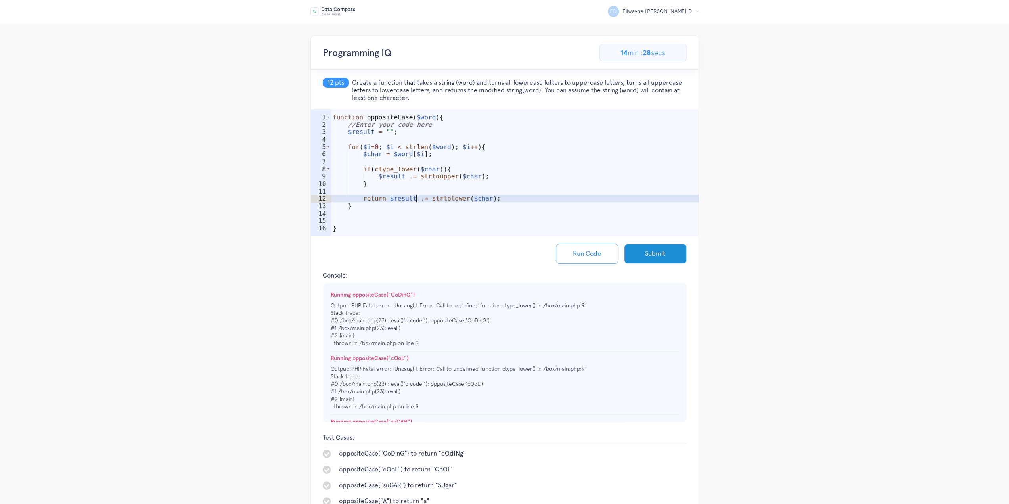
scroll to position [0, 5]
type textarea "return $result .= strtolower($char);"
click at [593, 251] on button "Run Code" at bounding box center [587, 254] width 63 height 20
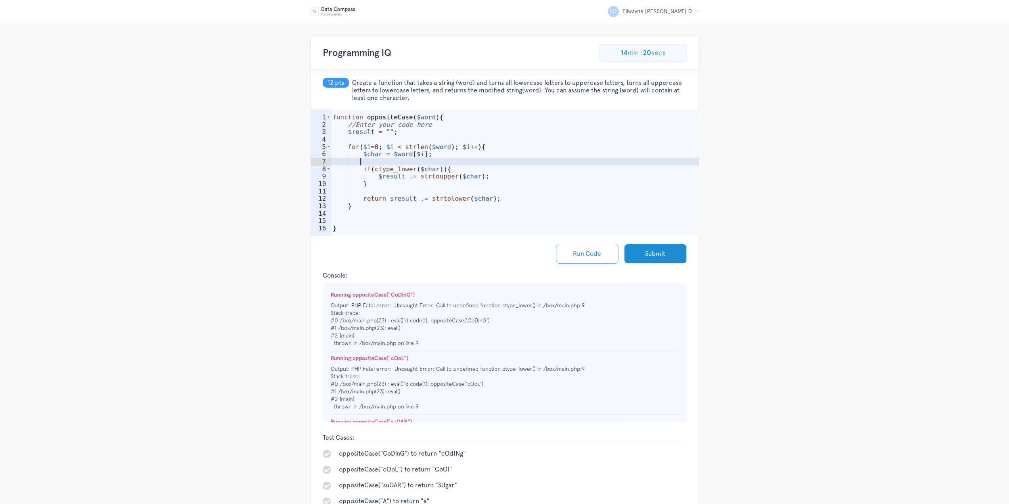
scroll to position [0, 1]
click at [453, 163] on div "function oppositeCase ( $word ) { //Enter your code here $result = "" ; for ( $…" at bounding box center [515, 183] width 368 height 141
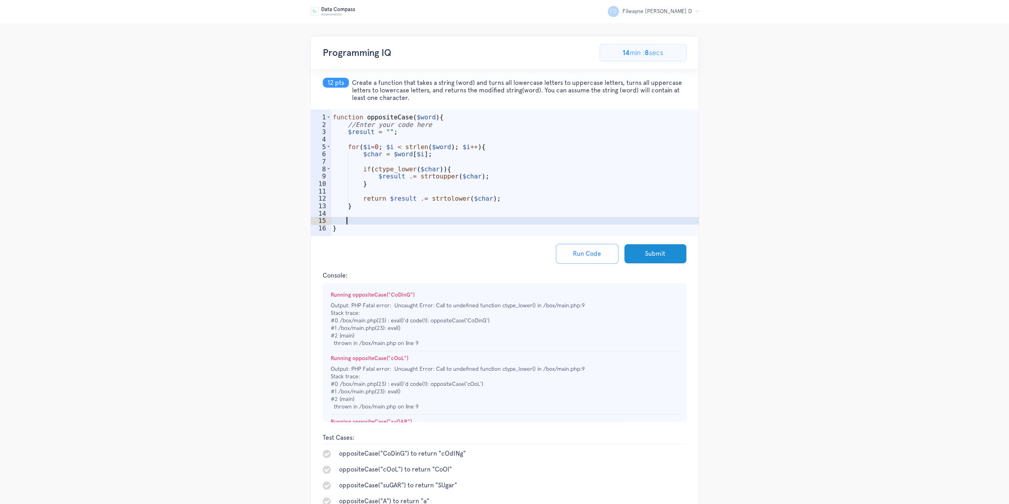
click at [410, 222] on div "function oppositeCase ( $word ) { //Enter your code here $result = "" ; for ( $…" at bounding box center [515, 183] width 368 height 141
click at [495, 195] on div "function oppositeCase ( $word ) { //Enter your code here $result = "" ; for ( $…" at bounding box center [515, 183] width 368 height 141
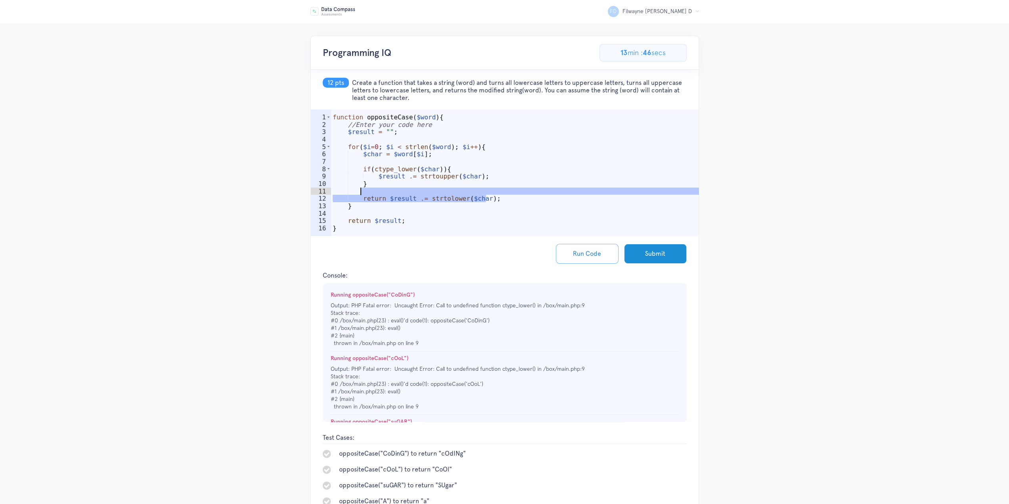
drag, startPoint x: 490, startPoint y: 201, endPoint x: 393, endPoint y: 193, distance: 97.5
click at [393, 193] on div "function oppositeCase ( $word ) { //Enter your code here $result = "" ; for ( $…" at bounding box center [515, 183] width 368 height 141
type textarea "return $result .= strtolower($char);"
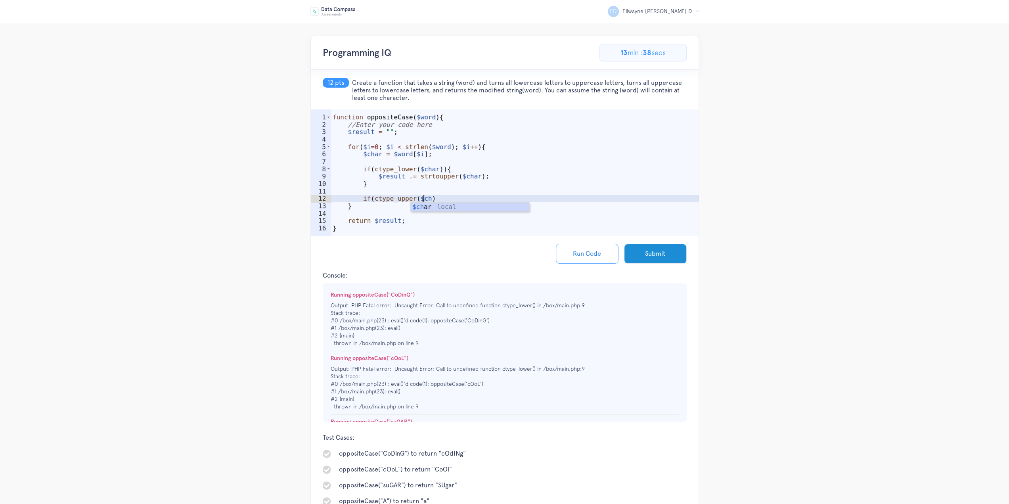
scroll to position [0, 6]
click at [456, 200] on div "function oppositeCase ( $word ) { //Enter your code here $result = "" ; for ( $…" at bounding box center [515, 183] width 368 height 141
type textarea "if(ctype_upper($char)){"
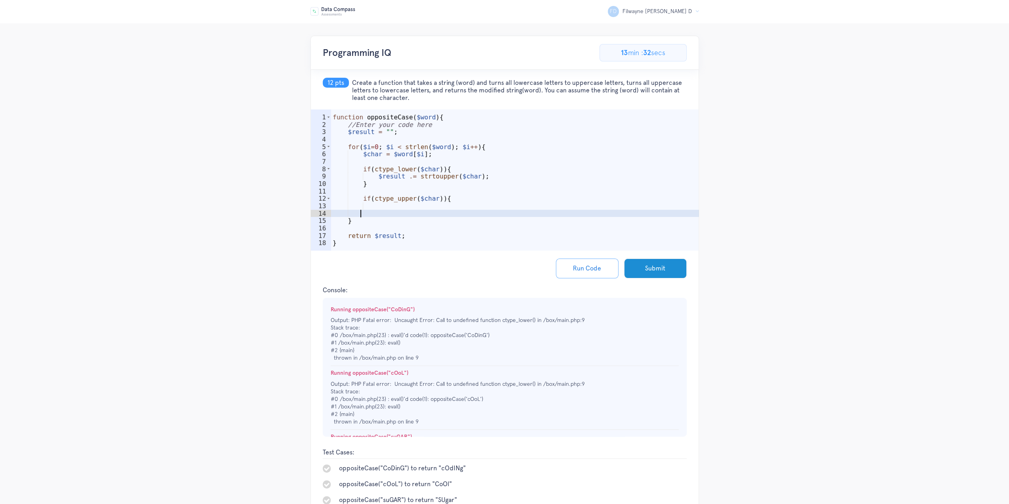
type textarea "|"
type textarea "}"
click at [449, 206] on div "function oppositeCase ( $word ) { //Enter your code here $result = "" ; for ( $…" at bounding box center [515, 191] width 368 height 156
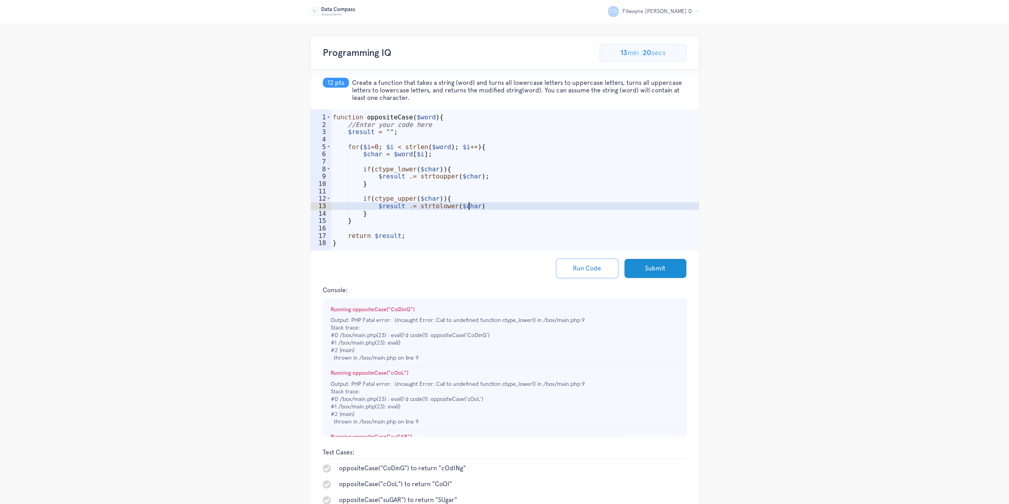
click at [495, 207] on div "function oppositeCase ( $word ) { //Enter your code here $result = "" ; for ( $…" at bounding box center [515, 191] width 368 height 156
click at [596, 270] on button "Run Code" at bounding box center [587, 269] width 63 height 20
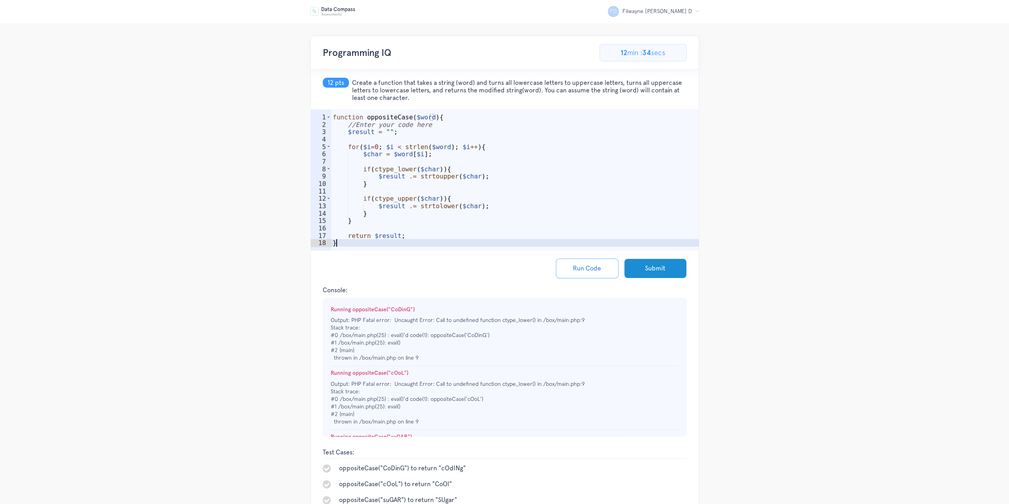
click at [343, 240] on div "function oppositeCase ( $word ) { //Enter your code here $result = "" ; for ( $…" at bounding box center [515, 191] width 368 height 156
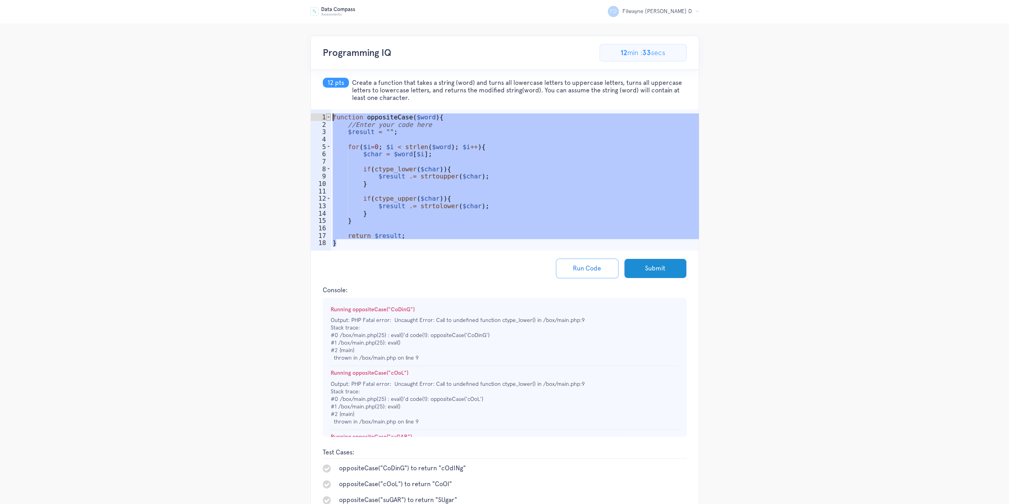
drag, startPoint x: 340, startPoint y: 242, endPoint x: 326, endPoint y: 118, distance: 125.4
click at [326, 118] on div "} 1 2 3 4 5 6 7 8 9 10 11 12 13 14 15 16 17 18 function oppositeCase ( $word ) …" at bounding box center [505, 179] width 388 height 141
paste textarea "if(ctype_lower($char)){"
click at [468, 165] on div "function oppositeCase ( $word ) { //Enter your code here $result = "" ; for ( $…" at bounding box center [515, 191] width 368 height 156
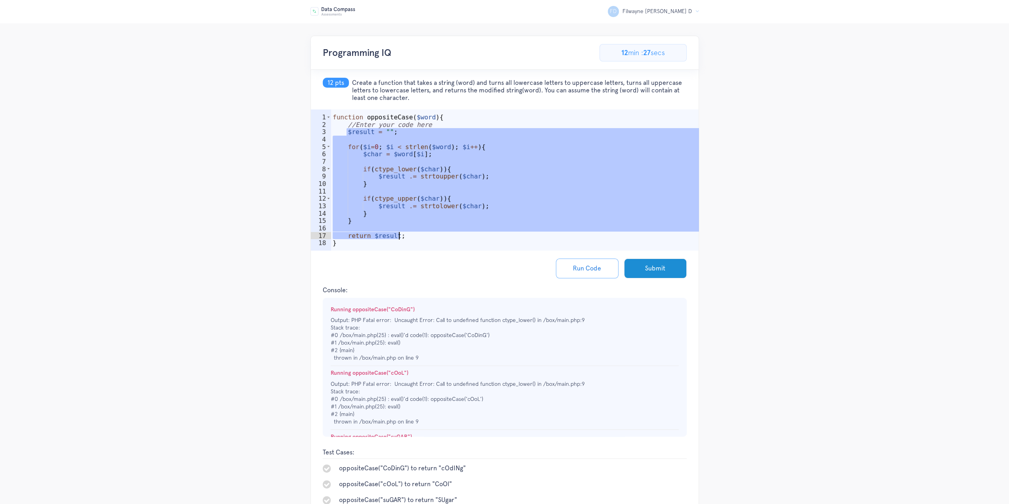
drag, startPoint x: 355, startPoint y: 134, endPoint x: 463, endPoint y: 239, distance: 150.9
click at [421, 235] on div "function oppositeCase ( $word ) { //Enter your code here $result = "" ; for ( $…" at bounding box center [515, 191] width 368 height 156
paste textarea
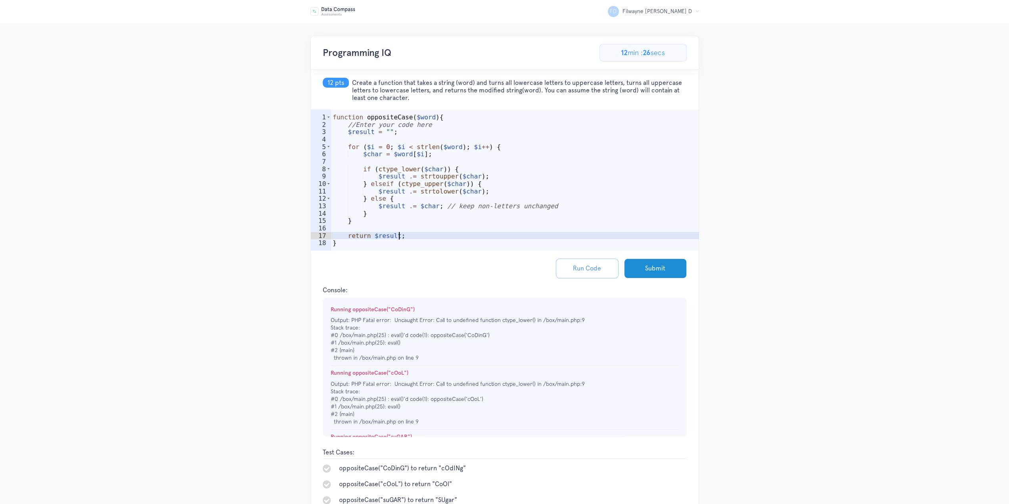
click at [581, 263] on button "Run Code" at bounding box center [587, 269] width 63 height 20
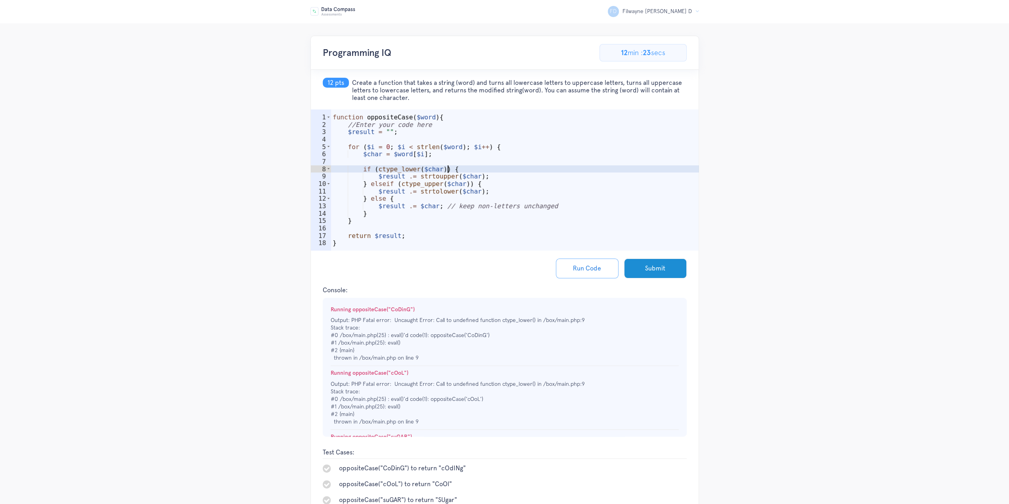
click at [467, 168] on div "function oppositeCase ( $word ) { //Enter your code here $result = "" ; for ( $…" at bounding box center [515, 191] width 368 height 156
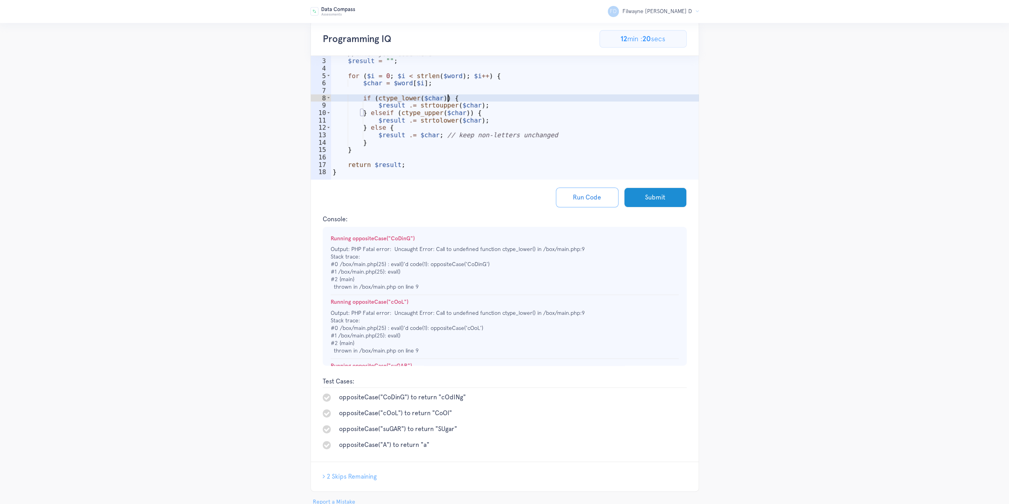
scroll to position [13, 0]
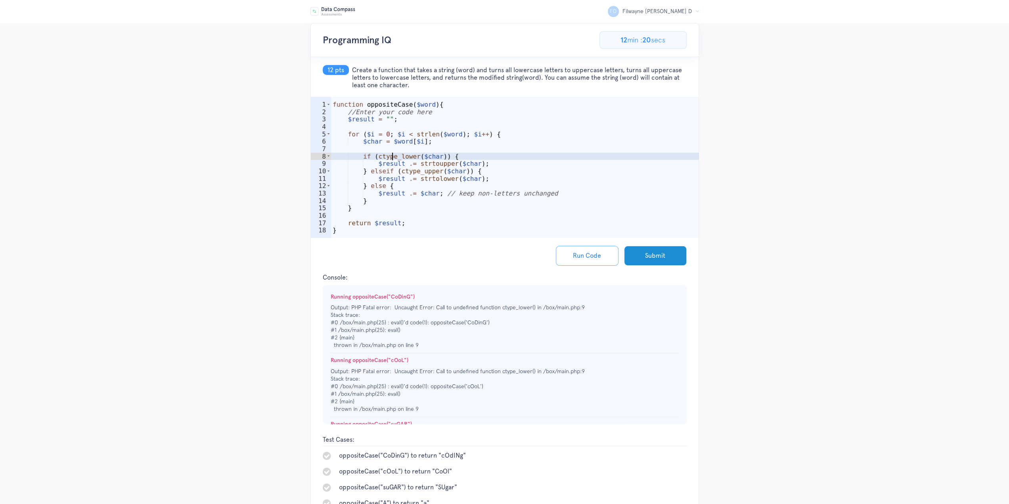
click at [392, 158] on div "function oppositeCase ( $word ) { //Enter your code here $result = "" ; for ( $…" at bounding box center [515, 179] width 368 height 156
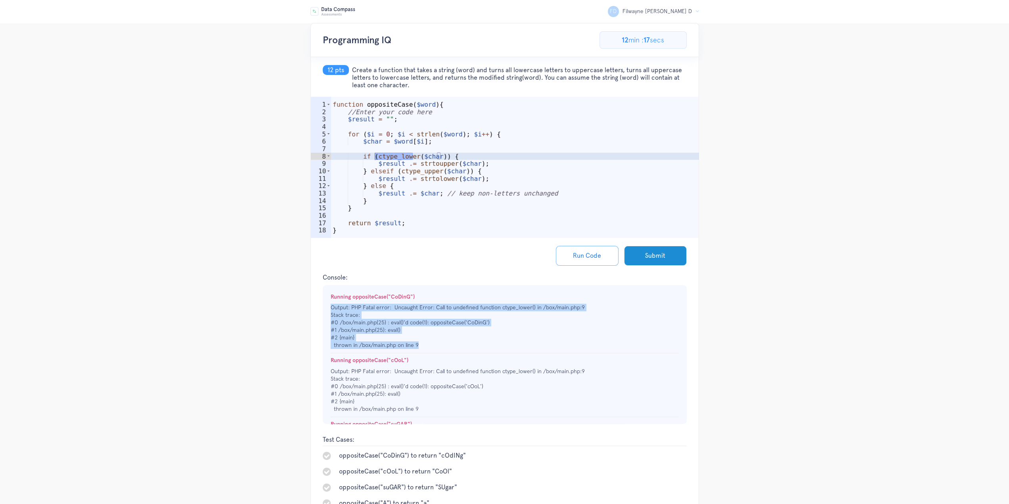
drag, startPoint x: 419, startPoint y: 344, endPoint x: 331, endPoint y: 307, distance: 96.1
click at [331, 307] on p "Output: PHP Fatal error: Uncaught Error: Call to undefined function ctype_lower…" at bounding box center [505, 326] width 348 height 45
copy p "Output: PHP Fatal error: Uncaught Error: Call to undefined function ctype_lower…"
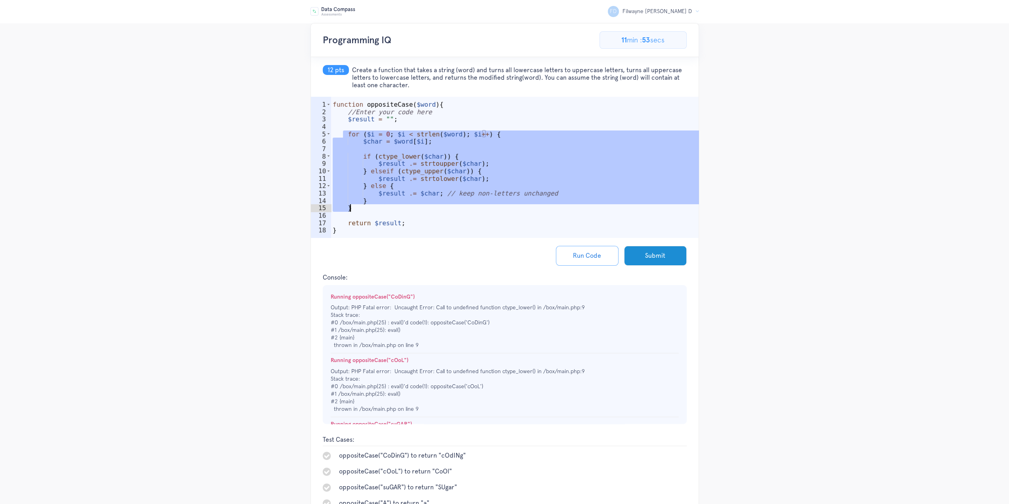
drag, startPoint x: 355, startPoint y: 136, endPoint x: 384, endPoint y: 206, distance: 75.7
click at [384, 206] on div "function oppositeCase ( $word ) { //Enter your code here $result = "" ; for ( $…" at bounding box center [515, 179] width 368 height 156
paste textarea
type textarea "}"
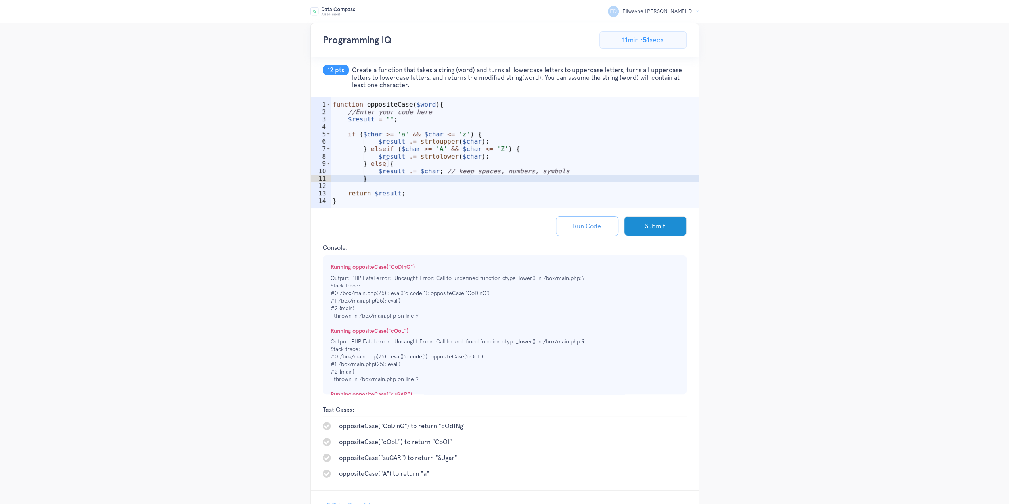
click at [581, 223] on button "Run Code" at bounding box center [587, 226] width 63 height 20
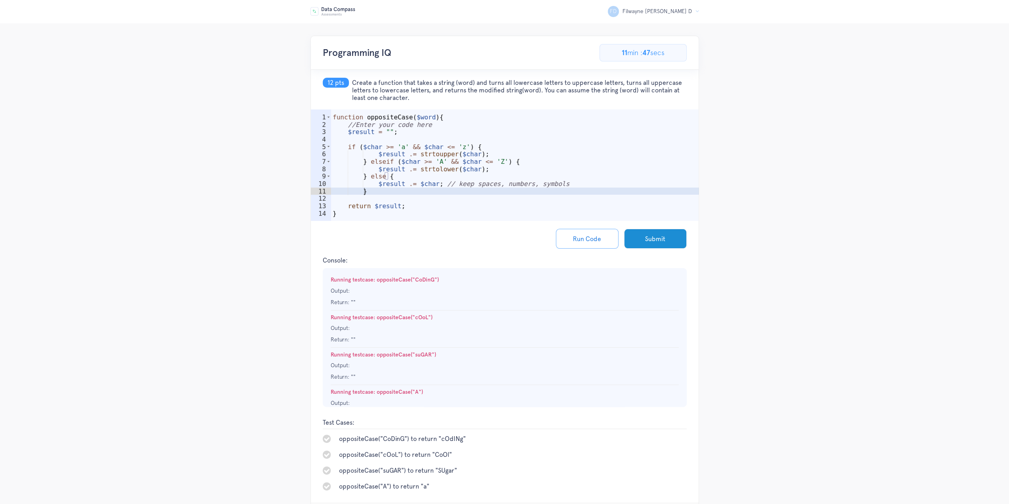
click at [381, 196] on div "function oppositeCase ( $word ) { //Enter your code here $result = "" ; if ( $c…" at bounding box center [515, 176] width 368 height 127
type textarea "|"
type textarea "}"
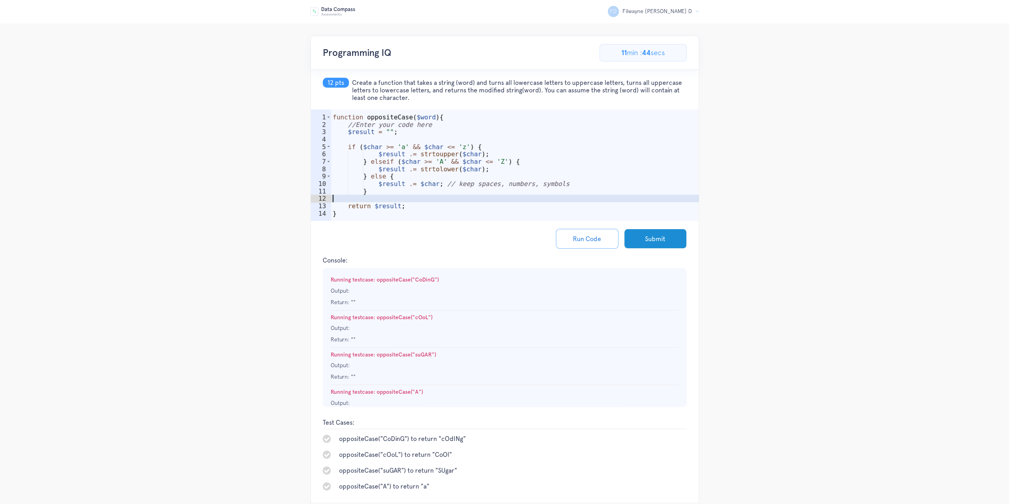
type textarea "}"
type textarea "|"
drag, startPoint x: 598, startPoint y: 242, endPoint x: 581, endPoint y: 241, distance: 17.5
click at [599, 242] on button "Run Code" at bounding box center [587, 239] width 63 height 20
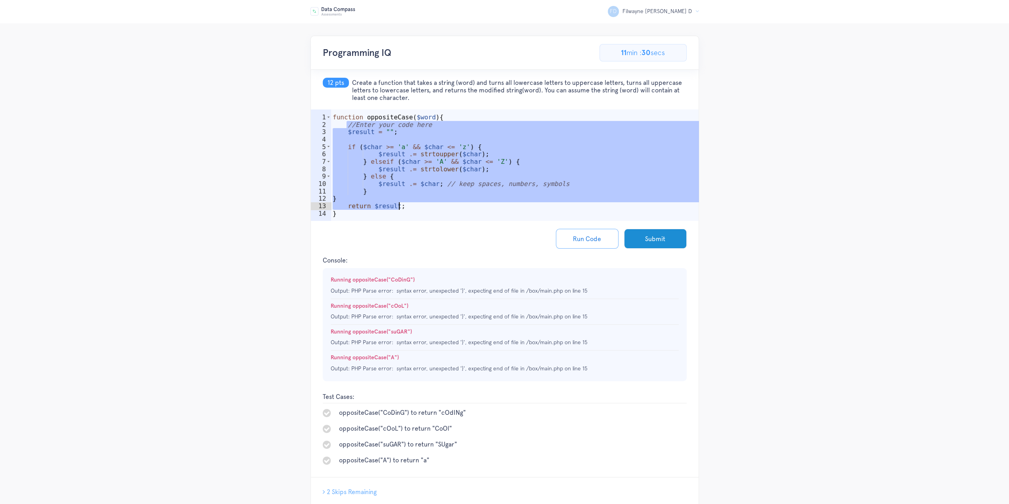
drag, startPoint x: 347, startPoint y: 126, endPoint x: 433, endPoint y: 207, distance: 118.4
click at [433, 207] on div "function oppositeCase ( $word ) { //Enter your code here $result = "" ; if ( $c…" at bounding box center [515, 176] width 368 height 127
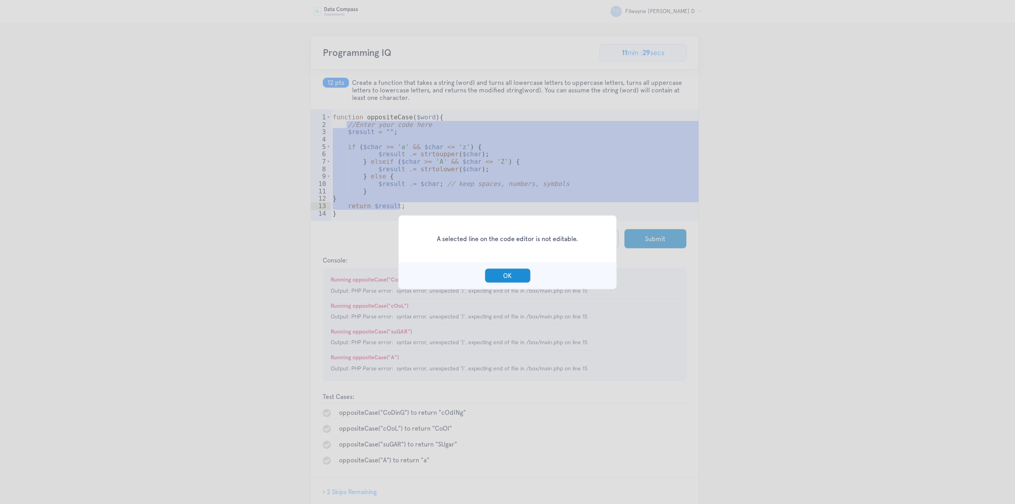
drag, startPoint x: 518, startPoint y: 284, endPoint x: 455, endPoint y: 233, distance: 81.3
click at [517, 283] on div "OK" at bounding box center [508, 275] width 218 height 27
click at [502, 270] on button "OK" at bounding box center [508, 275] width 46 height 15
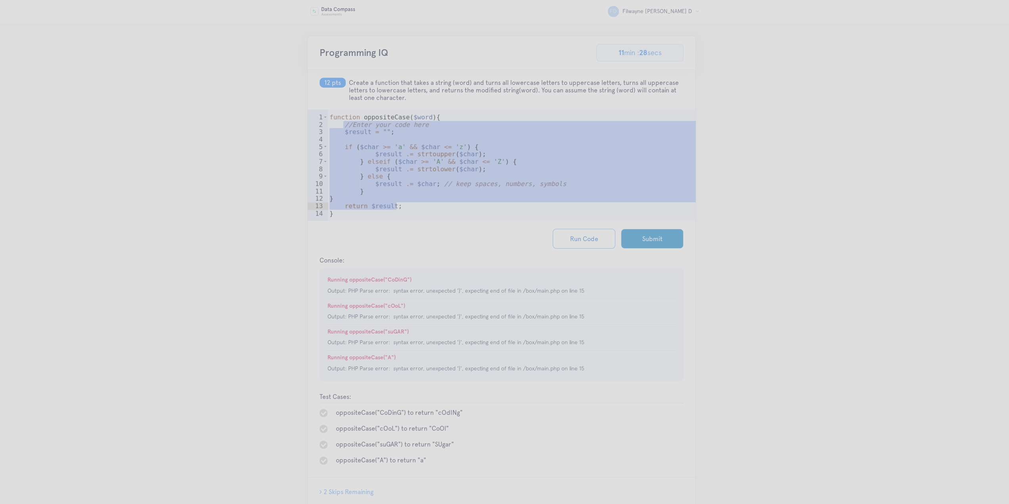
click at [345, 134] on div "function oppositeCase ( $word ) { //Enter your code here $result = "" ; if ( $c…" at bounding box center [512, 176] width 368 height 127
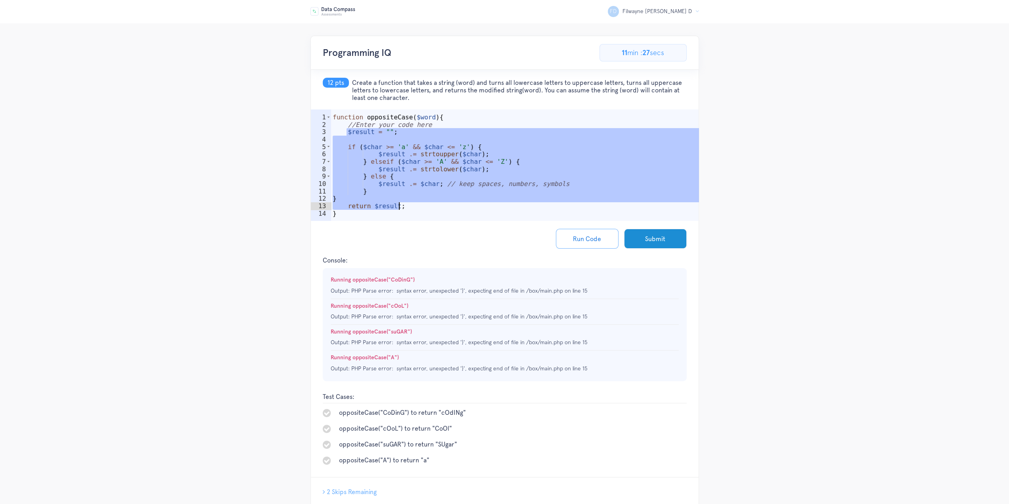
drag, startPoint x: 345, startPoint y: 130, endPoint x: 408, endPoint y: 205, distance: 97.4
click at [408, 205] on div "function oppositeCase ( $word ) { //Enter your code here $result = "" ; if ( $c…" at bounding box center [515, 176] width 368 height 127
paste textarea
type textarea "return $result;"
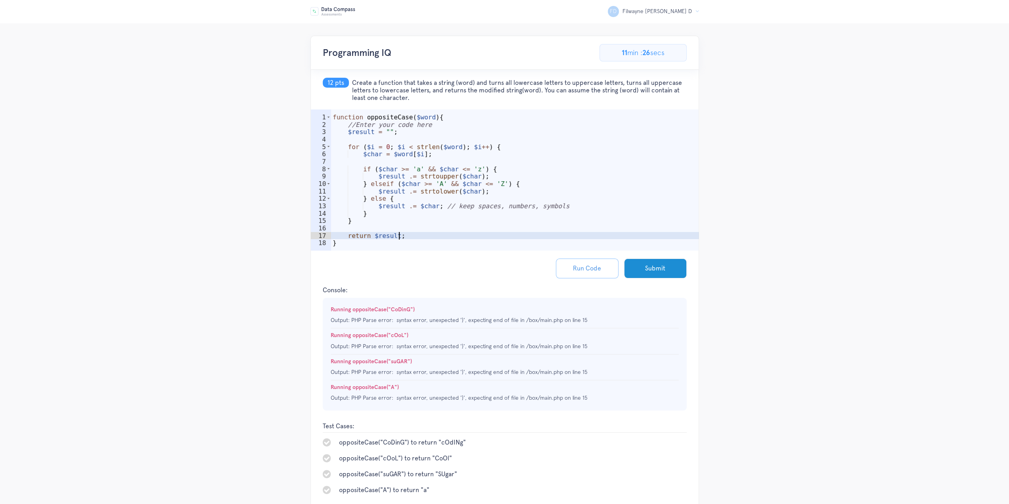
click at [586, 268] on button "Run Code" at bounding box center [587, 269] width 63 height 20
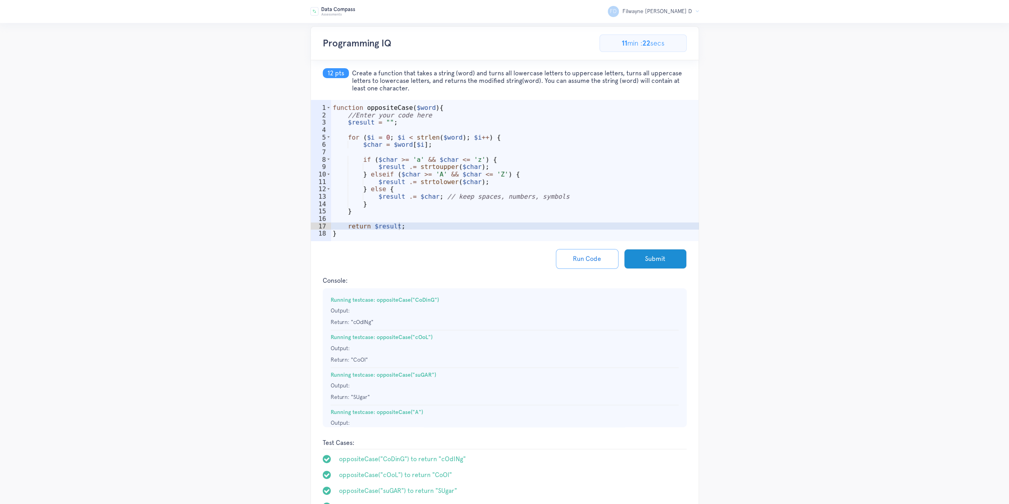
scroll to position [8, 0]
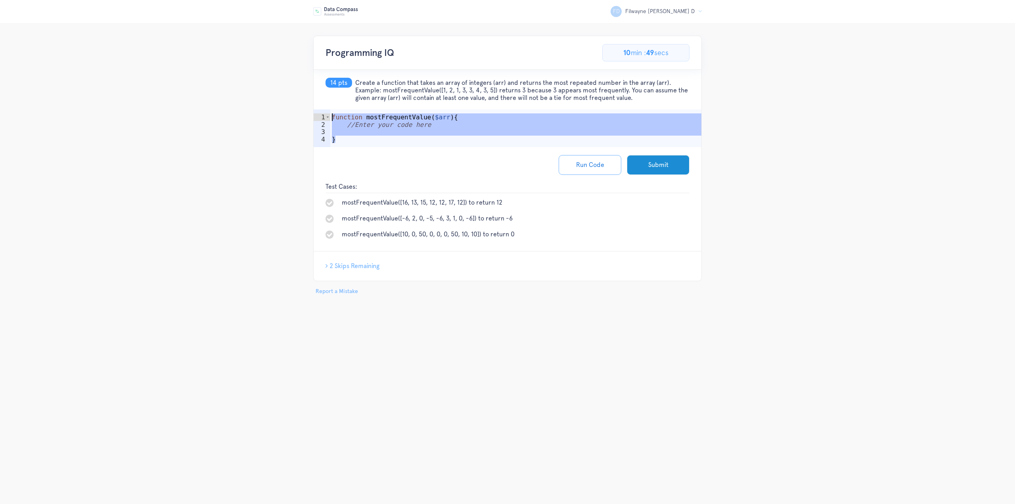
drag, startPoint x: 334, startPoint y: 139, endPoint x: 325, endPoint y: 115, distance: 25.3
click at [325, 115] on div "} 1 2 3 4 function mostFrequentValue ( $arr ) { //Enter your code here } הההההה…" at bounding box center [508, 128] width 388 height 38
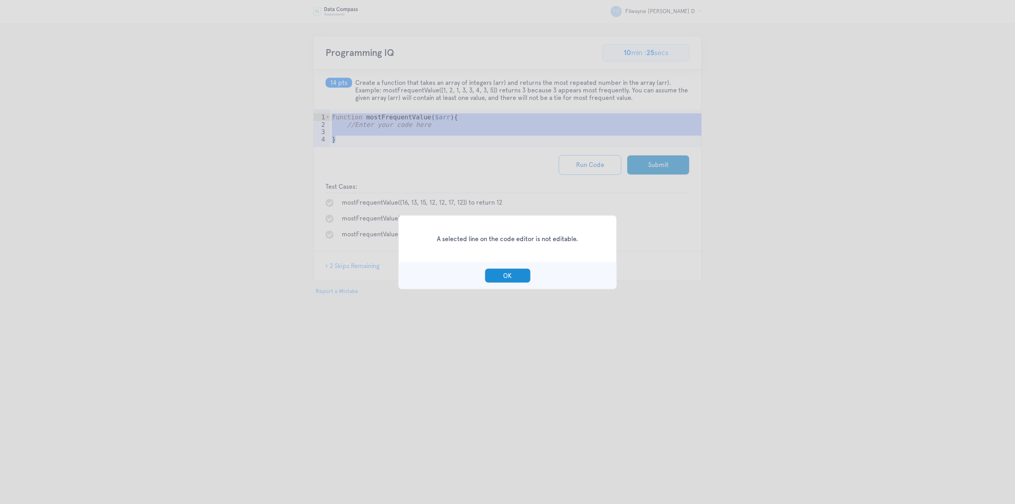
drag, startPoint x: 509, startPoint y: 279, endPoint x: 501, endPoint y: 260, distance: 20.3
click at [509, 279] on button "OK" at bounding box center [508, 275] width 46 height 15
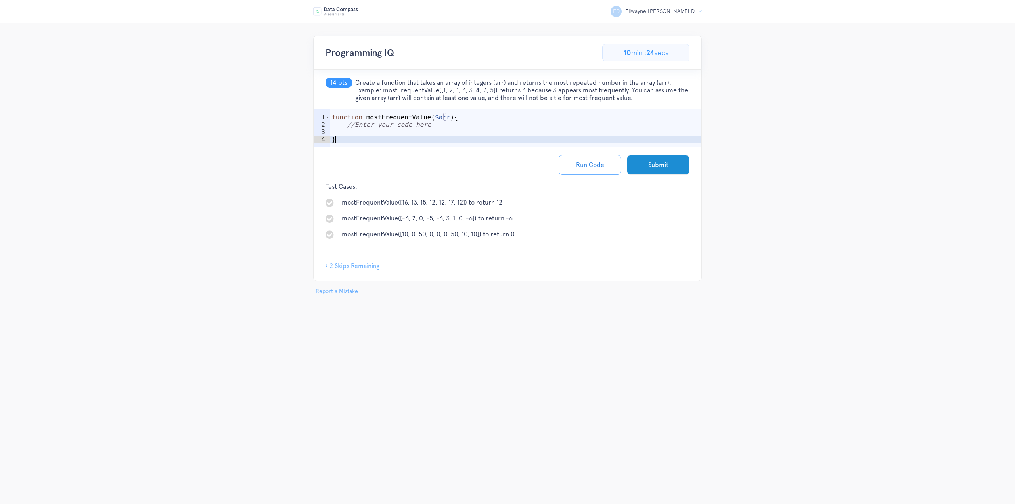
click at [400, 136] on div "function mostFrequentValue ( $arr ) { //Enter your code here }" at bounding box center [516, 139] width 372 height 52
type textarea "}"
click at [426, 135] on div "function mostFrequentValue ( $arr ) { //Enter your code here }" at bounding box center [516, 139] width 372 height 52
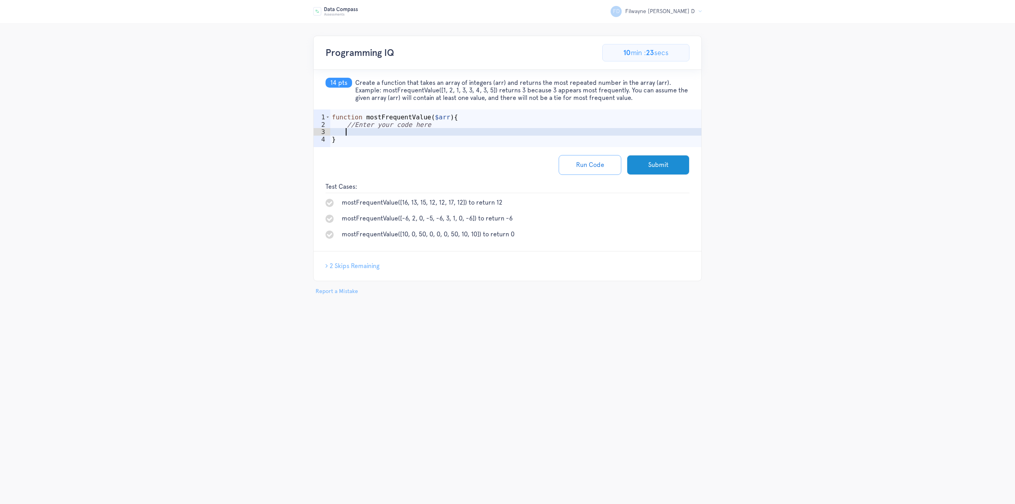
paste textarea "$counts = array_count_values($arr);"
type textarea "$counts = array_count_values($arr);"
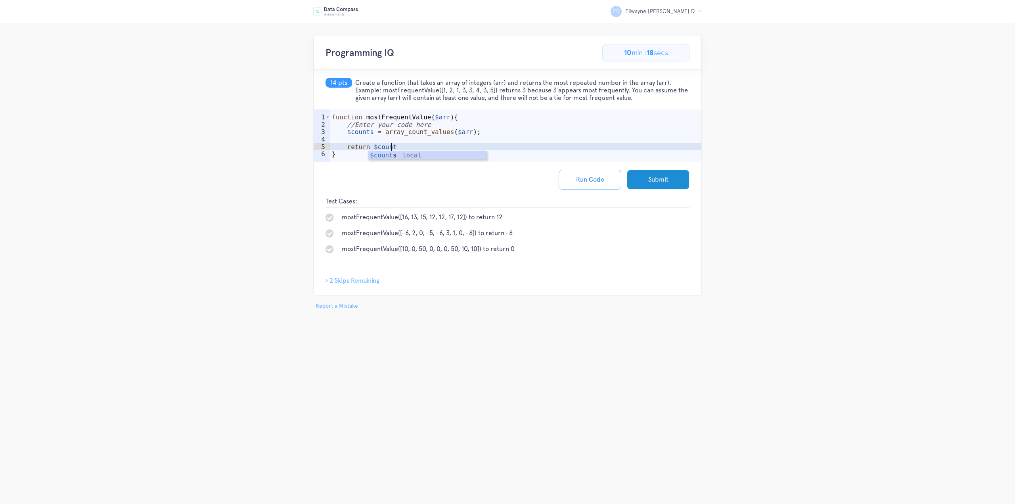
scroll to position [0, 3]
drag, startPoint x: 399, startPoint y: 146, endPoint x: 346, endPoint y: 148, distance: 53.6
click at [346, 148] on div "function mostFrequentValue ( $arr ) { //Enter your code here $counts = array_co…" at bounding box center [516, 146] width 372 height 67
paste textarea "$mostFrequent = array_search(max($counts), $counts);"
click at [348, 146] on div "function mostFrequentValue ( $arr ) { //Enter your code here $counts = array_co…" at bounding box center [516, 146] width 372 height 67
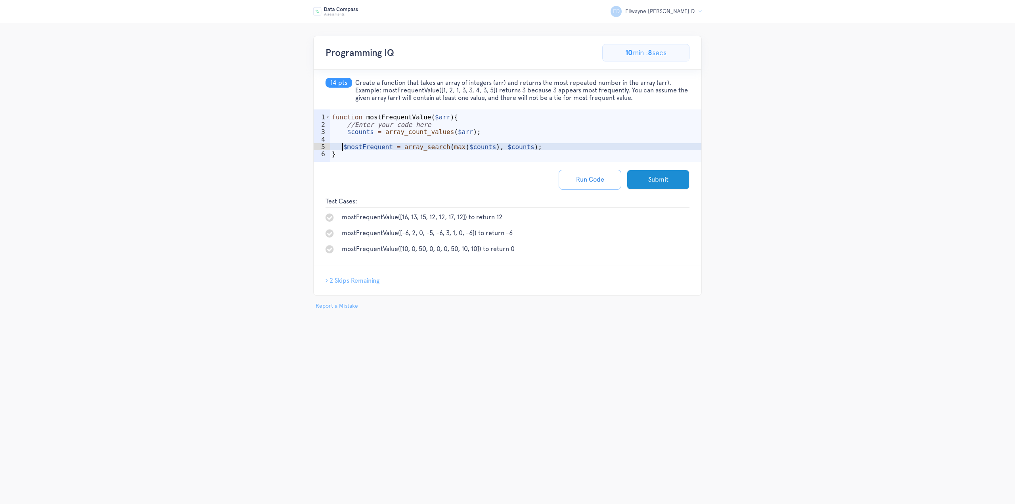
scroll to position [0, 1]
click at [550, 148] on div "function mostFrequentValue ( $arr ) { //Enter your code here $counts = array_co…" at bounding box center [516, 146] width 372 height 67
drag, startPoint x: 343, startPoint y: 146, endPoint x: 368, endPoint y: 145, distance: 25.4
click at [343, 145] on div "function mostFrequentValue ( $arr ) { //Enter your code here $counts = array_co…" at bounding box center [516, 146] width 372 height 67
click at [560, 152] on div "function mostFrequentValue ( $arr ) { //Enter your code here $counts = array_co…" at bounding box center [516, 146] width 372 height 67
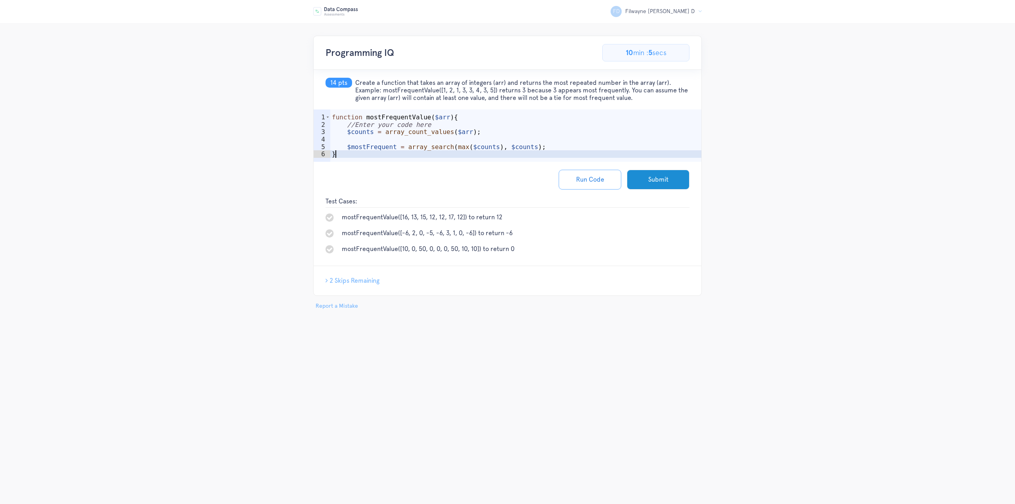
scroll to position [0, 0]
click at [557, 146] on div "function mostFrequentValue ( $arr ) { //Enter your code here $counts = array_co…" at bounding box center [516, 146] width 372 height 67
type textarea "$mostFrequent = array_search(max($counts), $counts);"
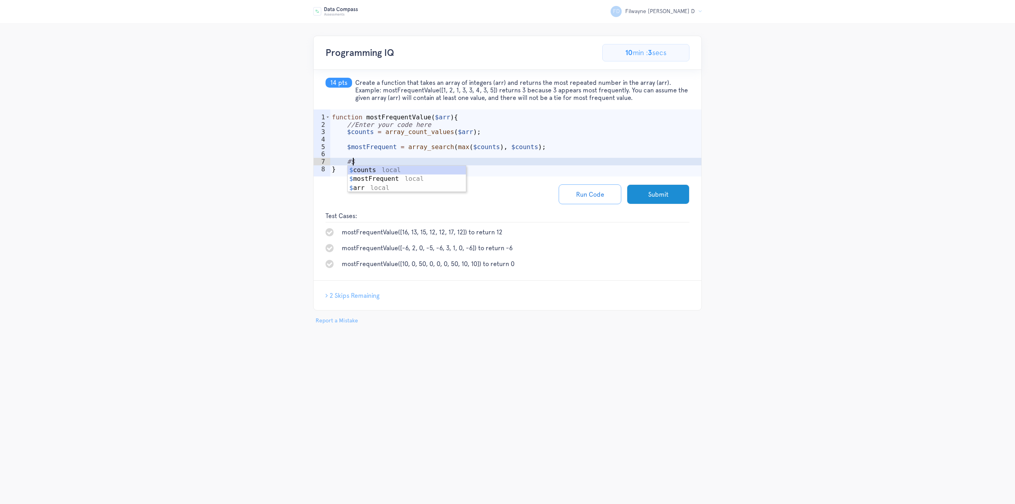
type textarea "#"
type textarea "$"
type textarea "return $mostFrequent;"
click at [585, 194] on button "Run Code" at bounding box center [590, 194] width 63 height 20
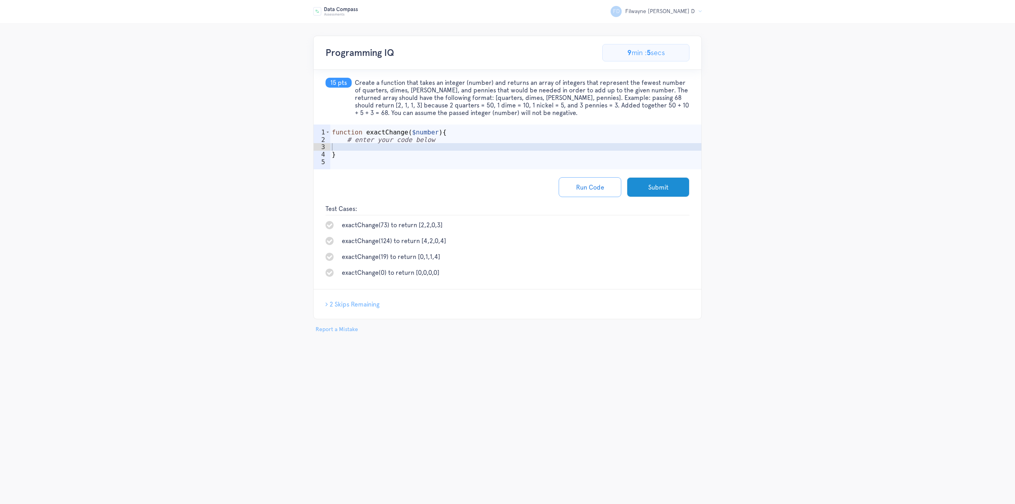
drag, startPoint x: 366, startPoint y: 81, endPoint x: 539, endPoint y: 111, distance: 175.6
click at [539, 111] on h5 "15 pts Create a function that takes an integer (number) and returns an array of…" at bounding box center [508, 97] width 388 height 55
copy span "Create a function that takes an integer (number) and returns an array of intege…"
click at [359, 305] on span "2 Skips Remaining" at bounding box center [355, 305] width 50 height 8
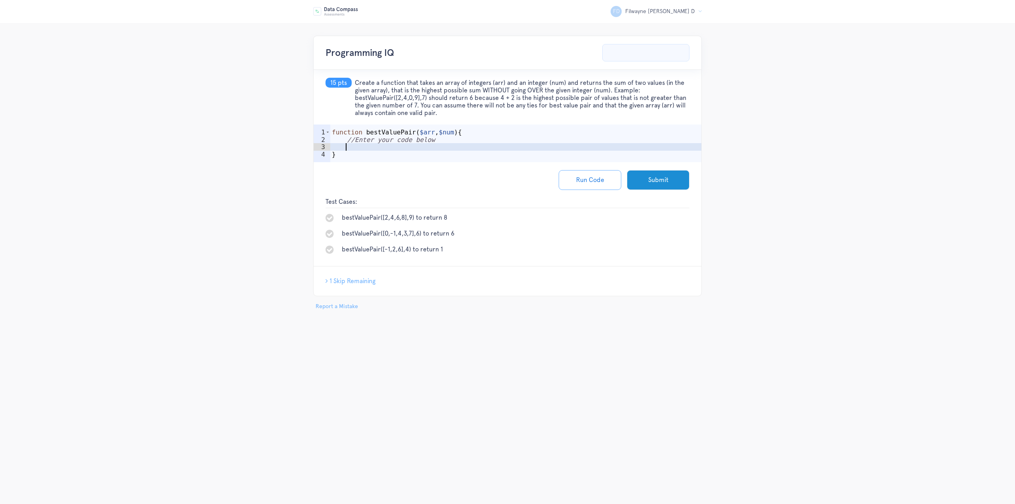
click at [486, 148] on div "function bestValuePair ( $arr , $num ) { //Enter your code below }" at bounding box center [516, 155] width 372 height 52
drag, startPoint x: 428, startPoint y: 86, endPoint x: 464, endPoint y: 84, distance: 36.6
click at [464, 84] on span "Create a function that takes an array of integers (arr) and an integer (num) an…" at bounding box center [522, 98] width 335 height 38
click at [465, 83] on span "Create a function that takes an array of integers (arr) and an integer (num) an…" at bounding box center [522, 98] width 335 height 38
drag, startPoint x: 466, startPoint y: 82, endPoint x: 513, endPoint y: 82, distance: 46.4
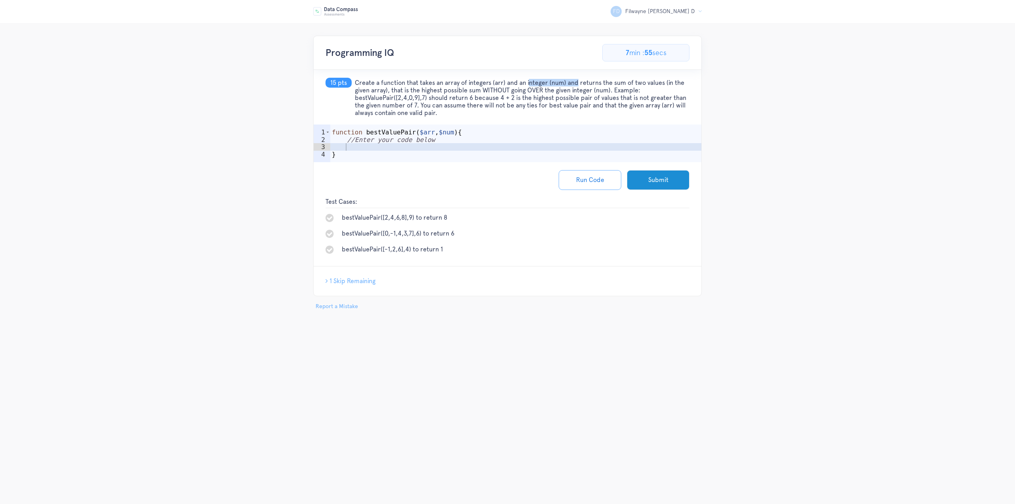
click at [508, 84] on span "Create a function that takes an array of integers (arr) and an integer (num) an…" at bounding box center [522, 98] width 335 height 38
click at [514, 82] on span "Create a function that takes an array of integers (arr) and an integer (num) an…" at bounding box center [522, 98] width 335 height 38
drag, startPoint x: 508, startPoint y: 80, endPoint x: 573, endPoint y: 79, distance: 64.3
click at [570, 81] on span "Create a function that takes an array of integers (arr) and an integer (num) an…" at bounding box center [522, 98] width 335 height 38
click at [541, 92] on span "Create a function that takes an array of integers (arr) and an integer (num) an…" at bounding box center [522, 98] width 335 height 38
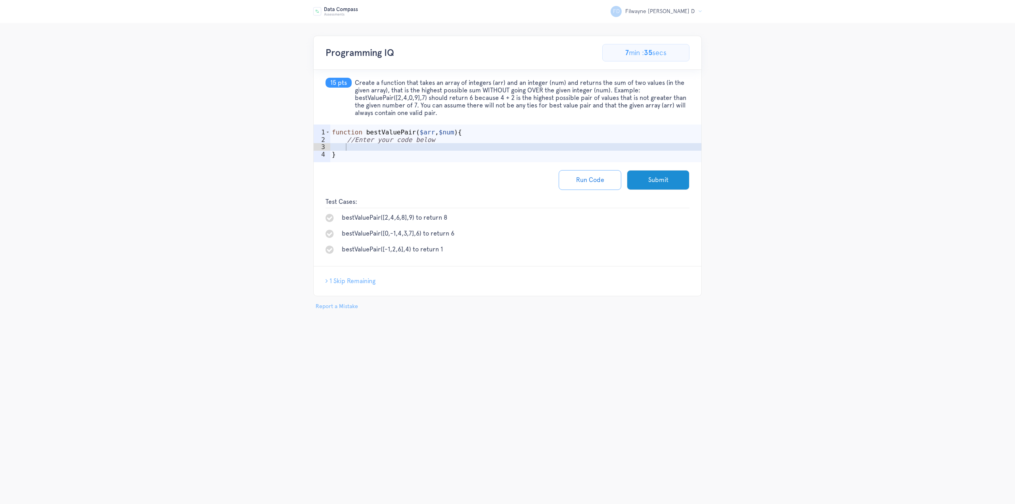
click at [359, 280] on span "1 Skip Remaining" at bounding box center [353, 281] width 46 height 8
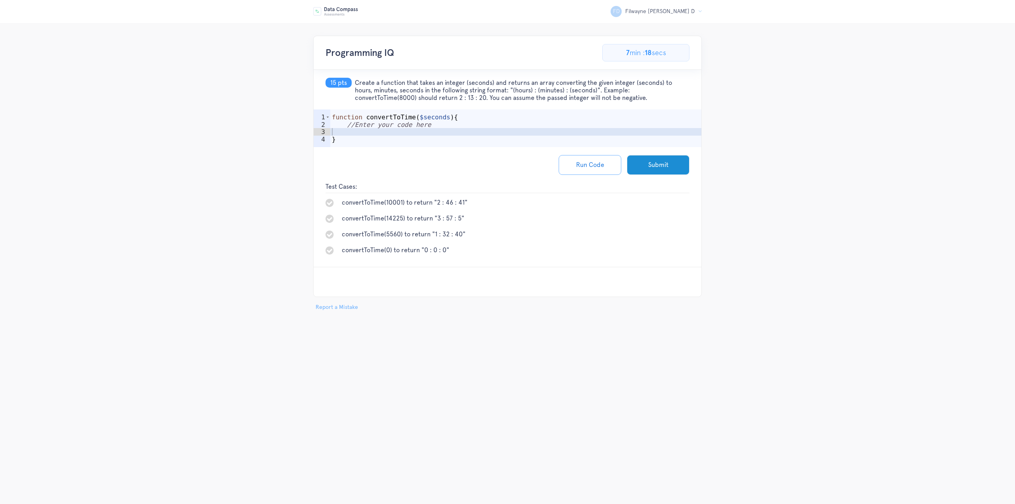
click at [415, 135] on div "function convertToTime ( $seconds ) { //Enter your code here }" at bounding box center [516, 139] width 372 height 52
type textarea "$"
type textarea "$hours = $seconds % 60;"
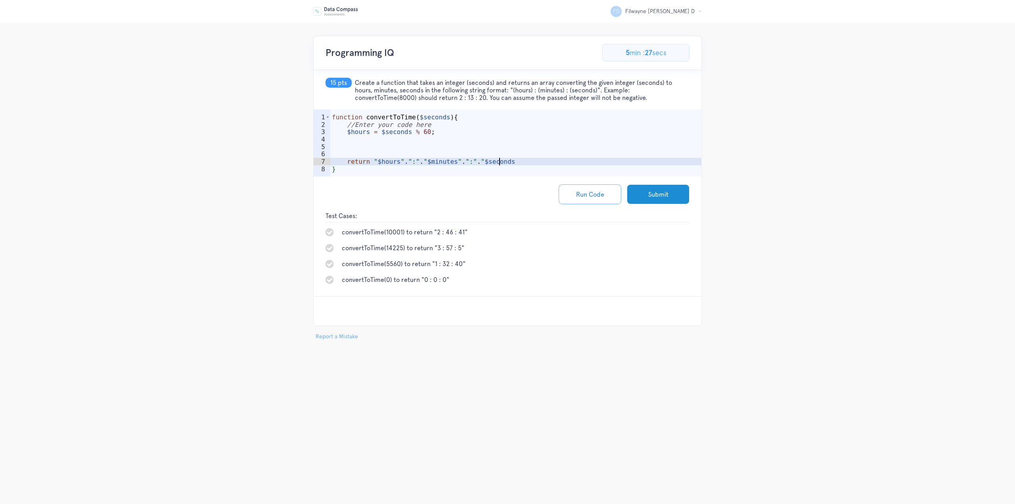
scroll to position [0, 10]
click at [445, 133] on div "function convertToTime ( $seconds ) { //Enter your code here $hours = $seconds …" at bounding box center [516, 154] width 372 height 82
type textarea "$hours = $seconds % 60;"
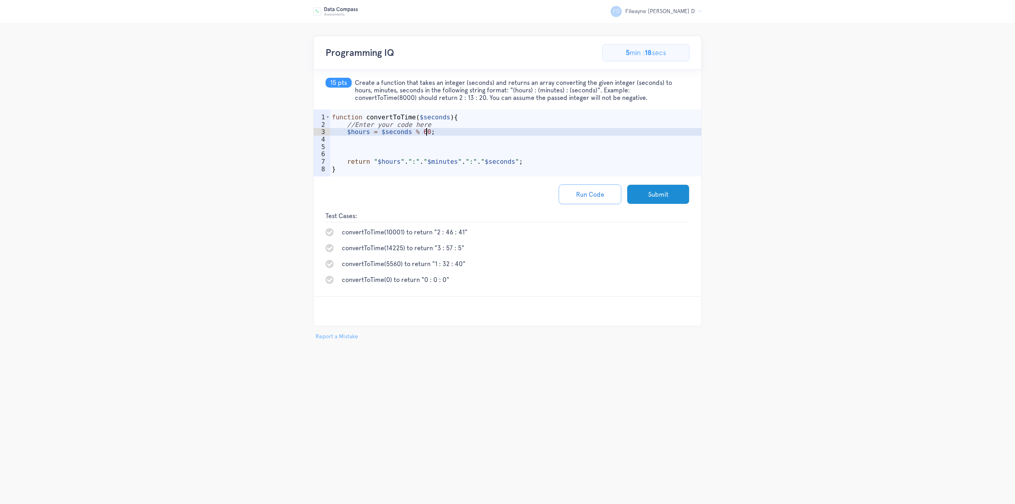
scroll to position [0, 0]
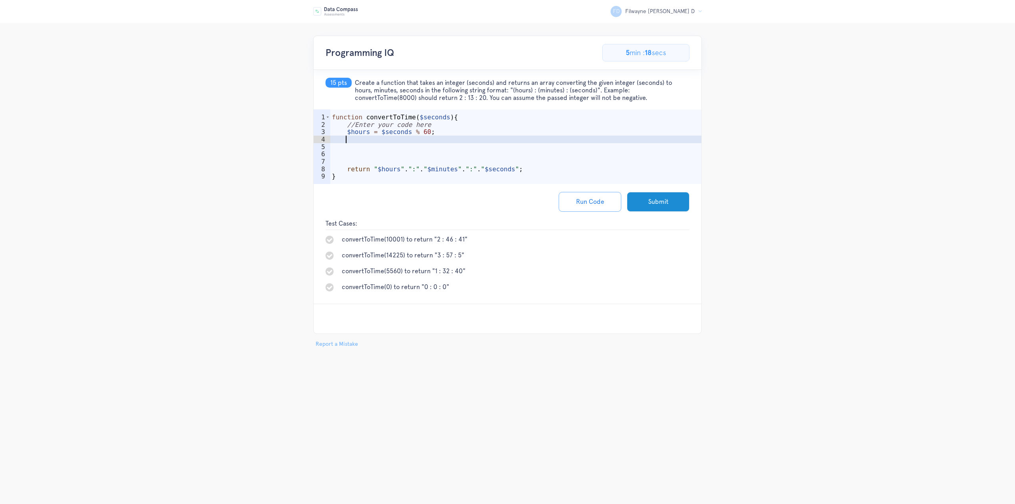
type textarea "4"
type textarea "%"
type textarea "^"
type textarea "%"
type textarea "^"
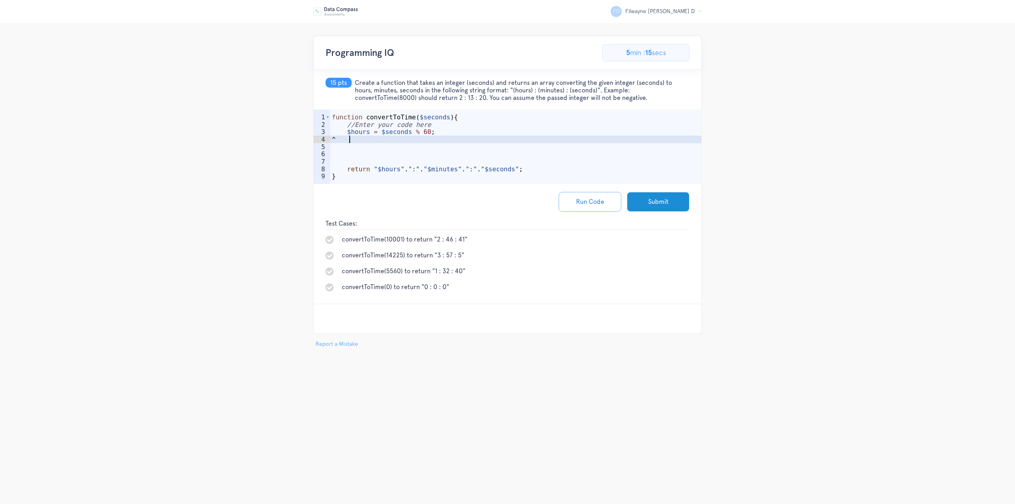
type textarea "&"
type textarea "*"
type textarea "&"
type textarea "^"
type textarea "&"
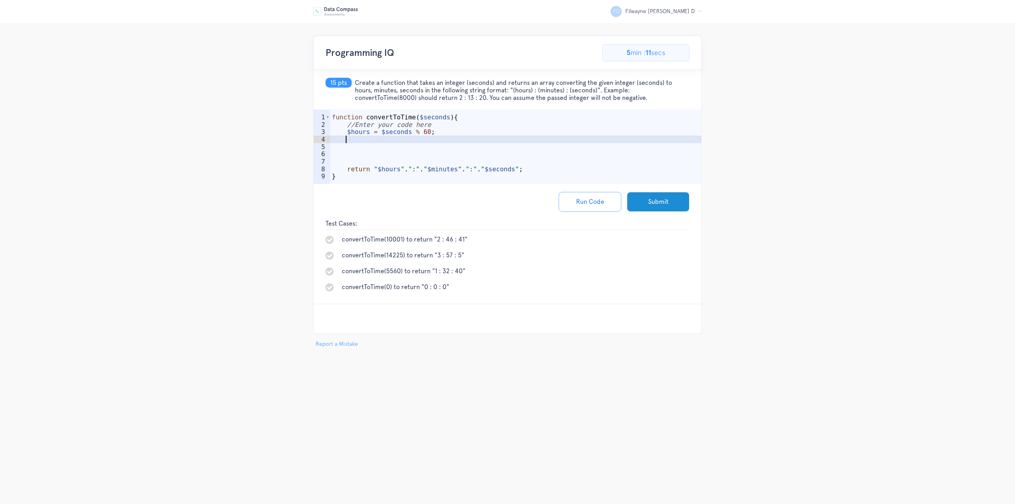
type textarea "^"
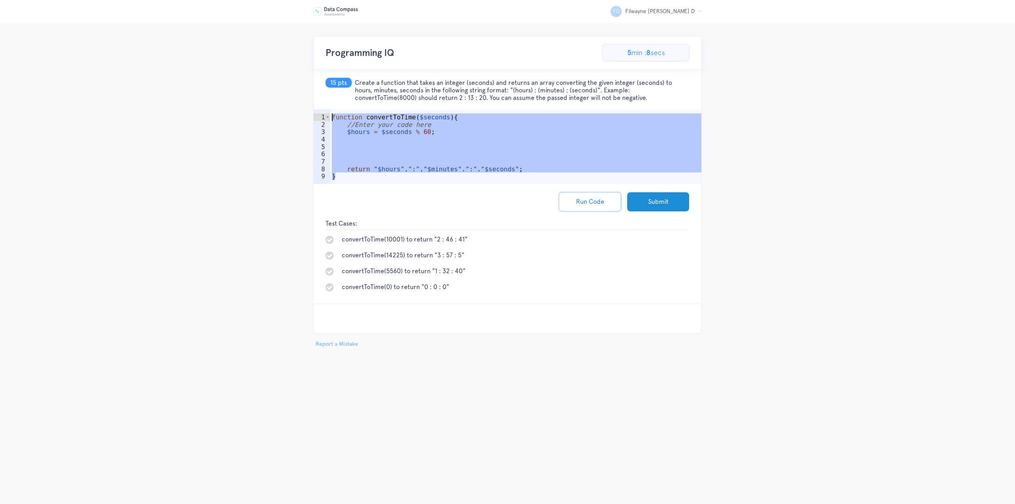
drag, startPoint x: 340, startPoint y: 176, endPoint x: 487, endPoint y: 58, distance: 189.0
click at [320, 117] on div "1 2 3 4 5 6 7 8 9 function convertToTime ( $seconds ) { //Enter your code here …" at bounding box center [508, 146] width 388 height 75
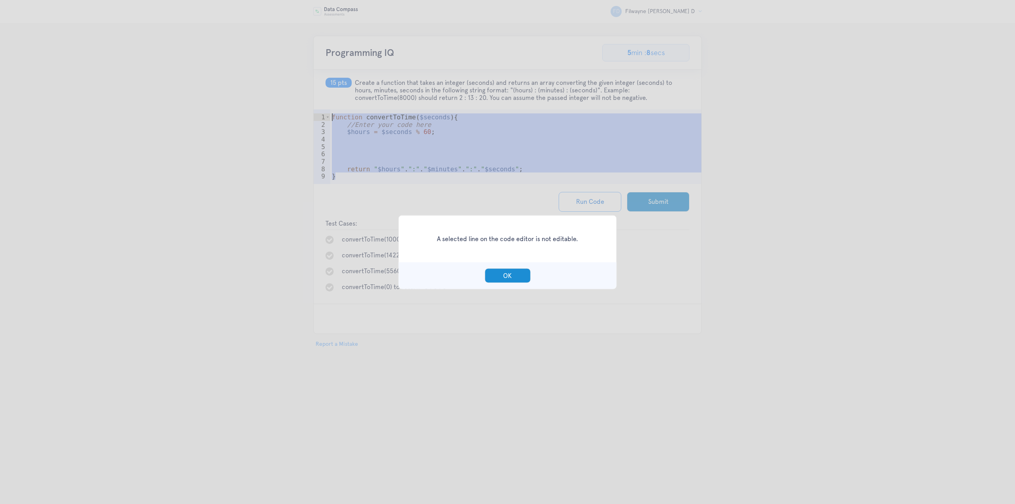
type textarea "function convertToTime($seconds){ //Enter your code here"
click at [514, 277] on button "OK" at bounding box center [508, 275] width 46 height 15
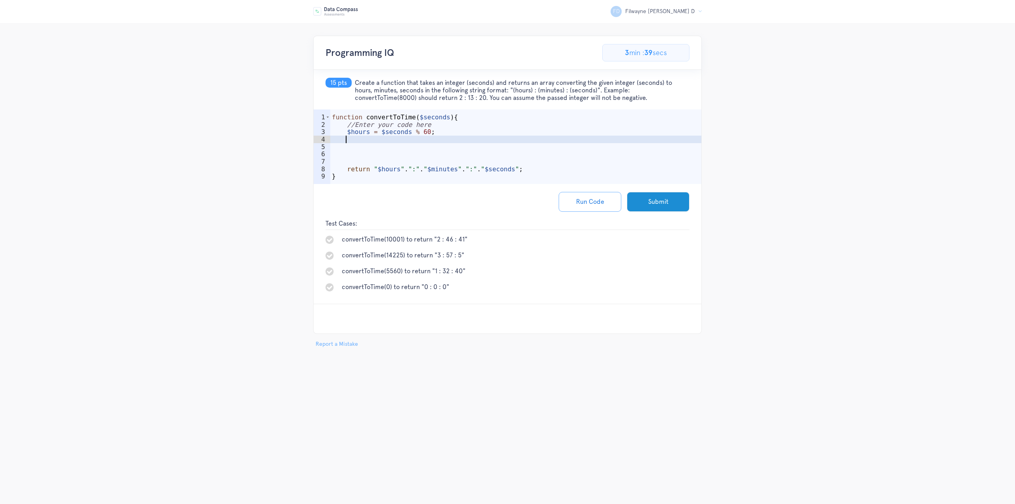
click at [441, 137] on div "function convertToTime ( $seconds ) { //Enter your code here $hours = $seconds …" at bounding box center [516, 157] width 372 height 89
click at [445, 131] on div "function convertToTime ( $seconds ) { //Enter your code here $hours = $seconds …" at bounding box center [516, 157] width 372 height 89
type textarea "$hours = floor($seconds/3600);"
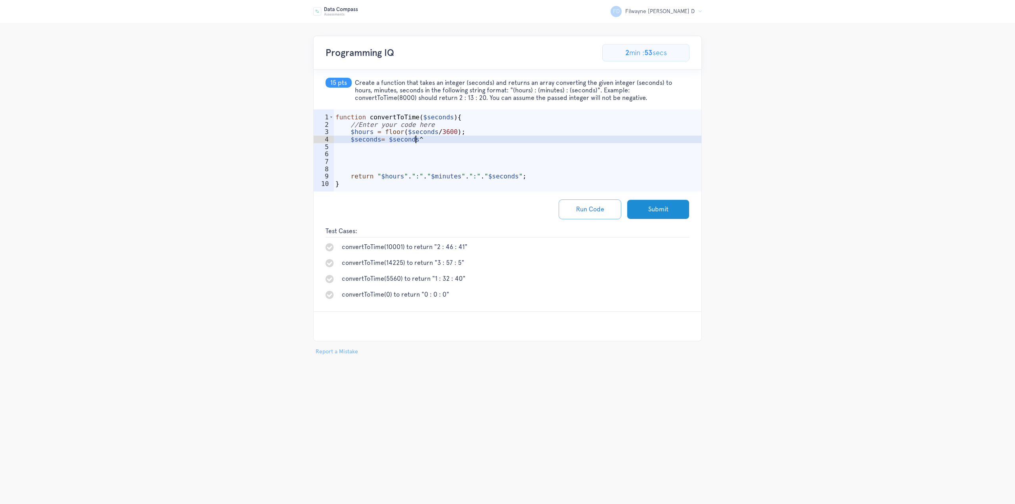
scroll to position [0, 4]
type textarea "$seconds= $seconds%3600;"
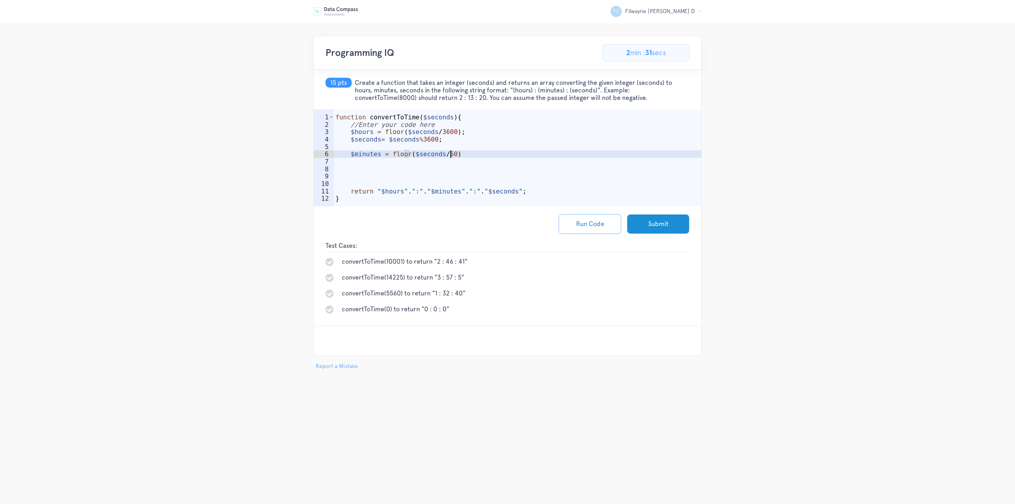
scroll to position [0, 7]
type textarea "$minutes = floor($seconds/60);"
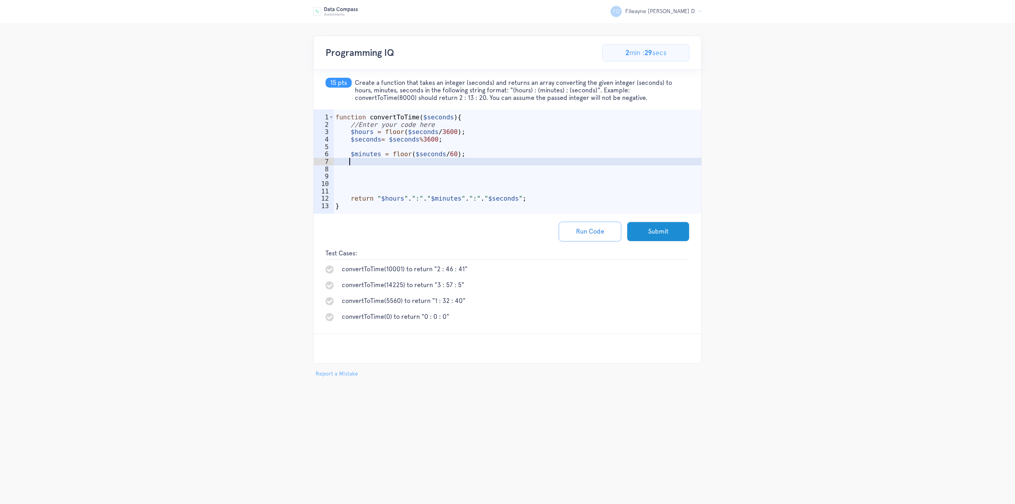
type textarea "%"
type textarea "$seconds = $seconds%60;"
click at [362, 176] on div "function convertToTime ( $seconds ) { //Enter your code here $hours = floor ( $…" at bounding box center [518, 172] width 368 height 119
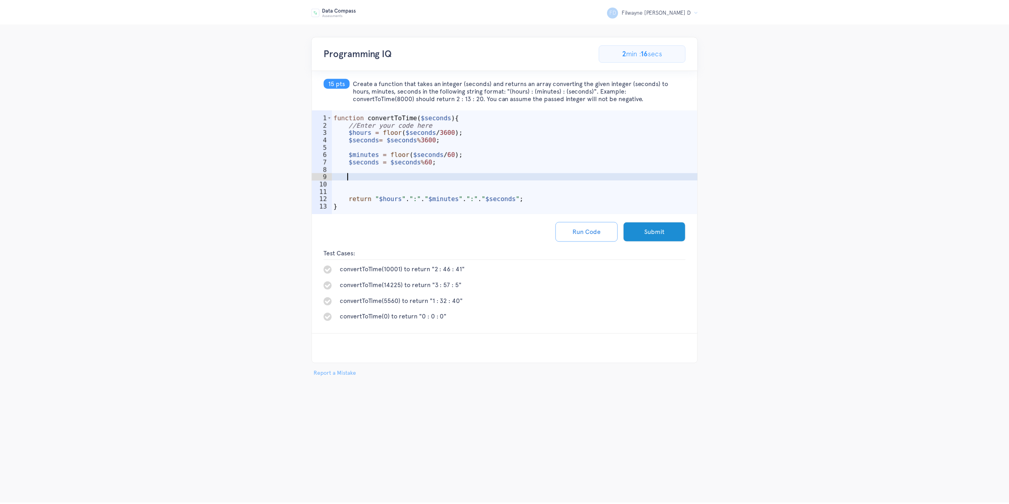
scroll to position [0, 0]
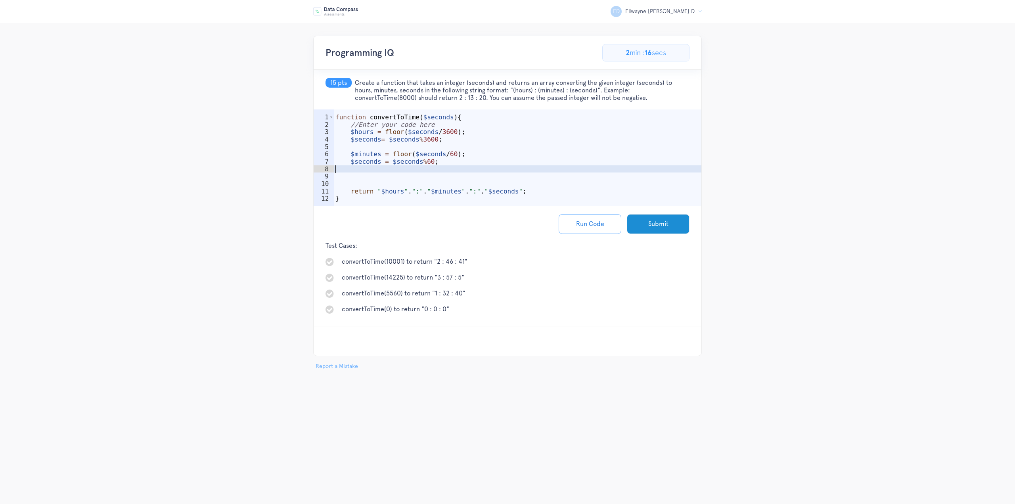
type textarea "$seconds = $seconds%60;"
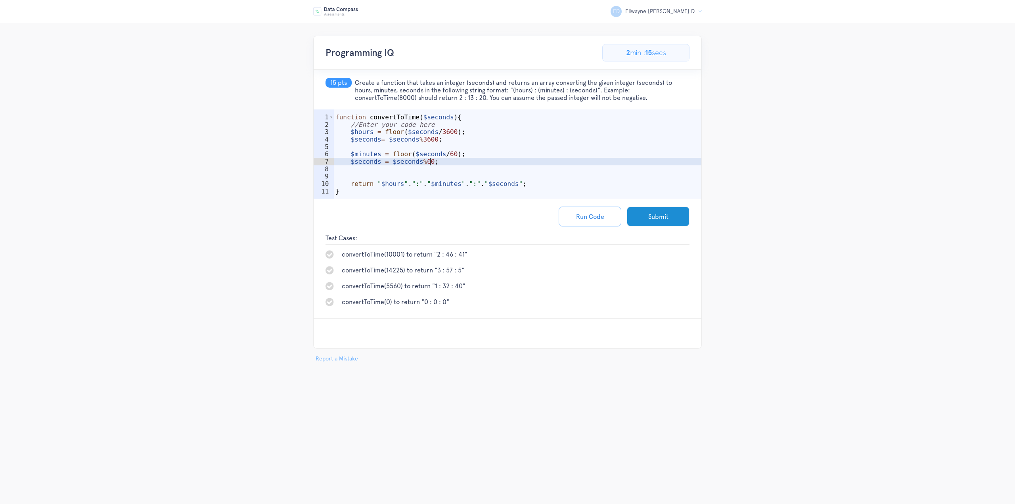
click at [355, 169] on div "function convertToTime ( $seconds ) { //Enter your code here $hours = floor ( $…" at bounding box center [518, 165] width 368 height 104
click at [591, 209] on button "Run Code" at bounding box center [590, 209] width 63 height 20
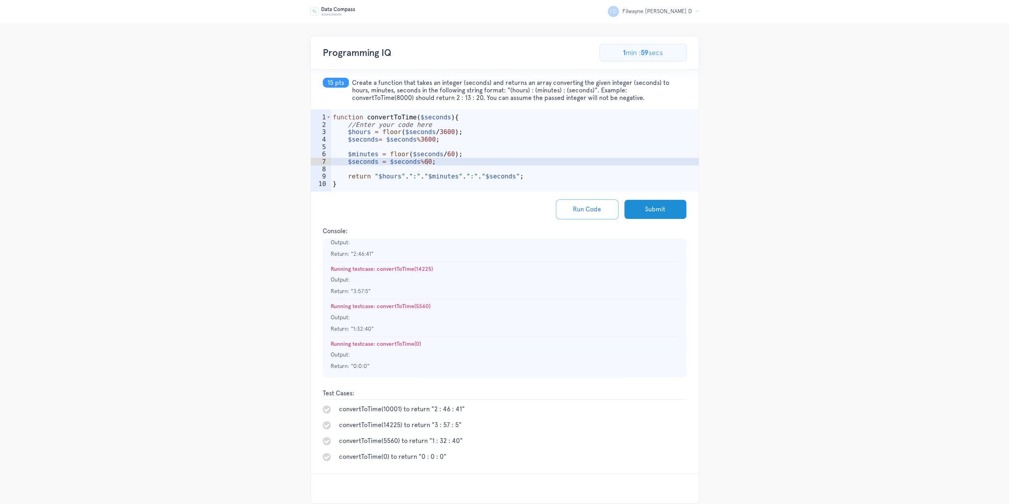
scroll to position [19, 0]
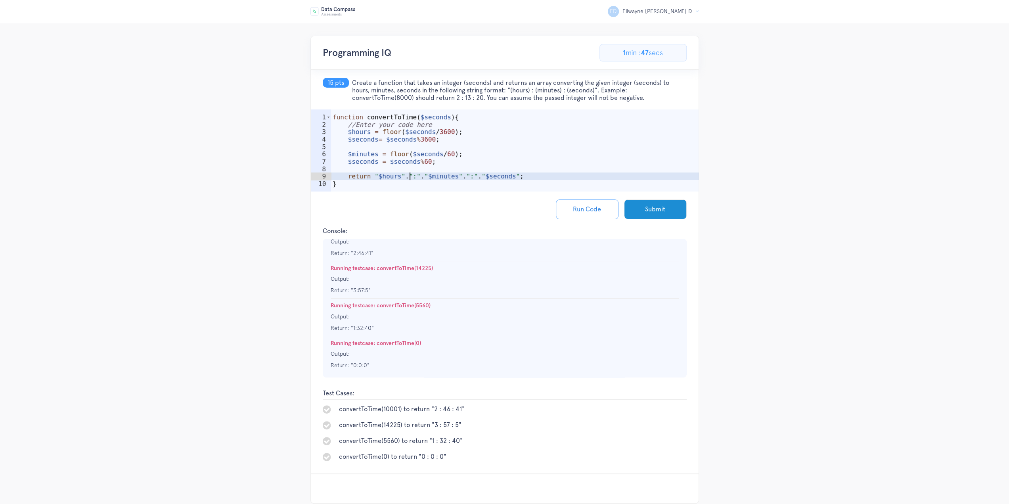
click at [409, 176] on div "function convertToTime ( $seconds ) { //Enter your code here $hours = floor ( $…" at bounding box center [515, 161] width 368 height 97
click at [466, 175] on div "function convertToTime ( $seconds ) { //Enter your code here $hours = floor ( $…" at bounding box center [515, 161] width 368 height 97
click at [587, 209] on button "Run Code" at bounding box center [587, 209] width 63 height 20
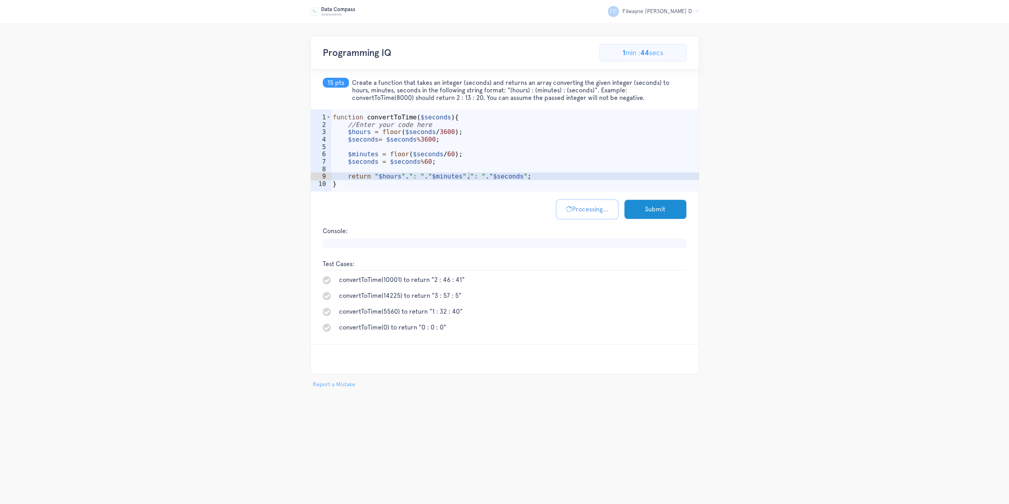
scroll to position [0, 0]
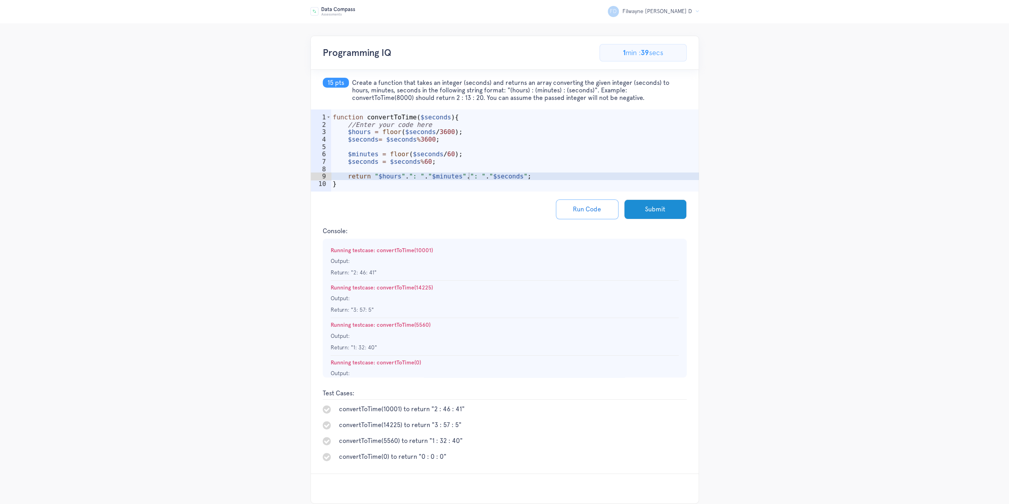
click at [411, 178] on div "function convertToTime ( $seconds ) { //Enter your code here $hours = floor ( $…" at bounding box center [515, 161] width 368 height 97
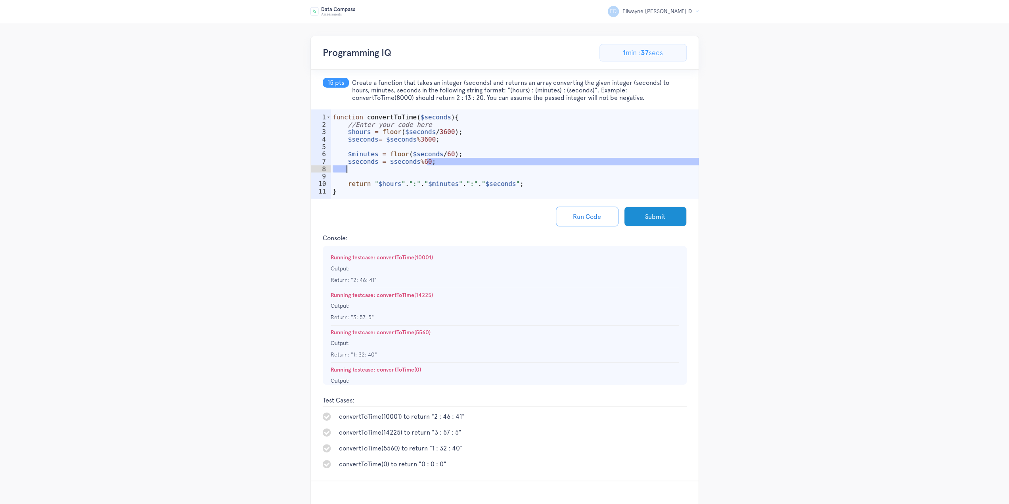
scroll to position [0, 6]
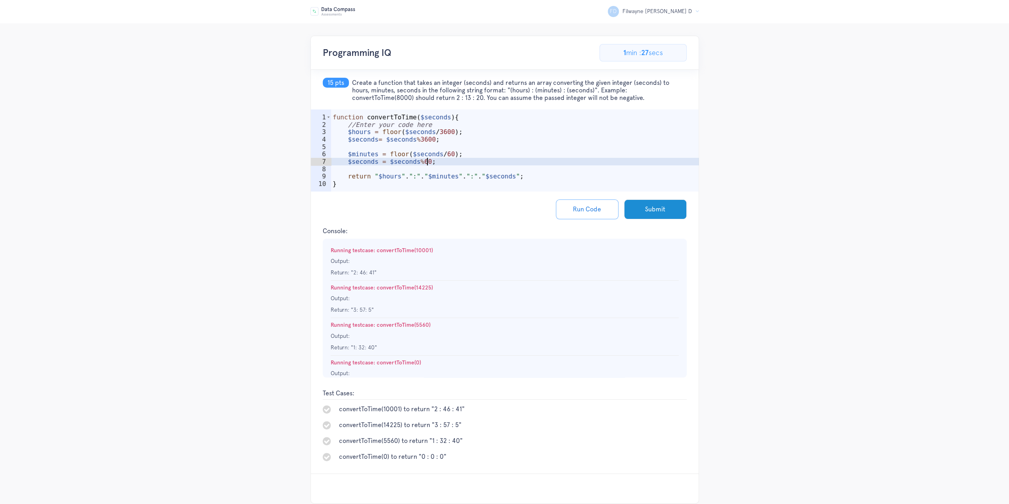
click at [502, 432] on ul "convertToTime(10001) to return "2 : 46 : 41" convertToTime(14225) to return "3 …" at bounding box center [505, 433] width 364 height 57
click at [504, 408] on li "convertToTime(10001) to return "2 : 46 : 41"" at bounding box center [505, 410] width 364 height 10
drag, startPoint x: 531, startPoint y: 162, endPoint x: 565, endPoint y: 201, distance: 51.7
click at [531, 163] on div "function convertToTime ( $seconds ) { //Enter your code here $hours = floor ( $…" at bounding box center [515, 161] width 368 height 97
click at [593, 211] on button "Run Code" at bounding box center [587, 209] width 63 height 20
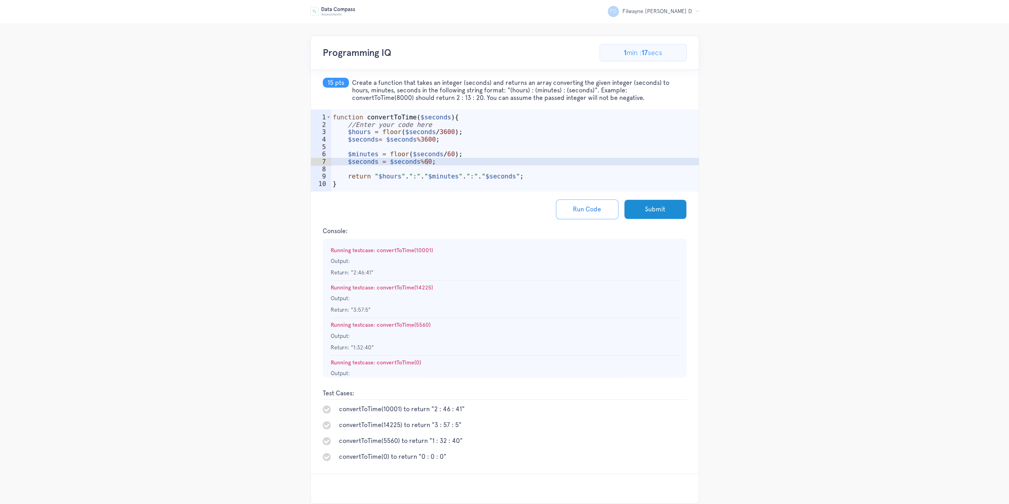
drag, startPoint x: 395, startPoint y: 174, endPoint x: 419, endPoint y: 176, distance: 24.2
click at [395, 174] on div "function convertToTime ( $seconds ) { //Enter your code here $hours = floor ( $…" at bounding box center [515, 161] width 368 height 97
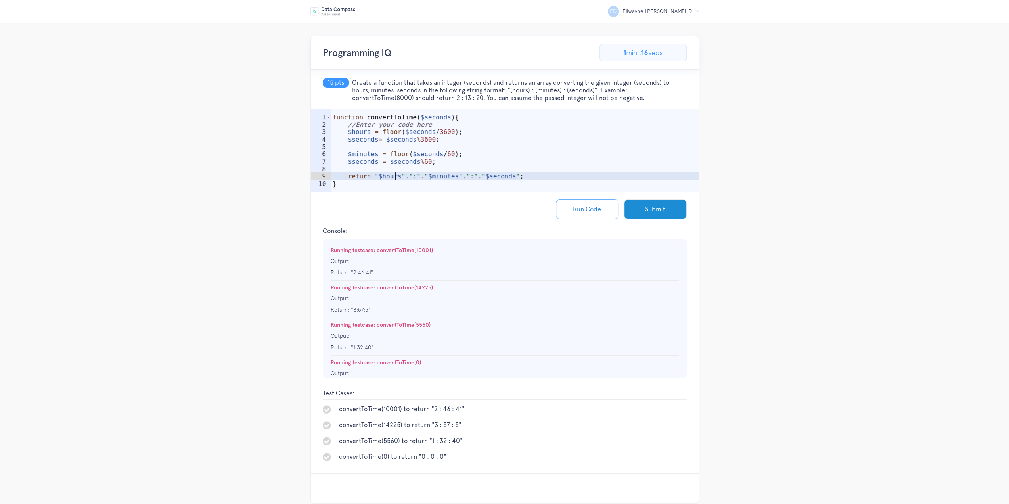
scroll to position [0, 4]
click at [451, 176] on div "function convertToTime ( $seconds ) { //Enter your code here $hours = floor ( $…" at bounding box center [515, 161] width 368 height 97
click at [587, 209] on button "Run Code" at bounding box center [587, 209] width 63 height 20
click at [413, 176] on div "function convertToTime ( $seconds ) { //Enter your code here $hours = floor ( $…" at bounding box center [515, 161] width 368 height 97
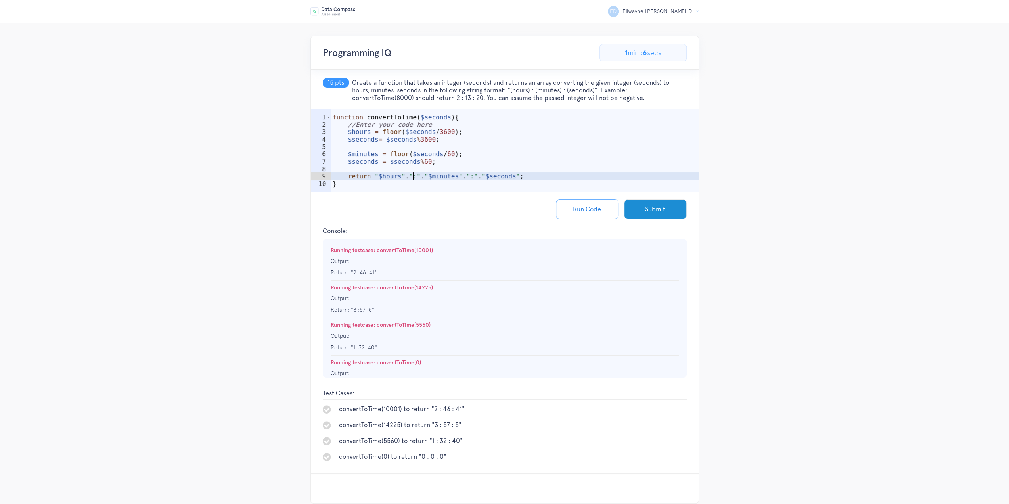
scroll to position [0, 6]
click at [472, 175] on div "function convertToTime ( $seconds ) { //Enter your code here $hours = floor ( $…" at bounding box center [515, 161] width 368 height 97
type textarea "return "$hours ".": "."$minutes ".": "."$seconds";"
click at [583, 215] on button "Run Code" at bounding box center [587, 209] width 63 height 20
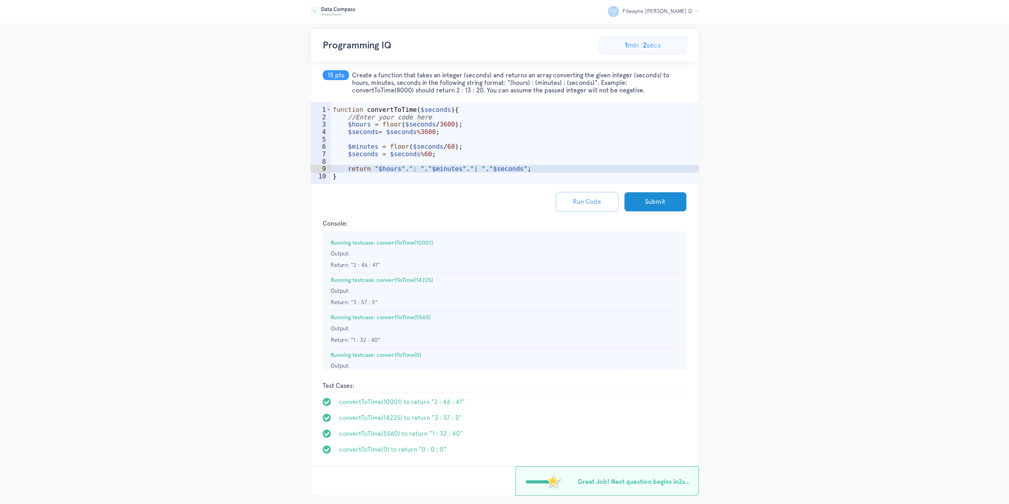
scroll to position [33, 0]
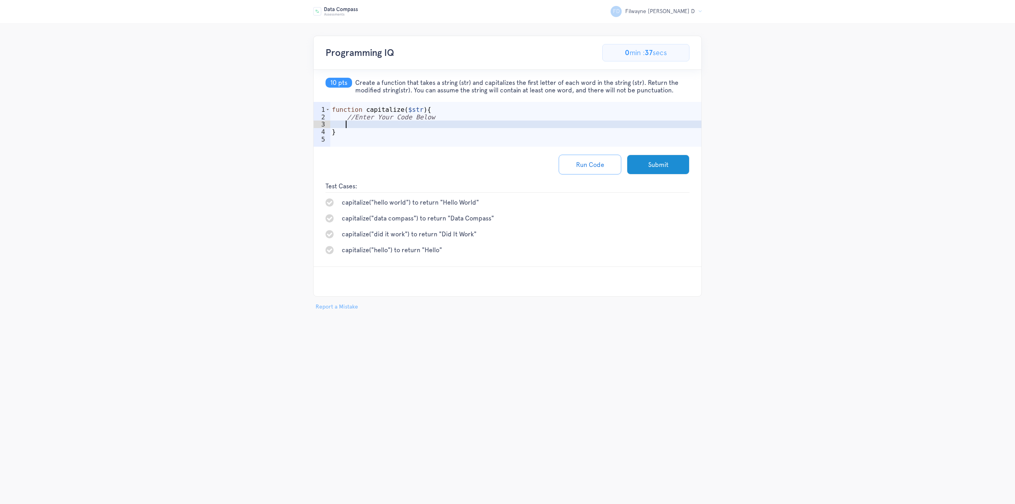
click at [444, 121] on div "function capitalize ( $str ) { //Enter Your Code Below }" at bounding box center [516, 136] width 372 height 60
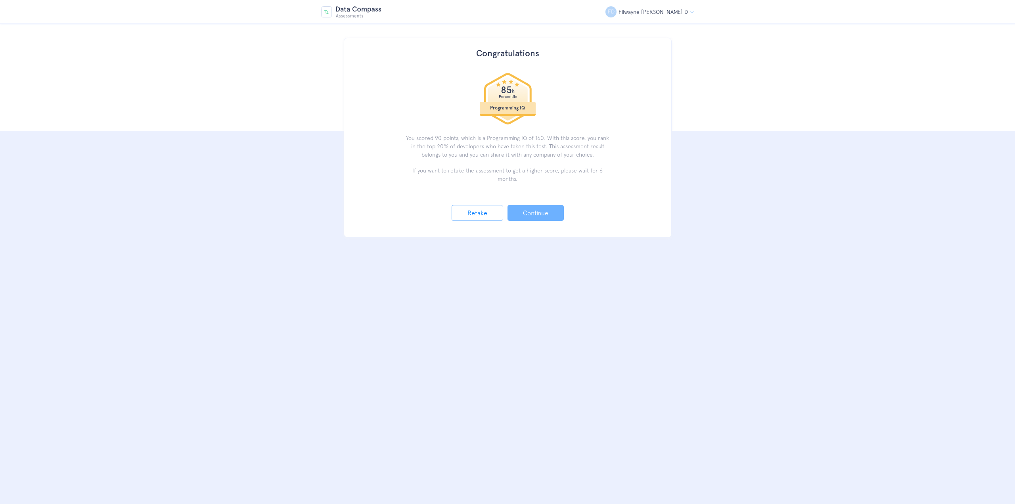
click at [521, 275] on html "FD Filwayne [PERSON_NAME] D Logout Congratulations 85 th Programming IQ You sco…" at bounding box center [507, 137] width 1015 height 275
